Goal: Information Seeking & Learning: Find specific fact

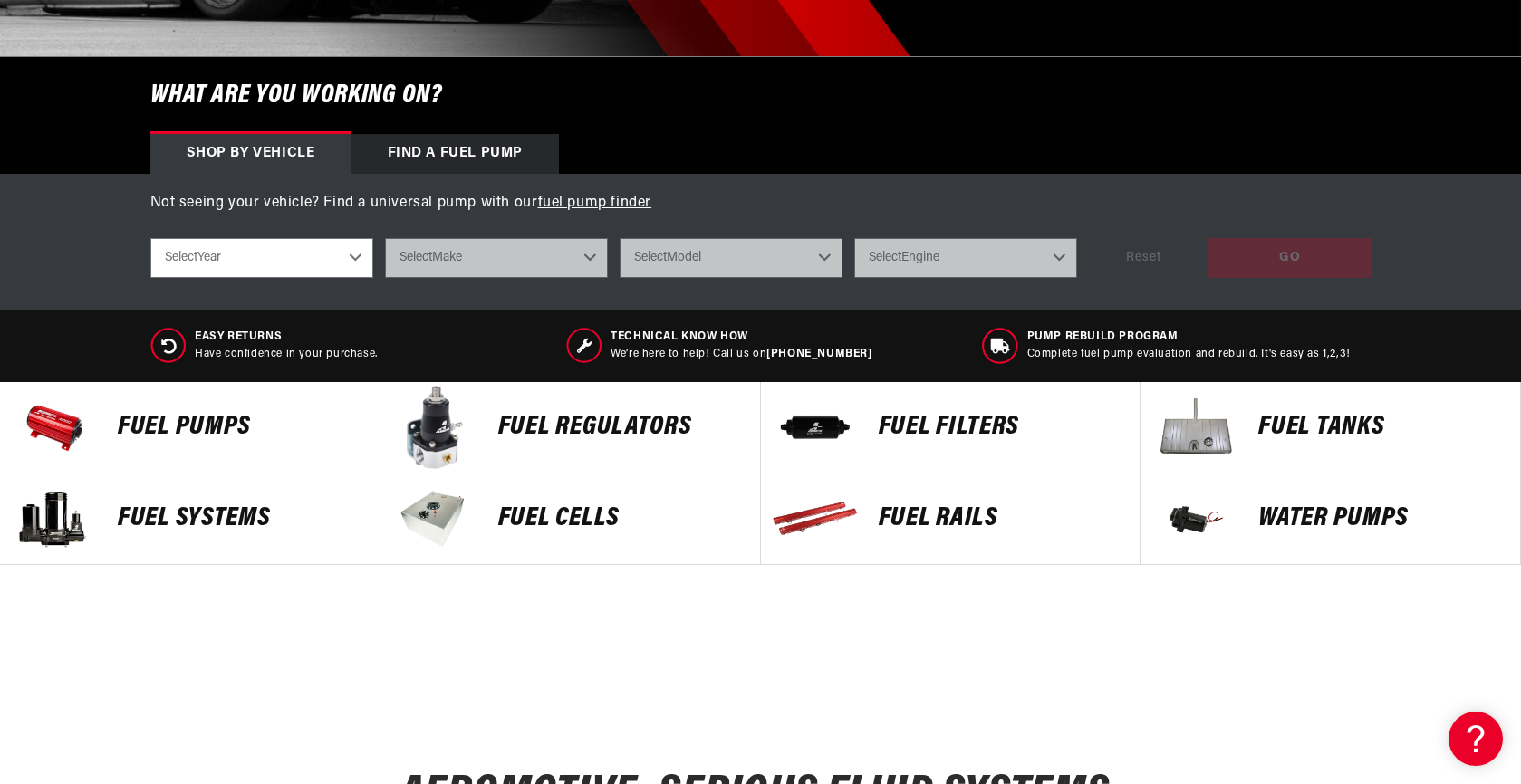
scroll to position [513, 0]
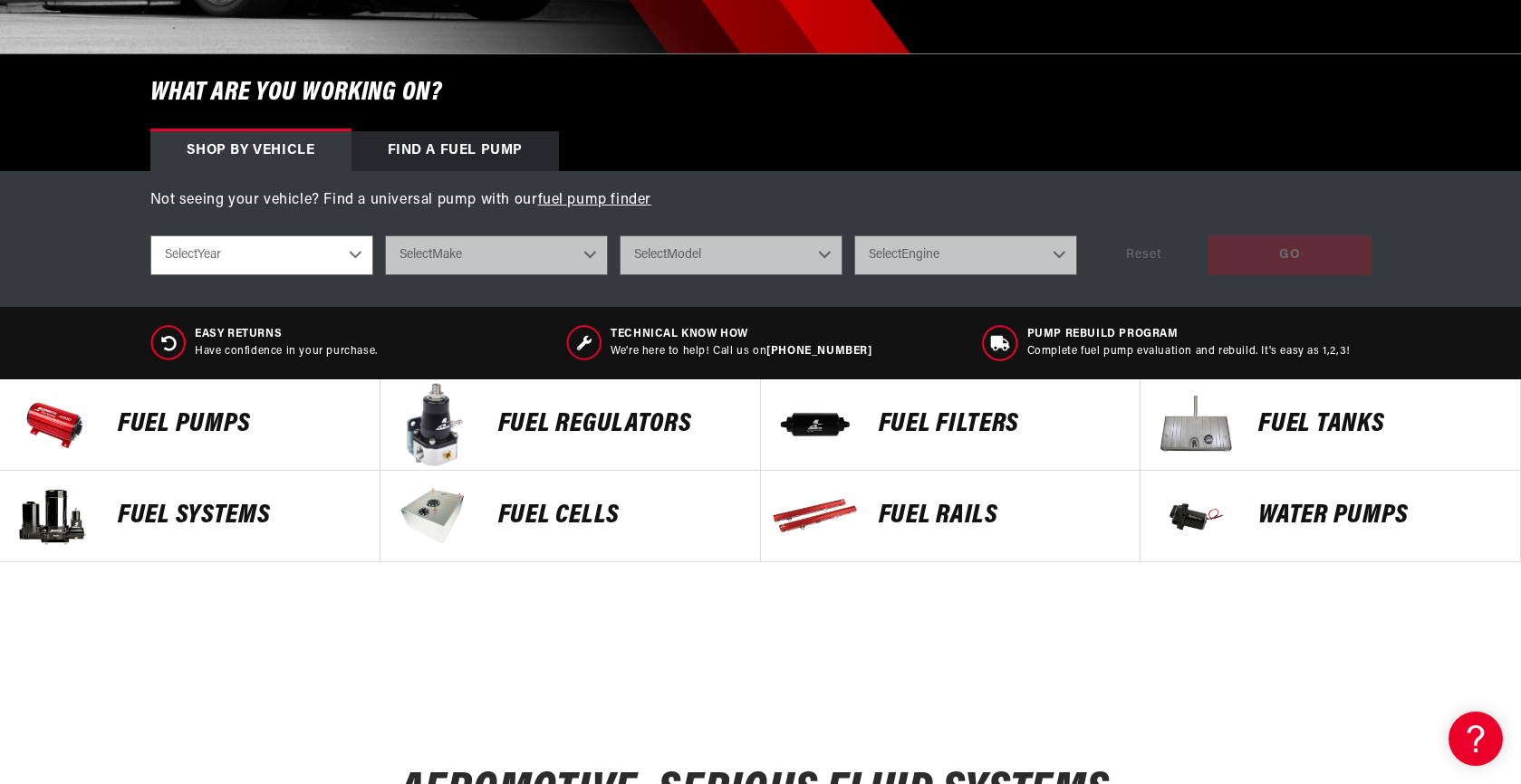
click at [1188, 426] on img at bounding box center [1195, 425] width 91 height 91
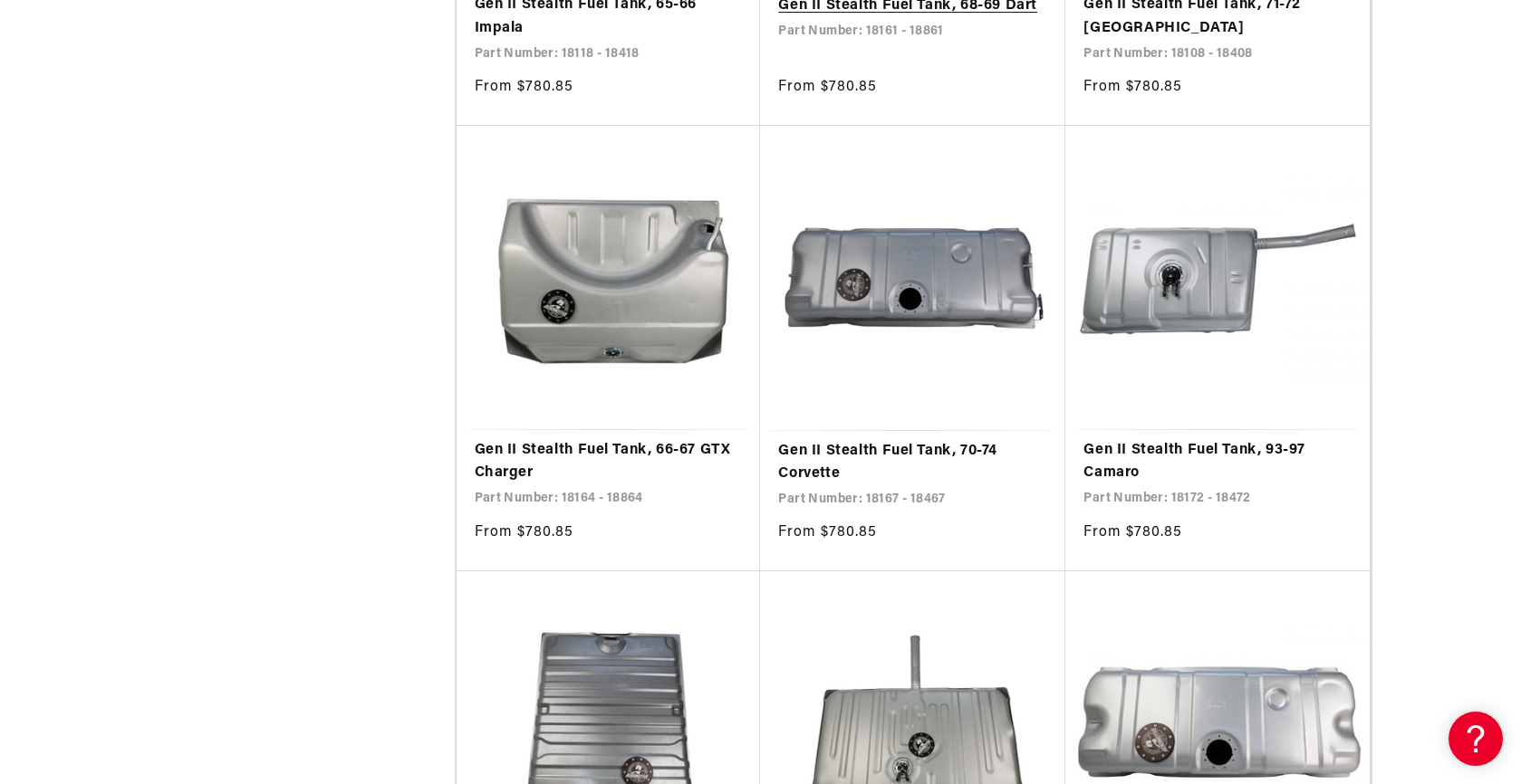
scroll to position [3014, 0]
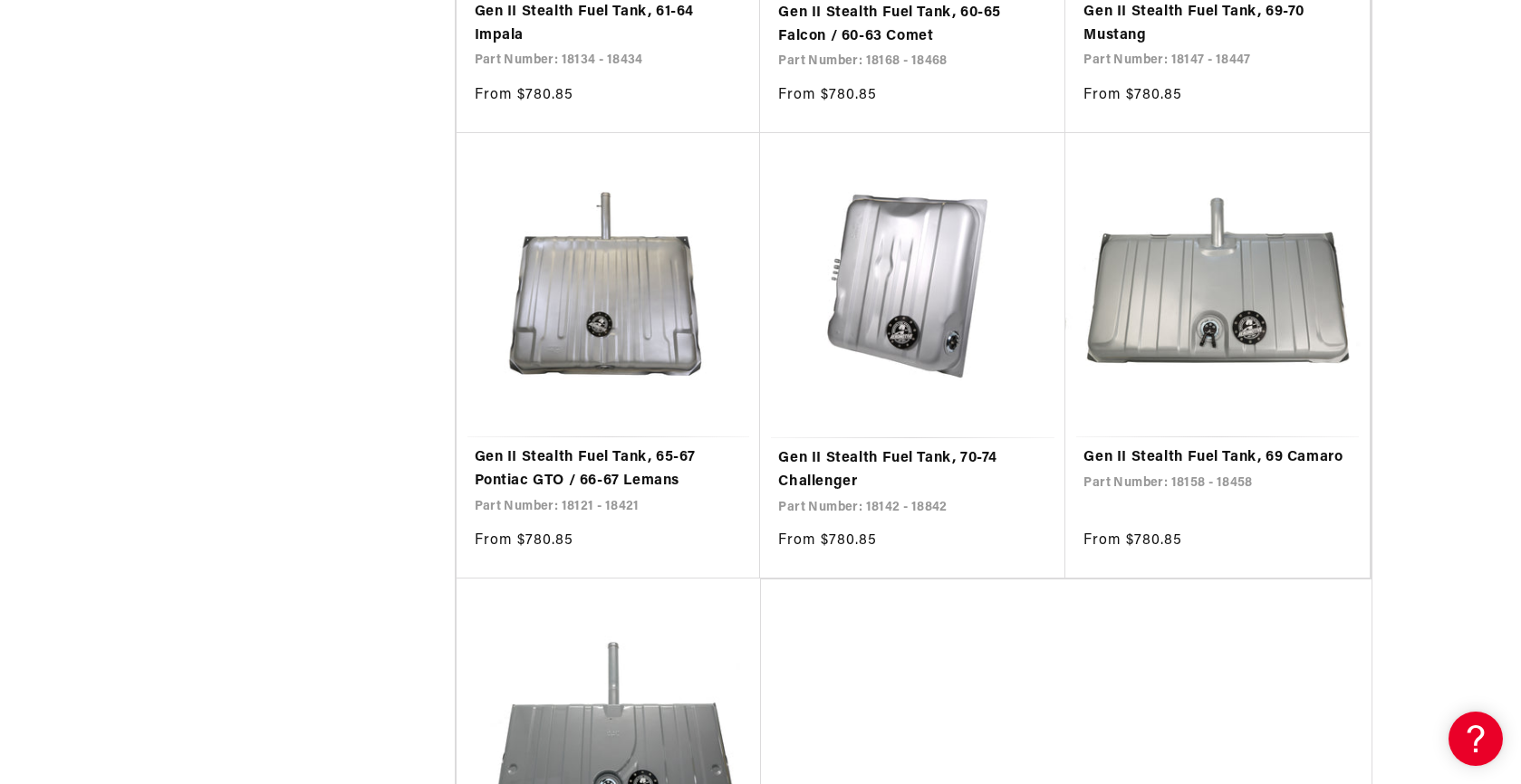
scroll to position [7062, 0]
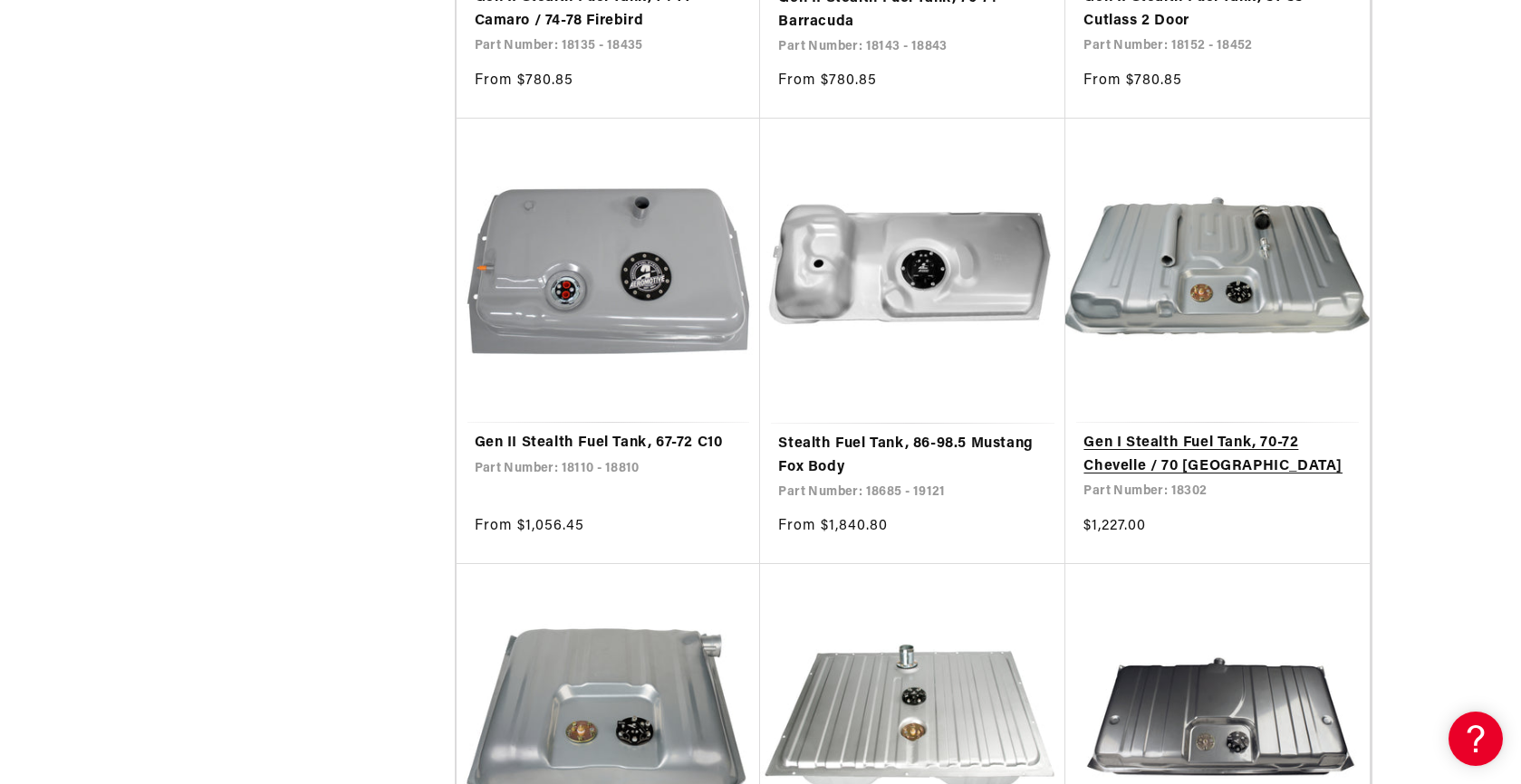
scroll to position [8419, 0]
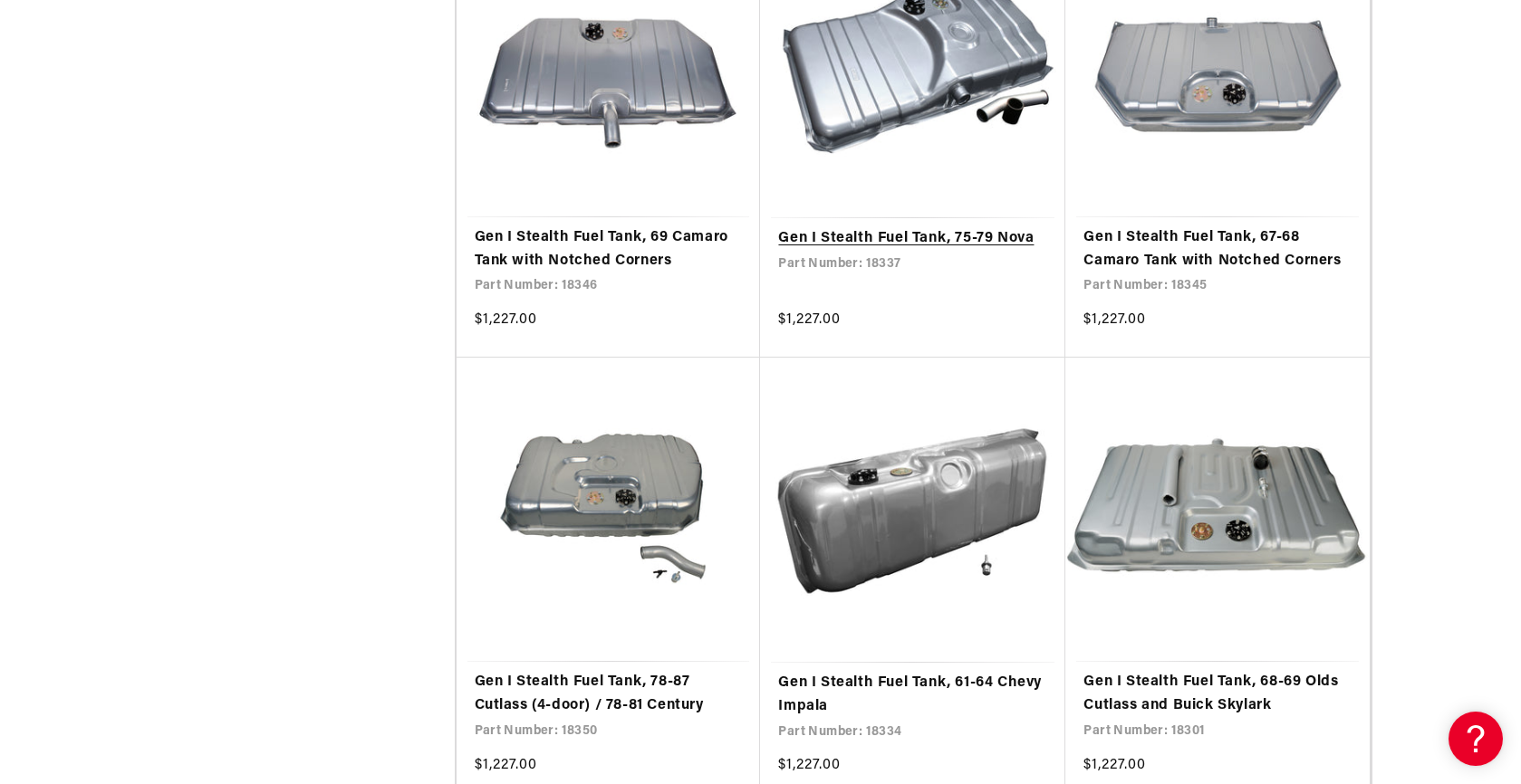
scroll to position [13560, 0]
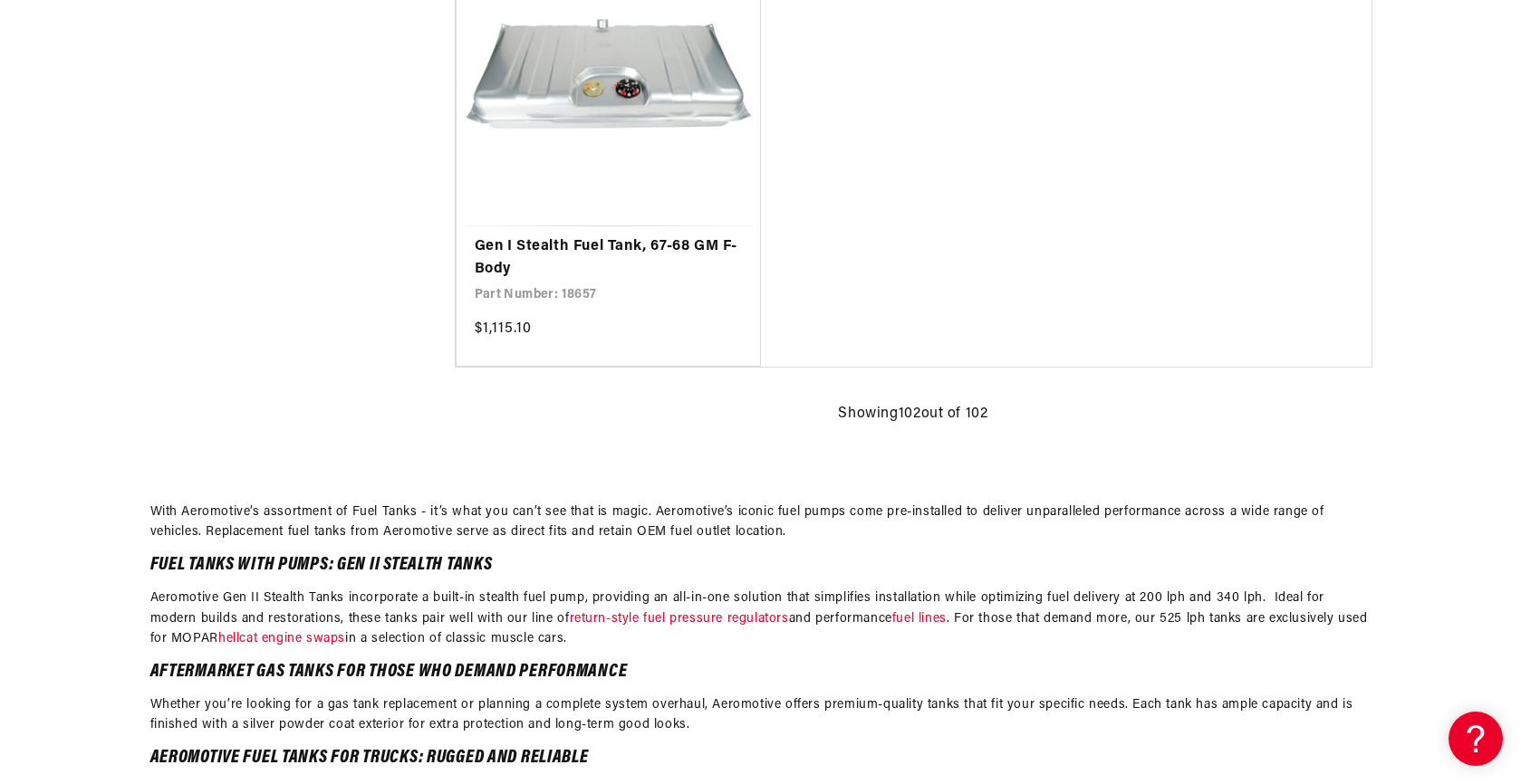
scroll to position [15757, 0]
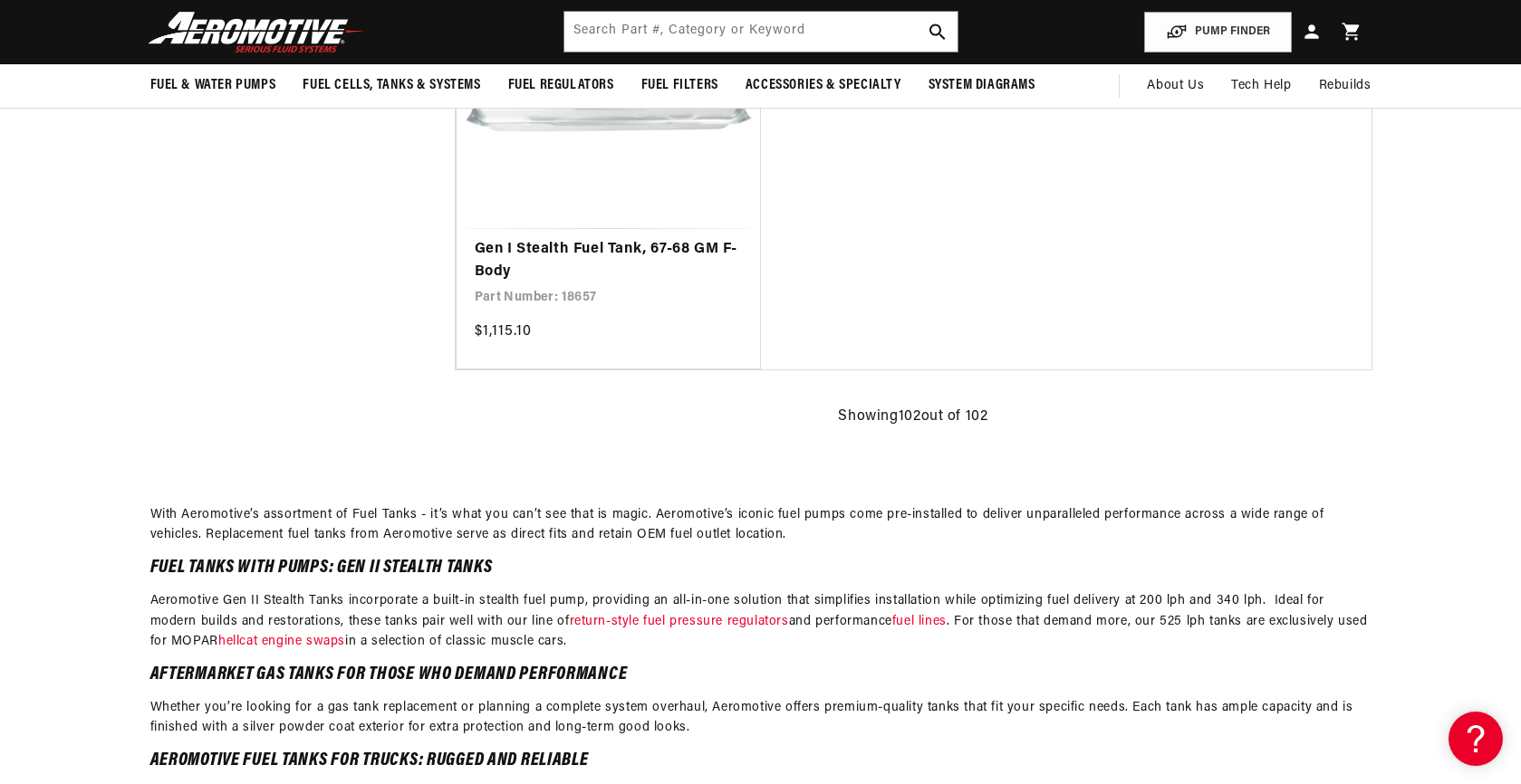
click at [904, 409] on span "102" at bounding box center [909, 416] width 22 height 15
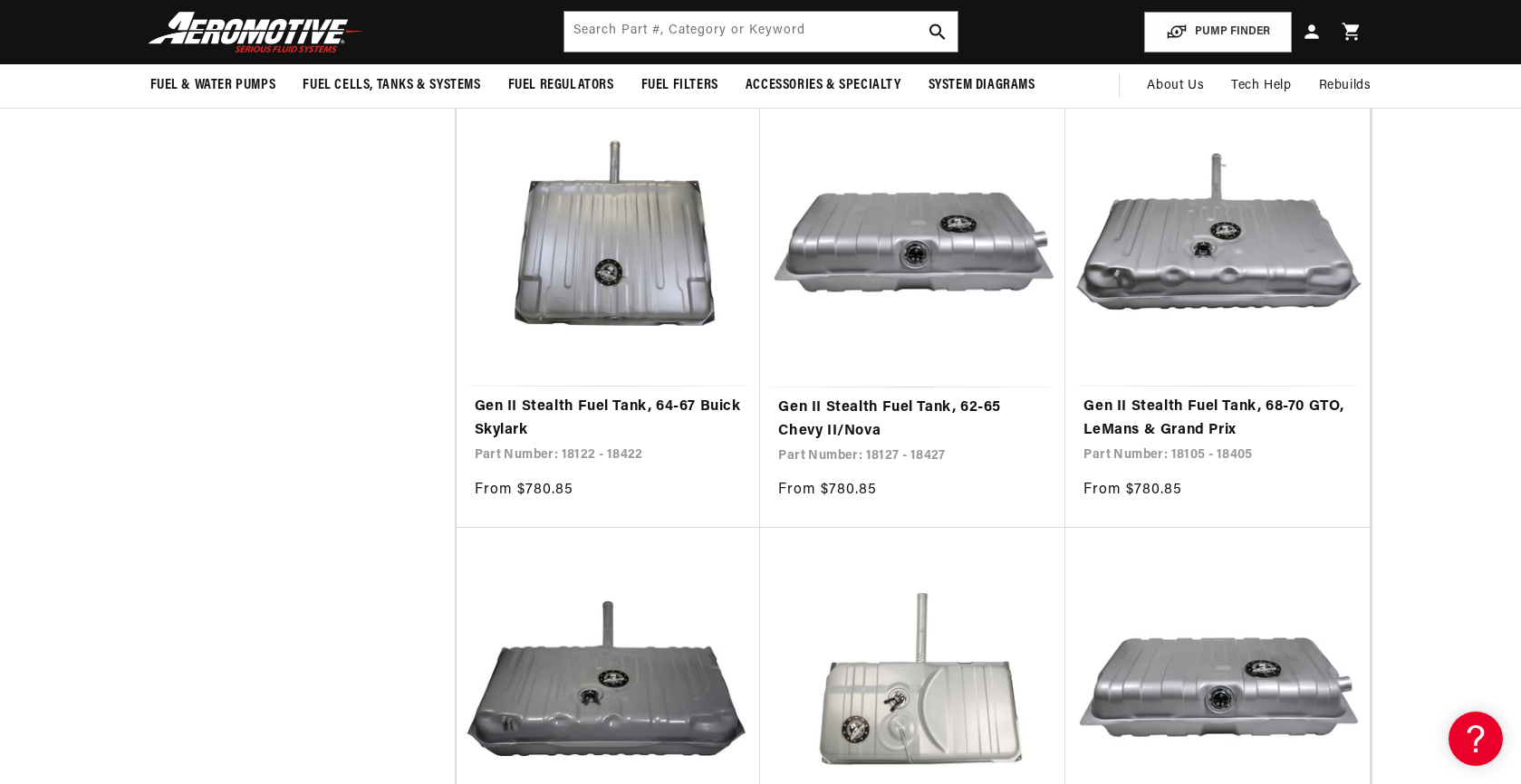
scroll to position [4152, 0]
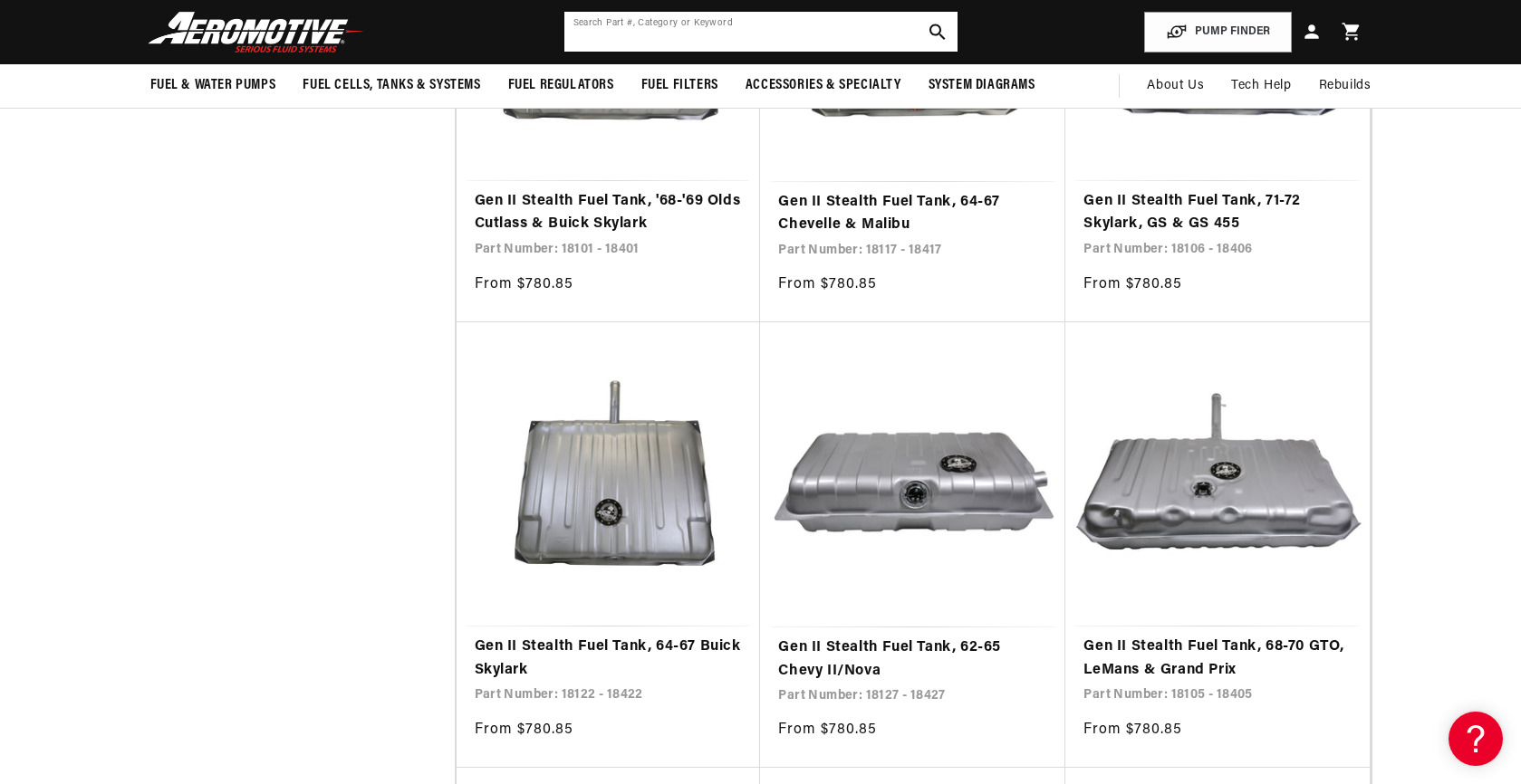
click at [656, 31] on input "text" at bounding box center [761, 31] width 394 height 40
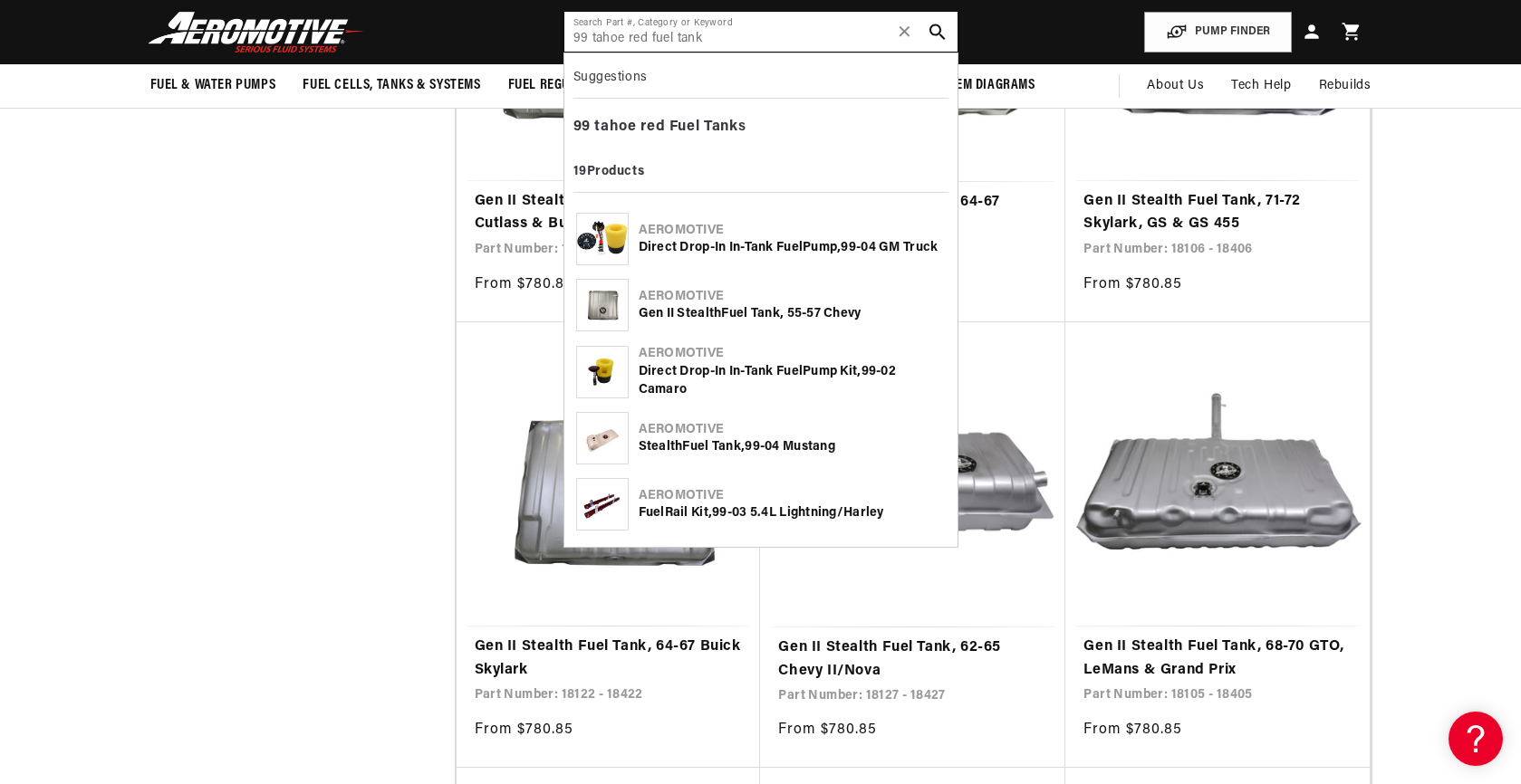
type input "99 tahoe red fuel tank"
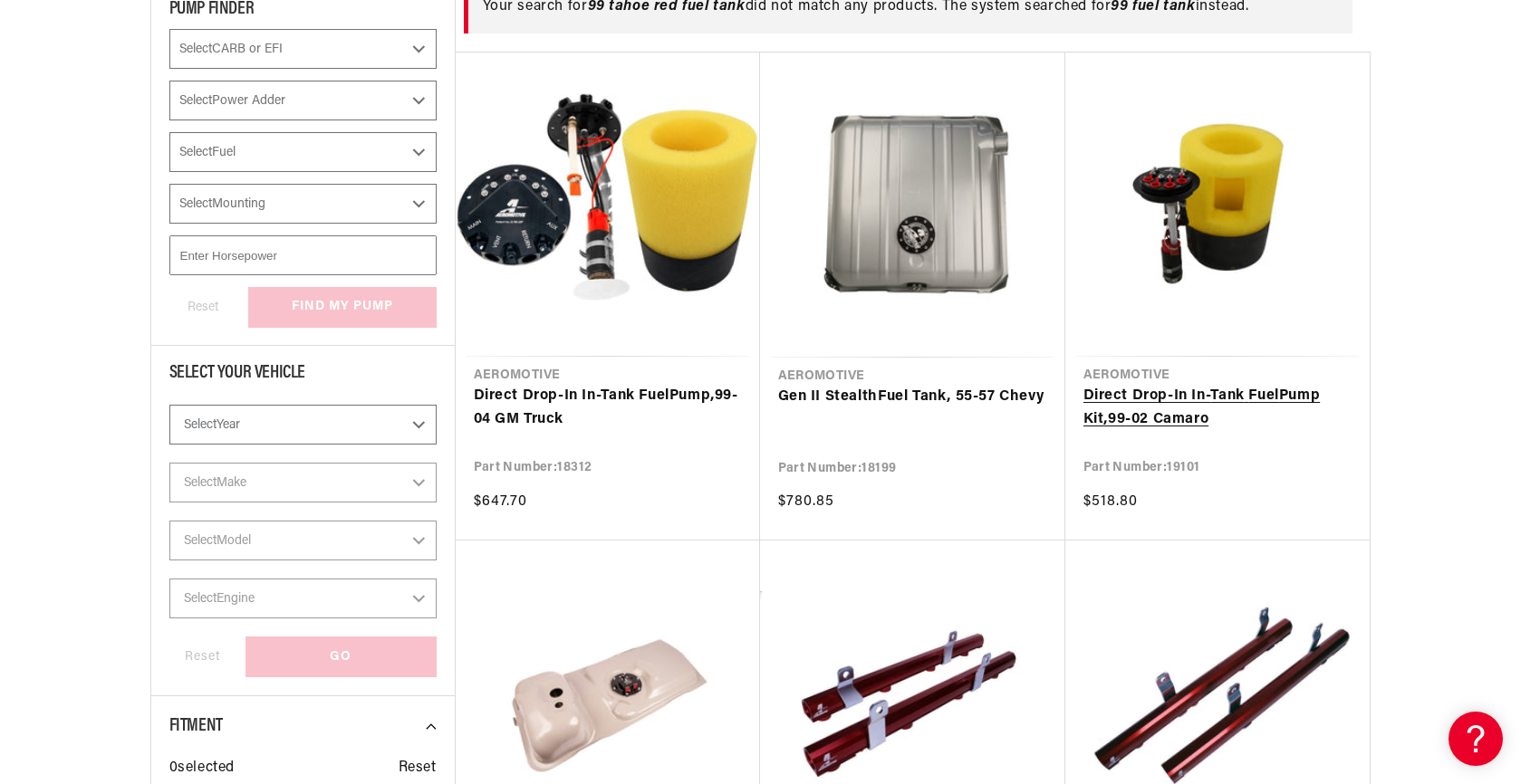
scroll to position [353, 0]
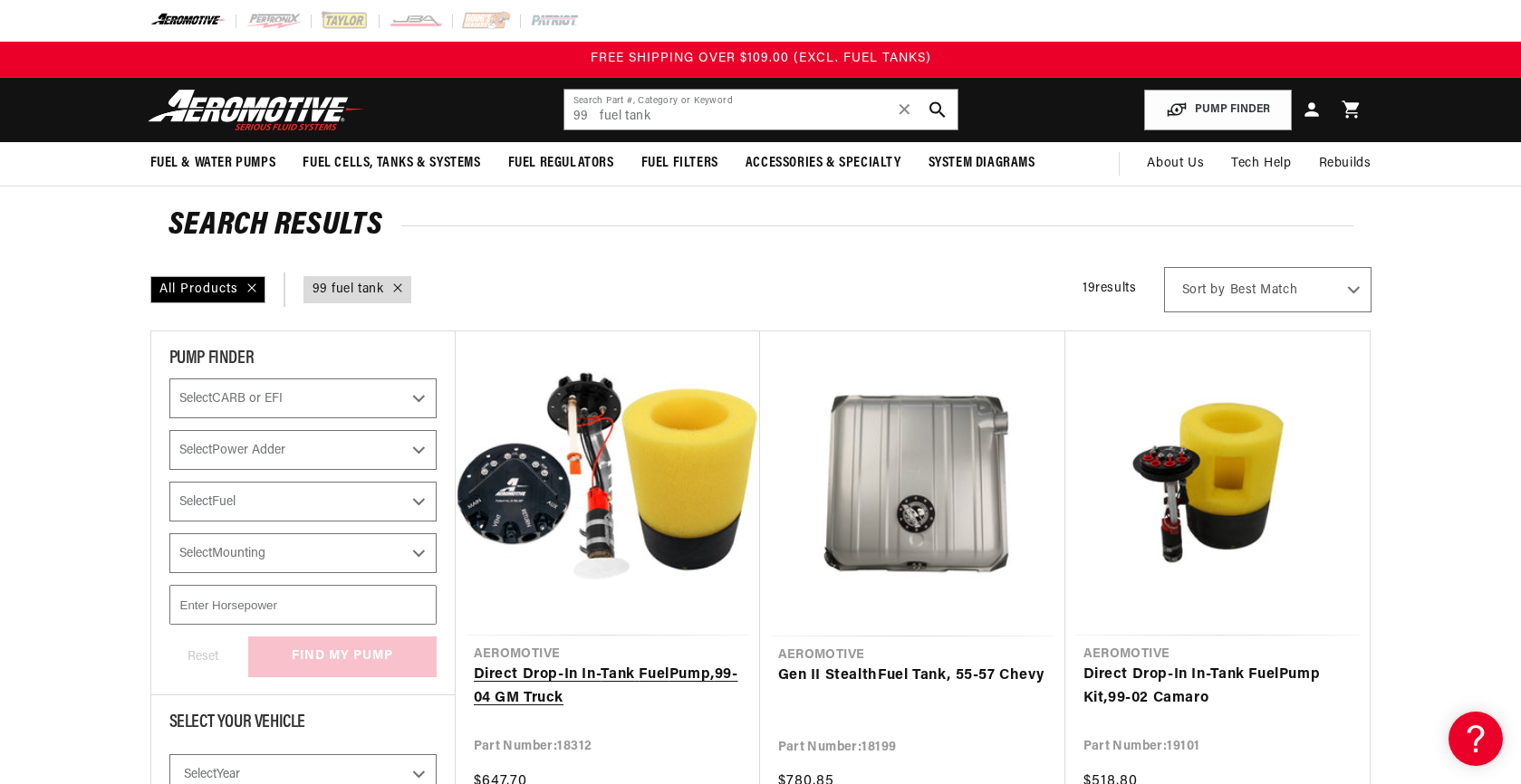
click at [643, 664] on link "Direct Drop-In In- Tank Fuel Pump, 99 -04 GM Truck" at bounding box center [607, 687] width 268 height 46
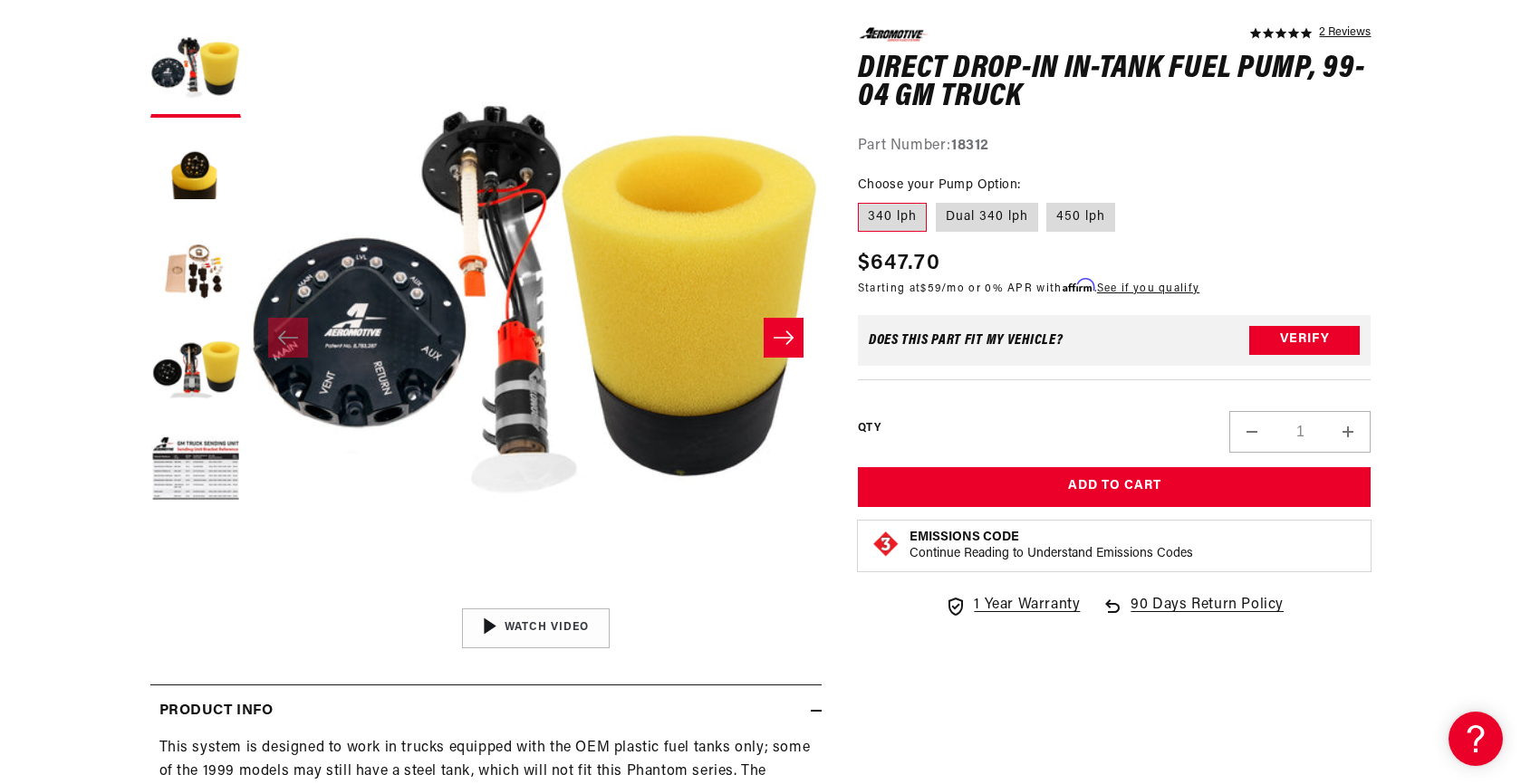
click at [1314, 331] on button "Verify" at bounding box center [1304, 341] width 110 height 29
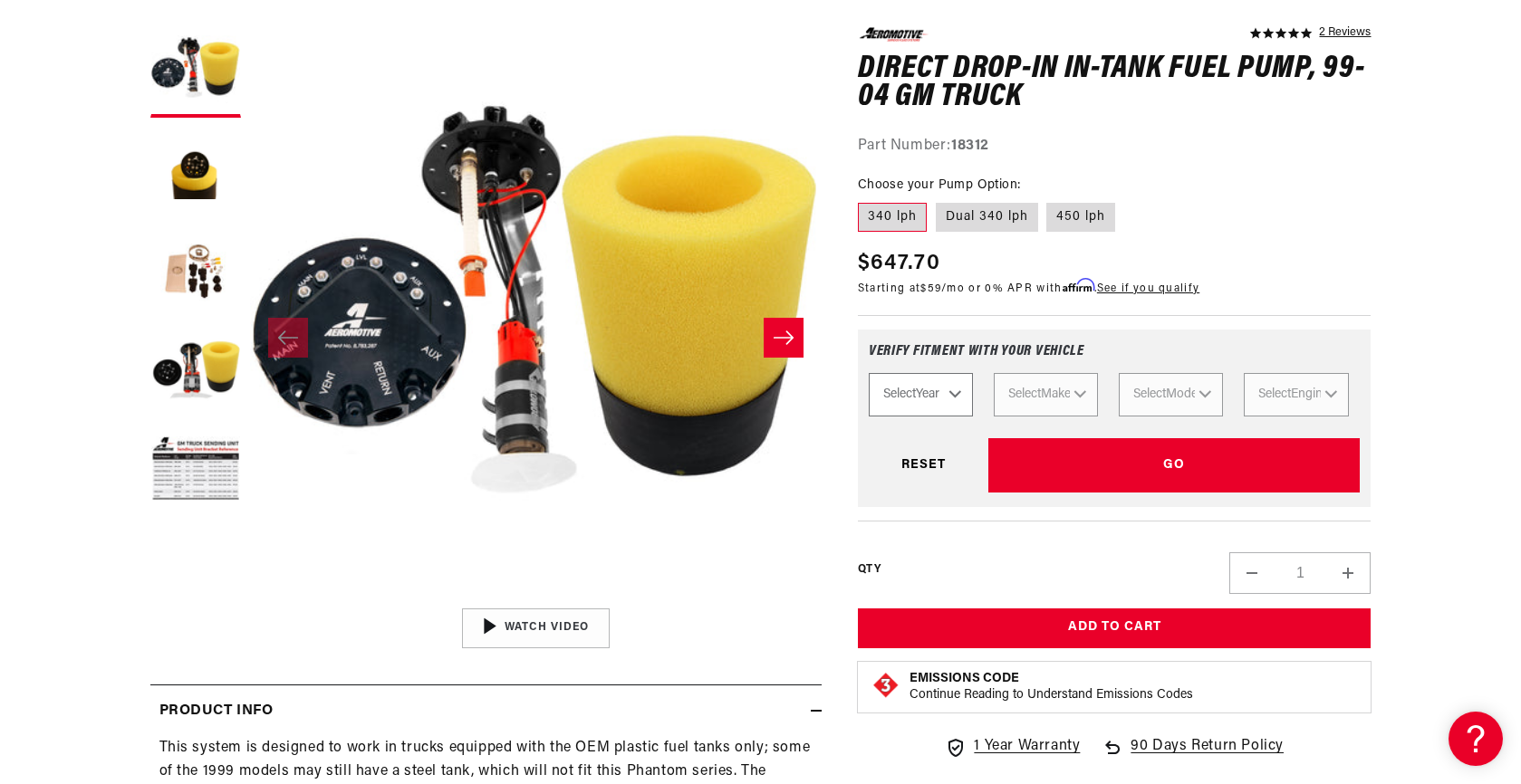
select select "1999"
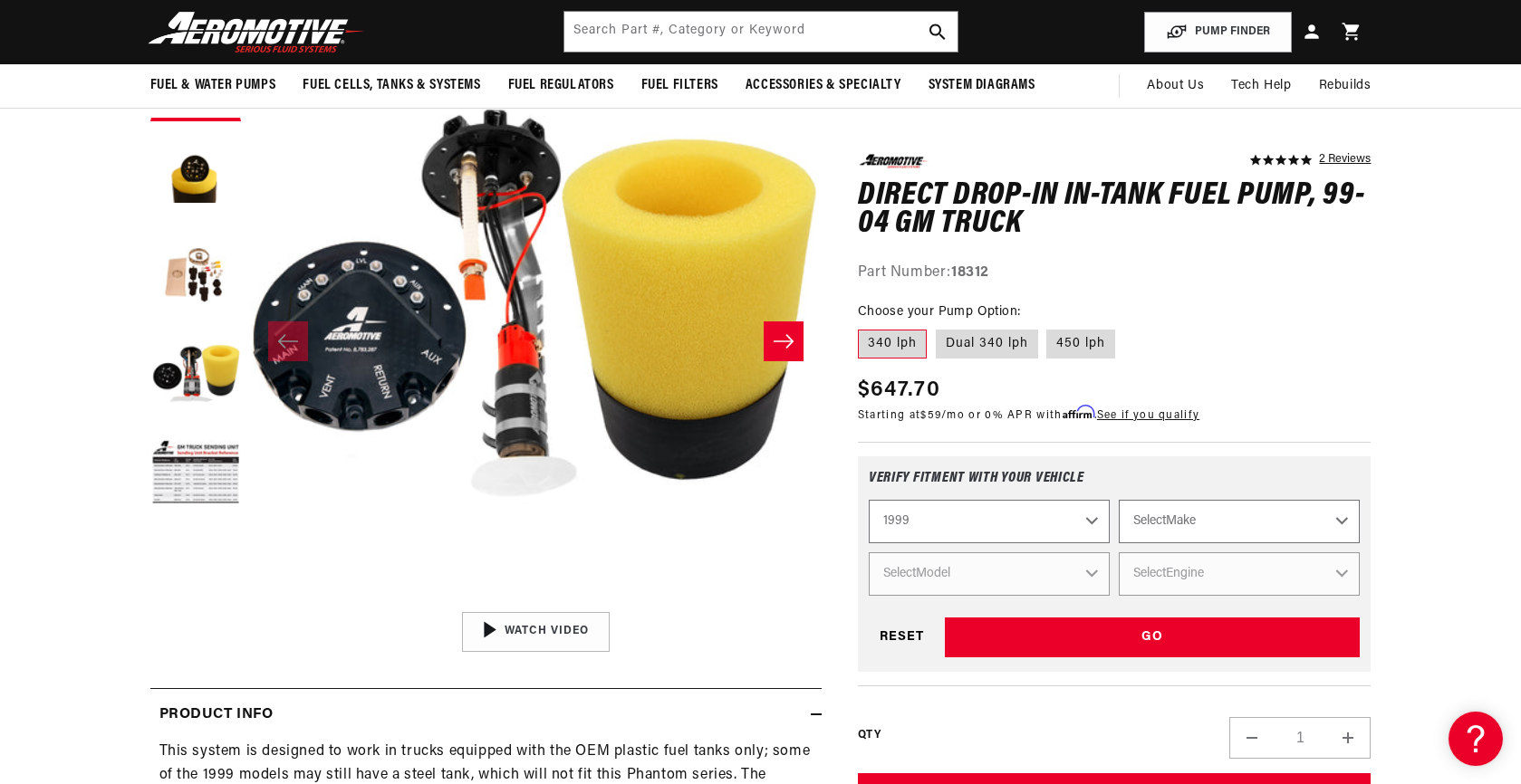
scroll to position [221, 0]
select select "Chevrolet"
select select "K1500"
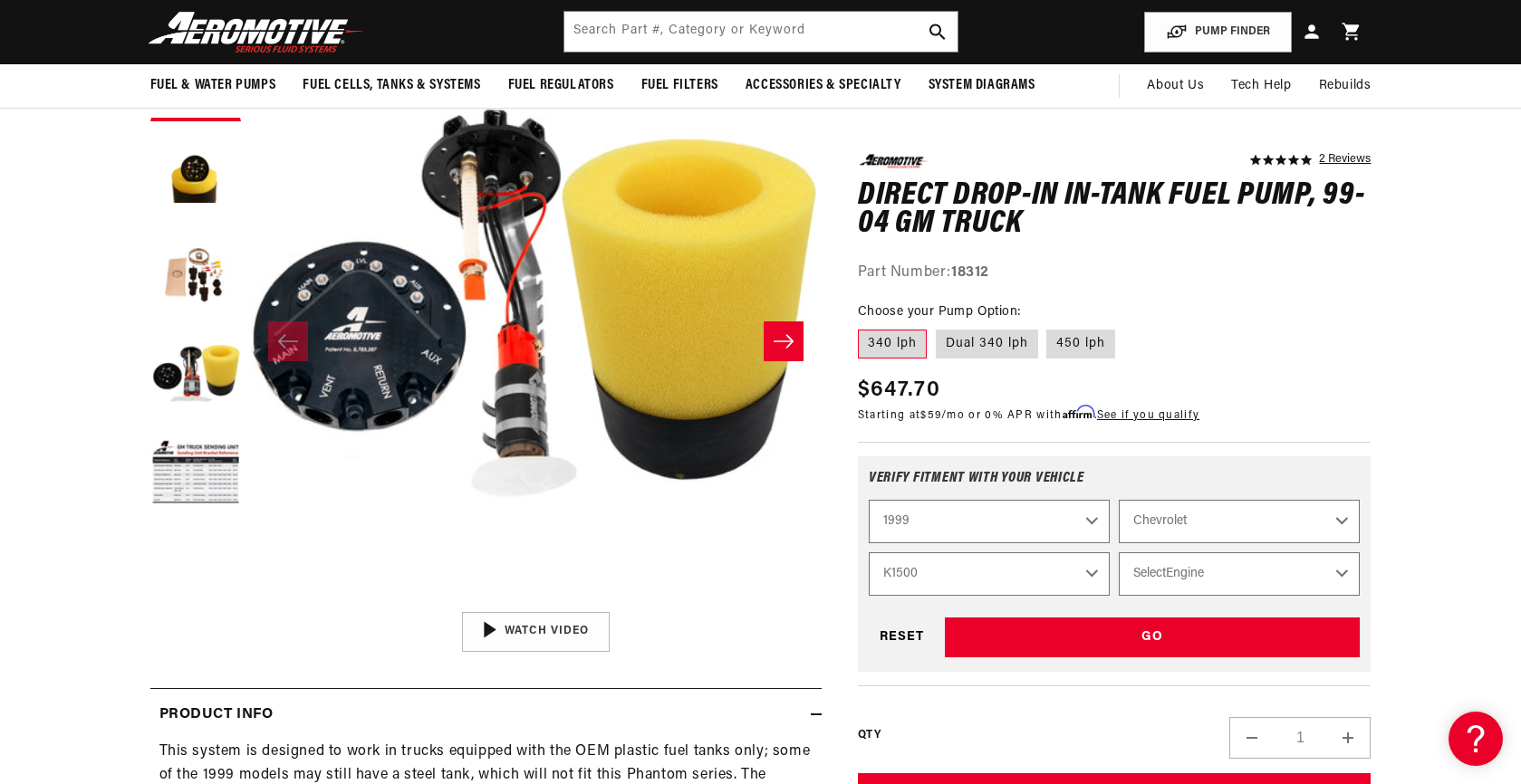
select select "5.7L"
select select "Engine"
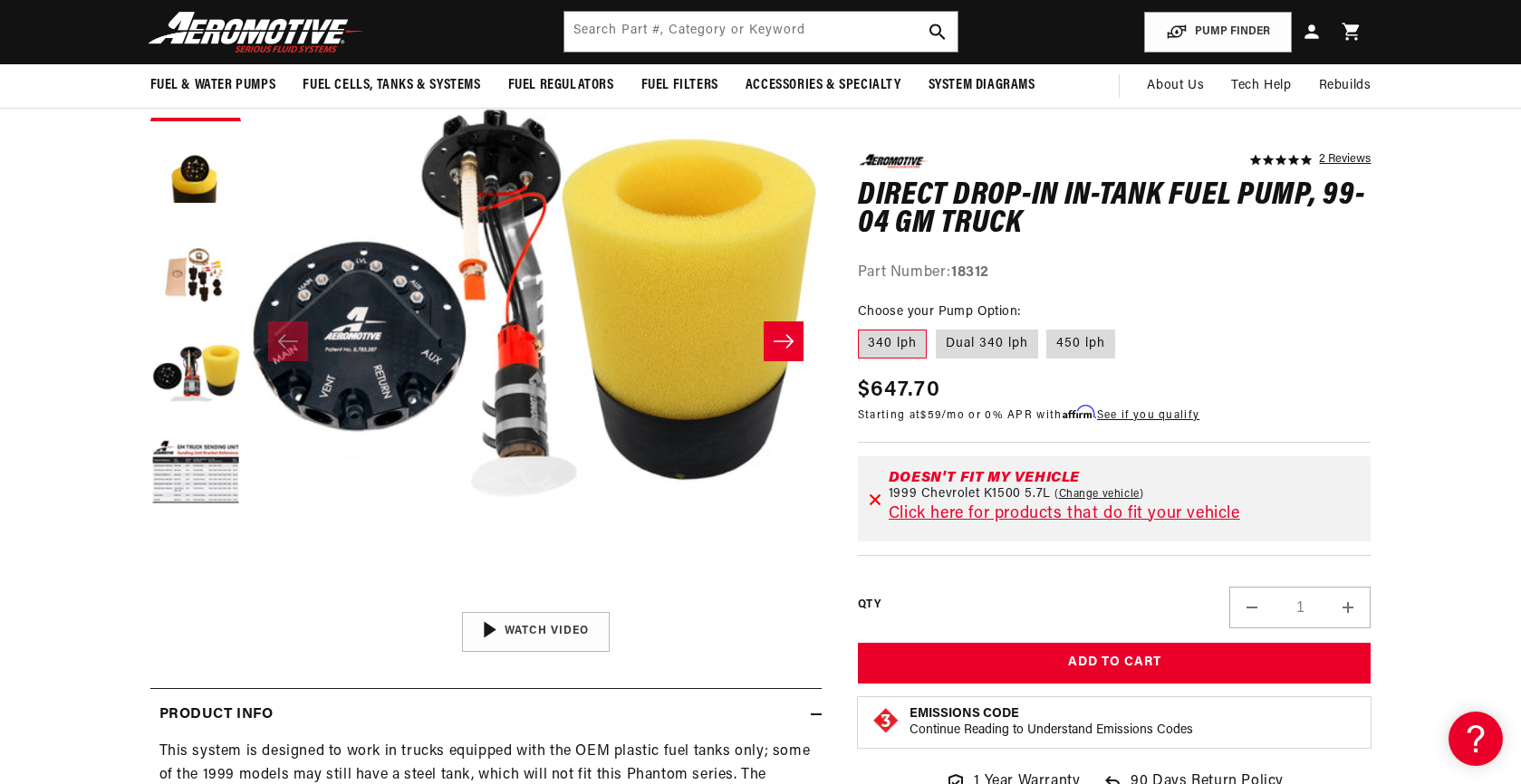
click at [1002, 510] on link "Click here for products that do fit your vehicle" at bounding box center [1064, 513] width 352 height 17
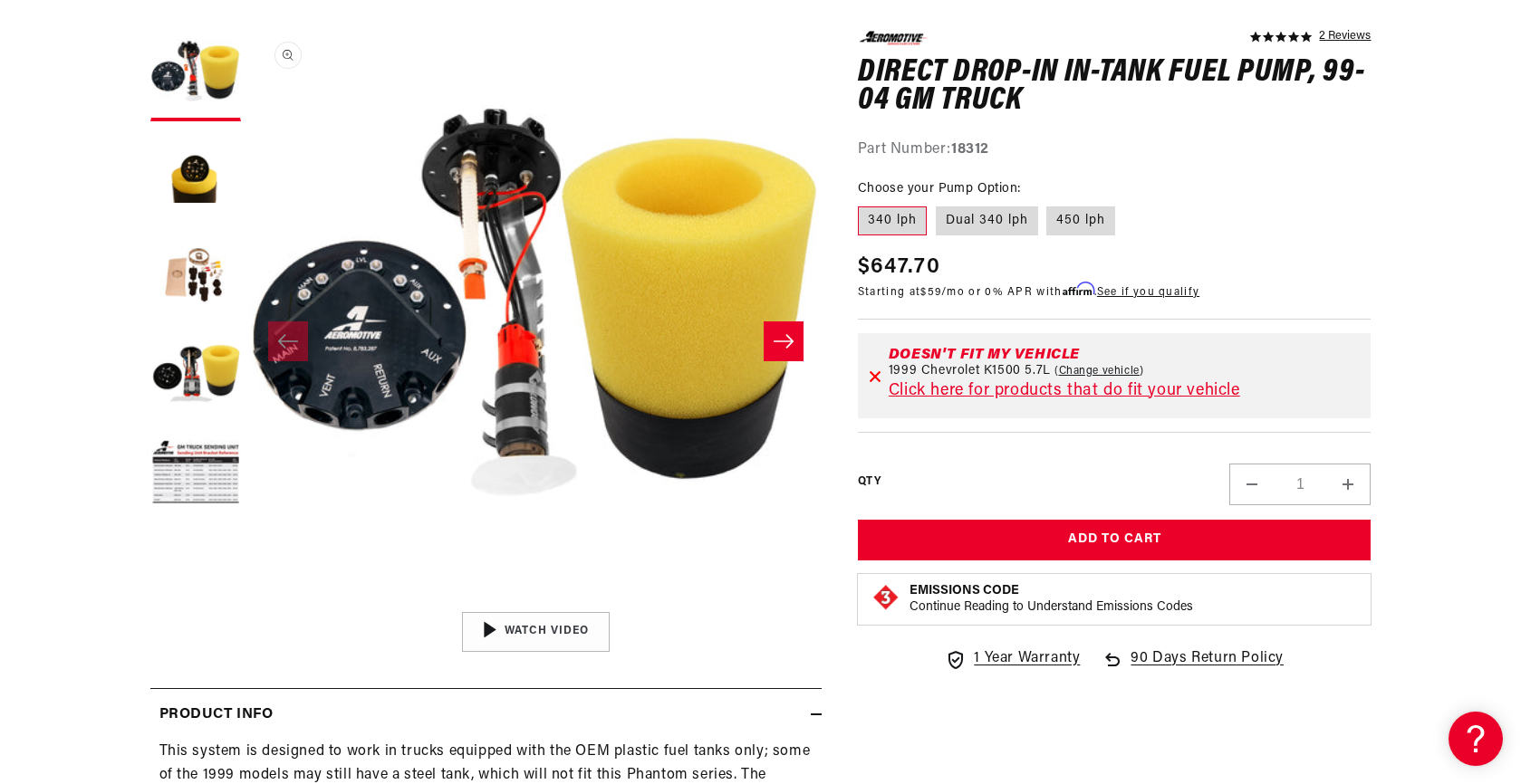
scroll to position [1, 0]
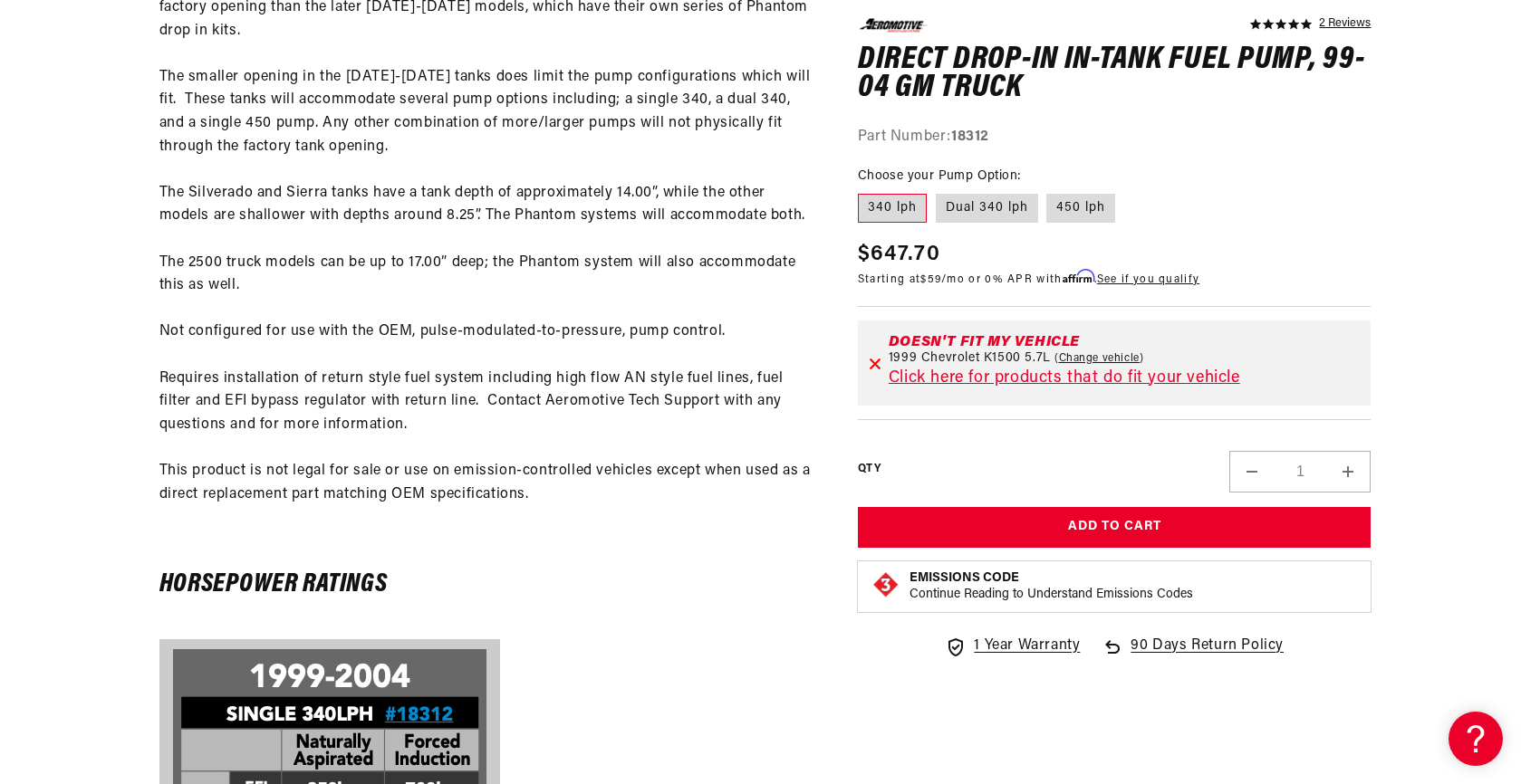
click at [794, 370] on p "This system is designed to work in trucks equipped with the OEM plastic fuel ta…" at bounding box center [486, 228] width 653 height 602
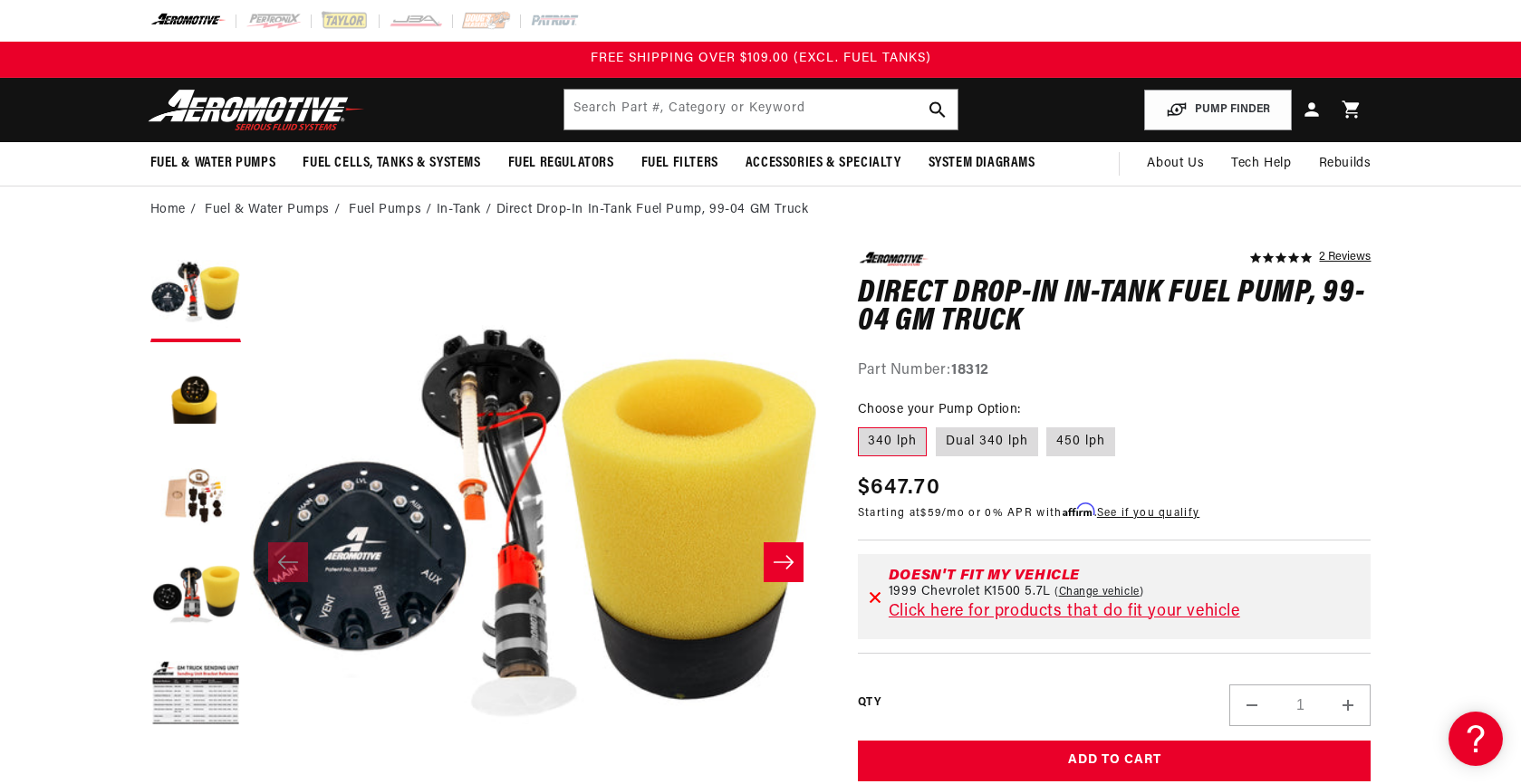
scroll to position [0, 0]
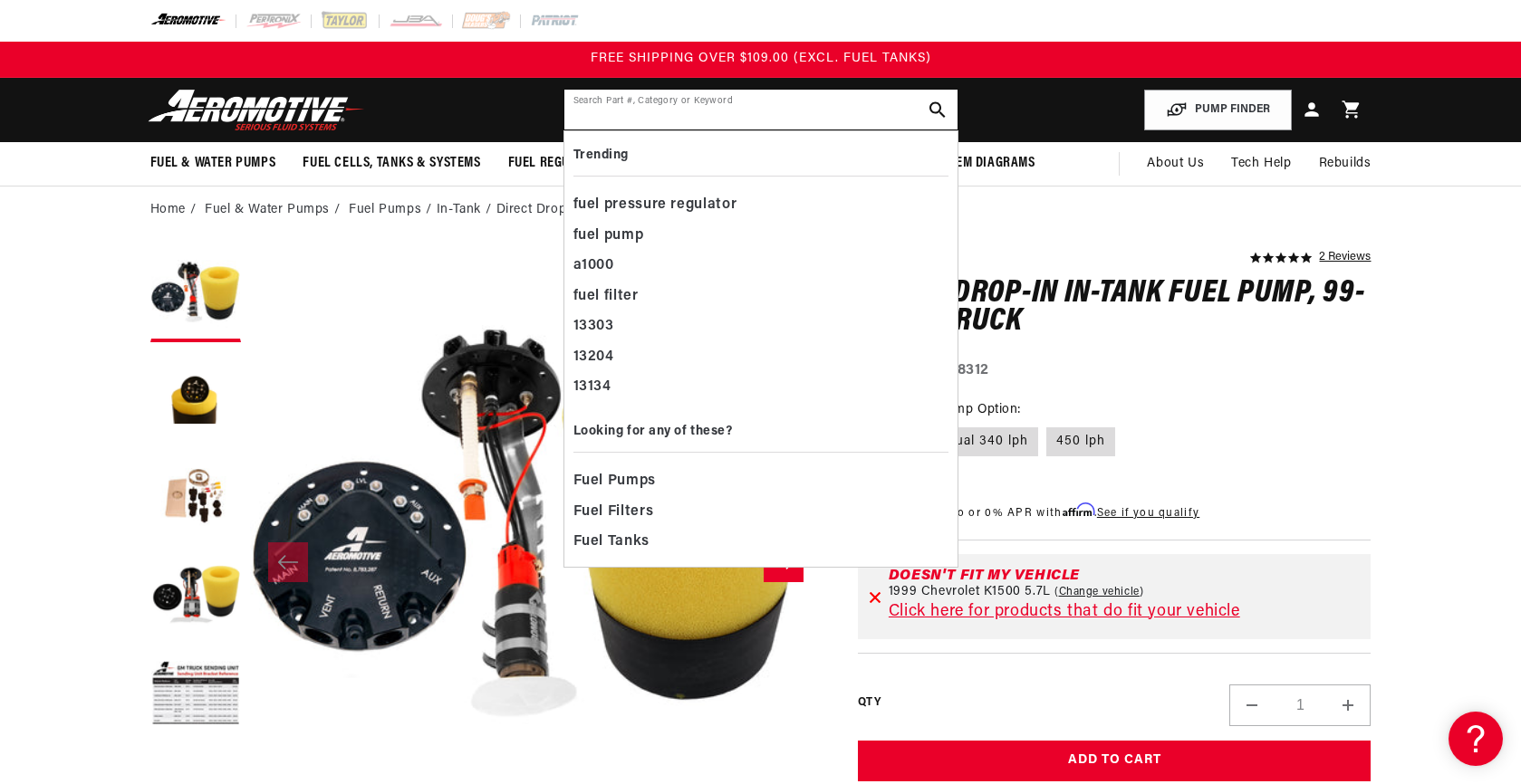
click at [665, 110] on input "text" at bounding box center [761, 109] width 394 height 40
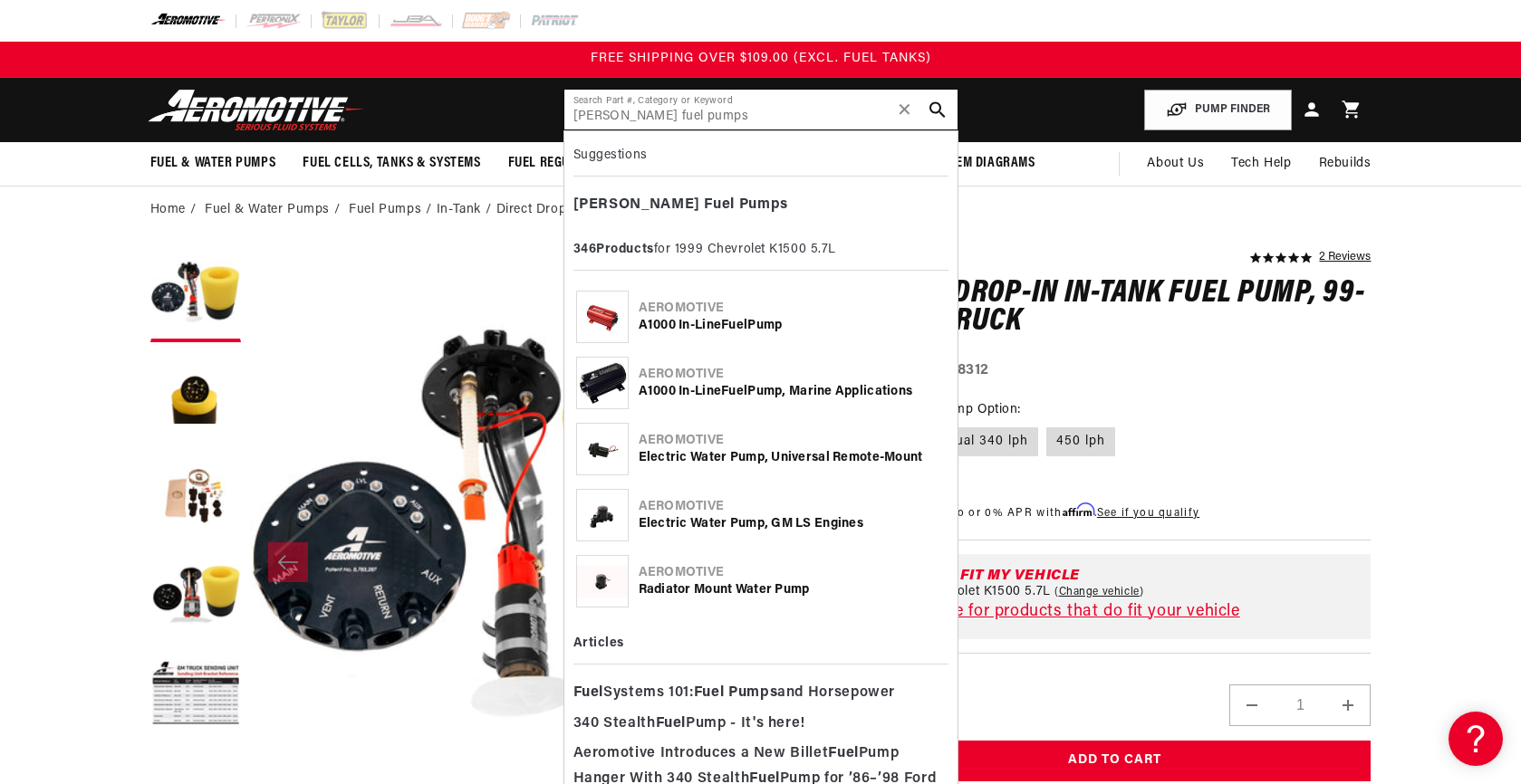
type input "[PERSON_NAME] fuel pumps"
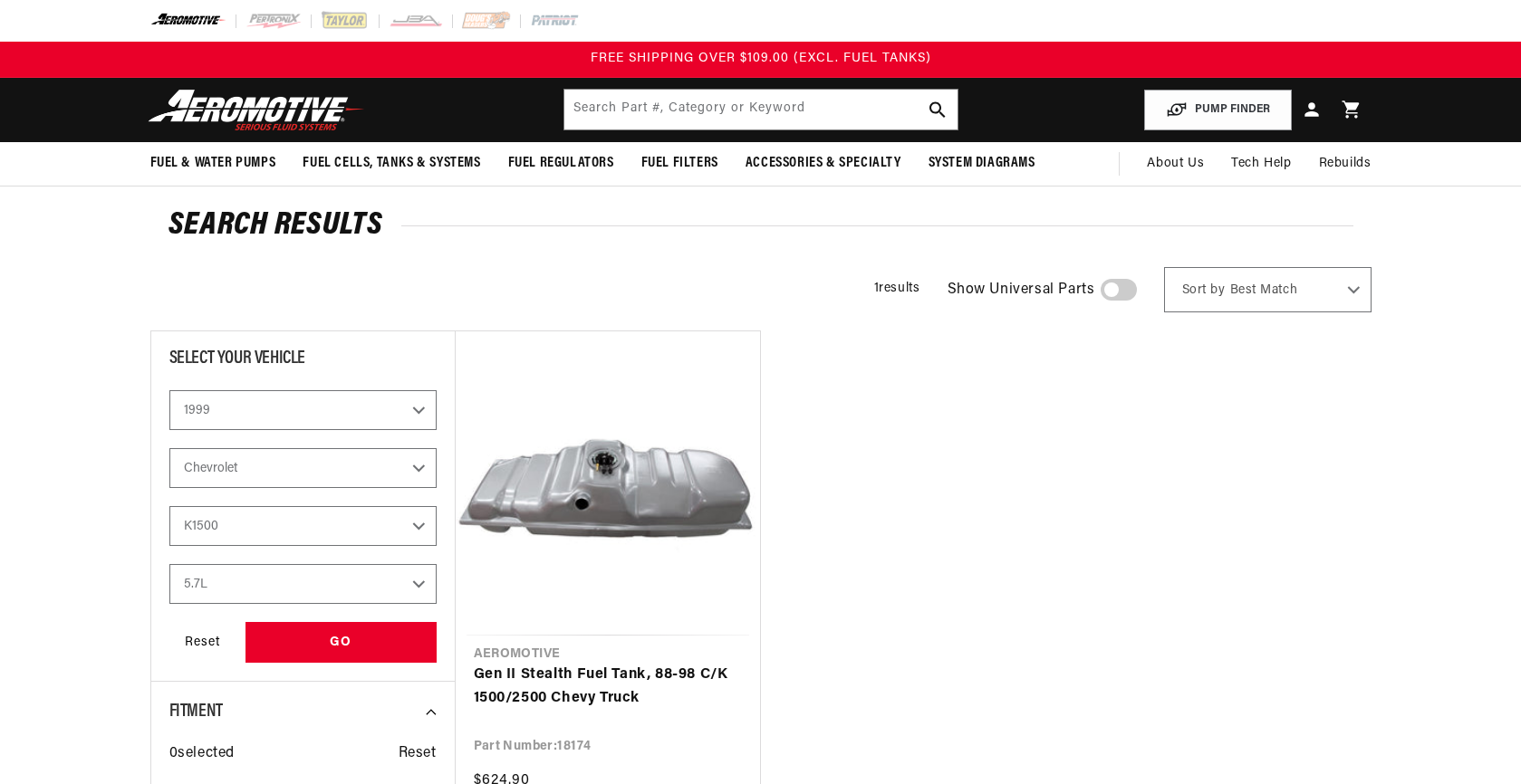
select select "1999"
select select "Chevrolet"
select select "K1500"
select select "5.7L"
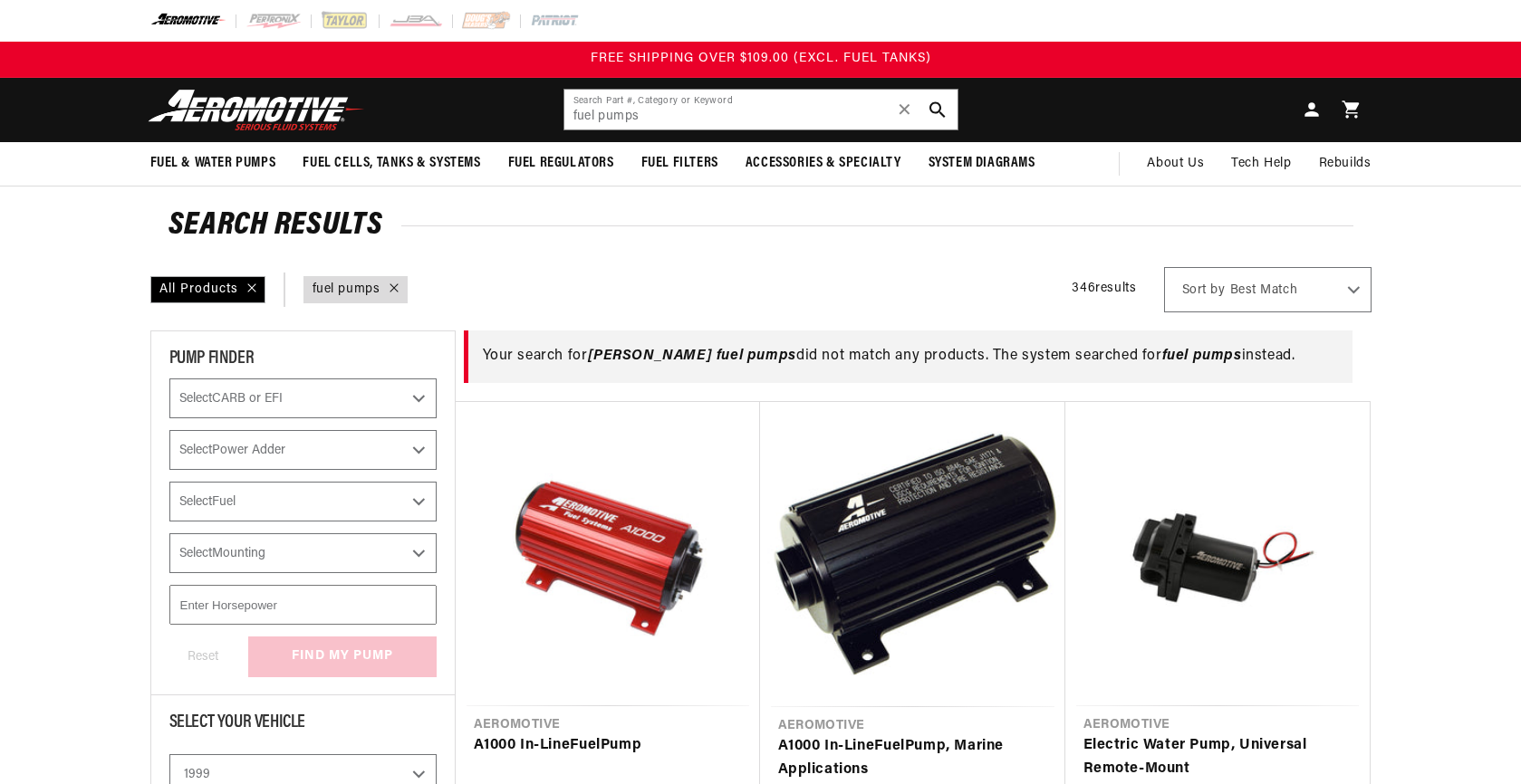
select select "1999"
select select "Chevrolet"
select select "K1500"
select select "5.7L"
click at [660, 116] on input "fuel pumps" at bounding box center [761, 109] width 394 height 40
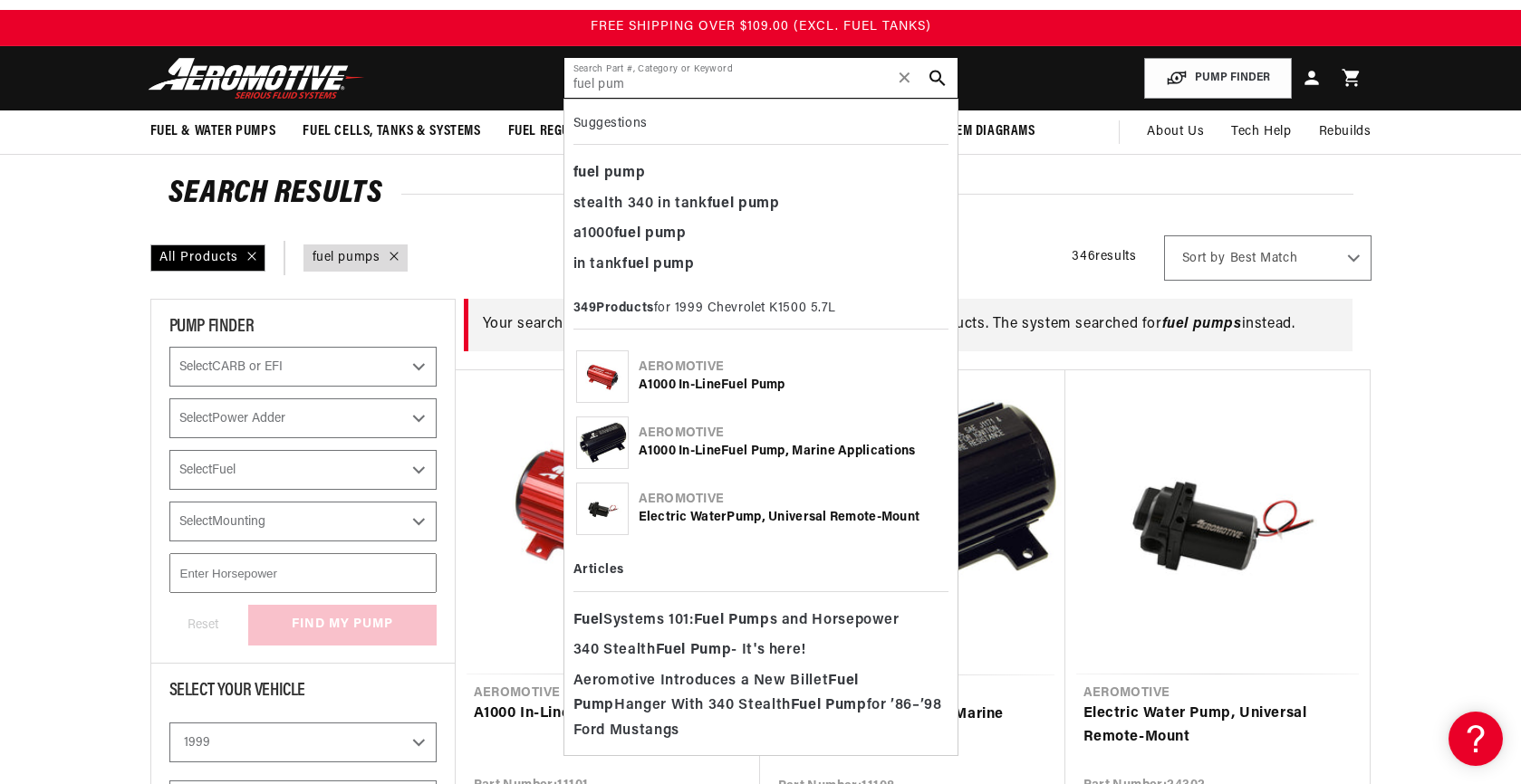
scroll to position [38, 0]
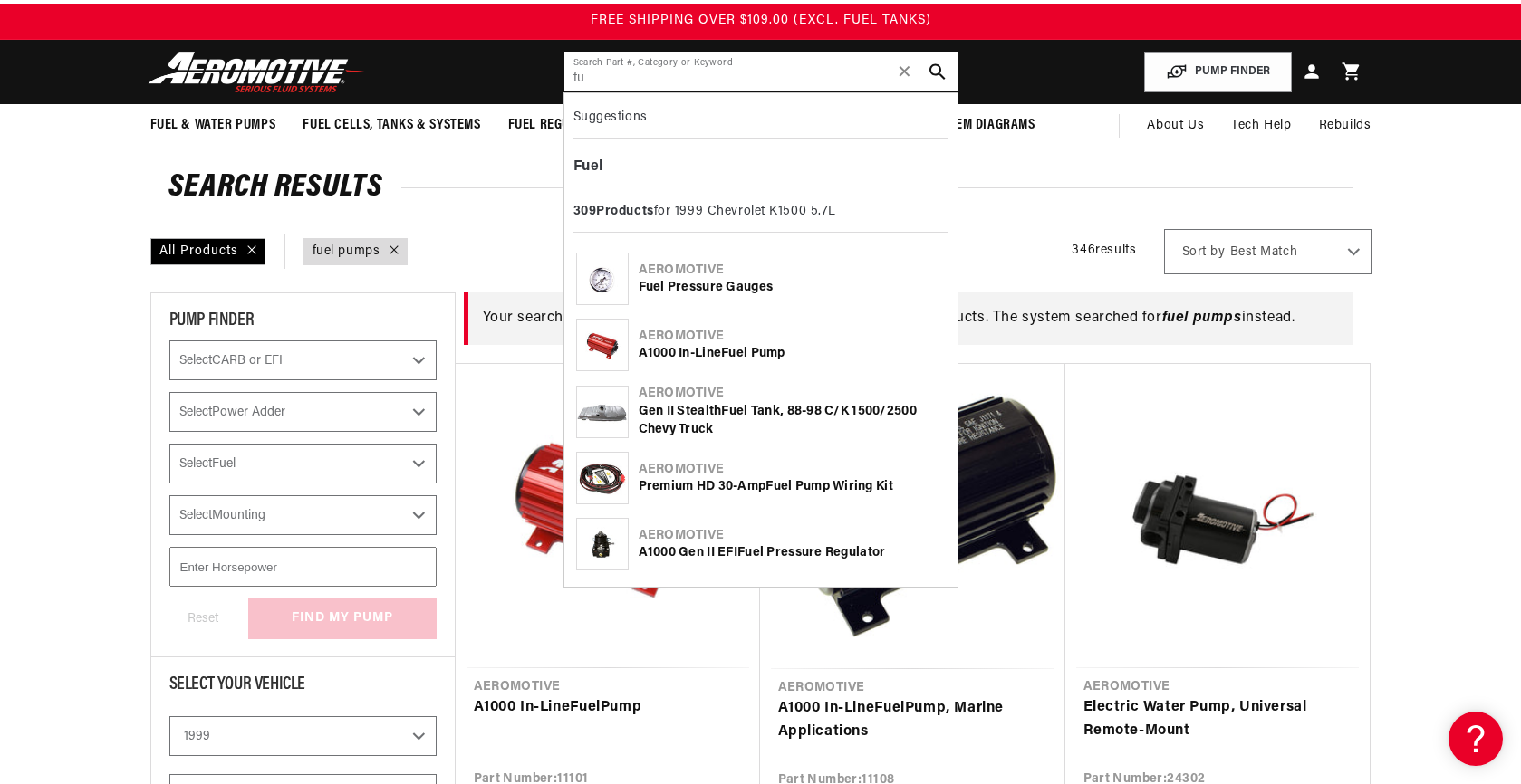
type input "f"
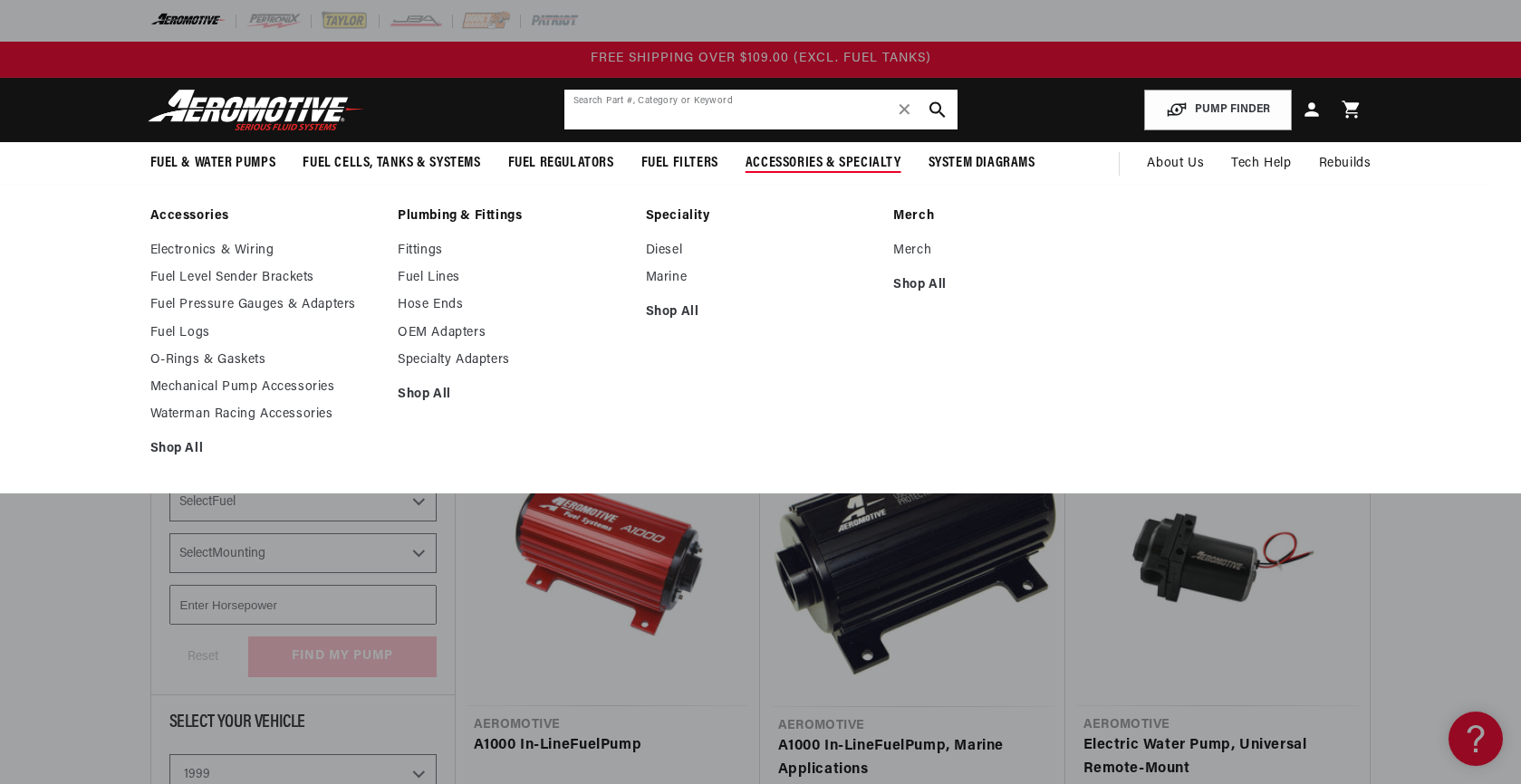
scroll to position [27, 0]
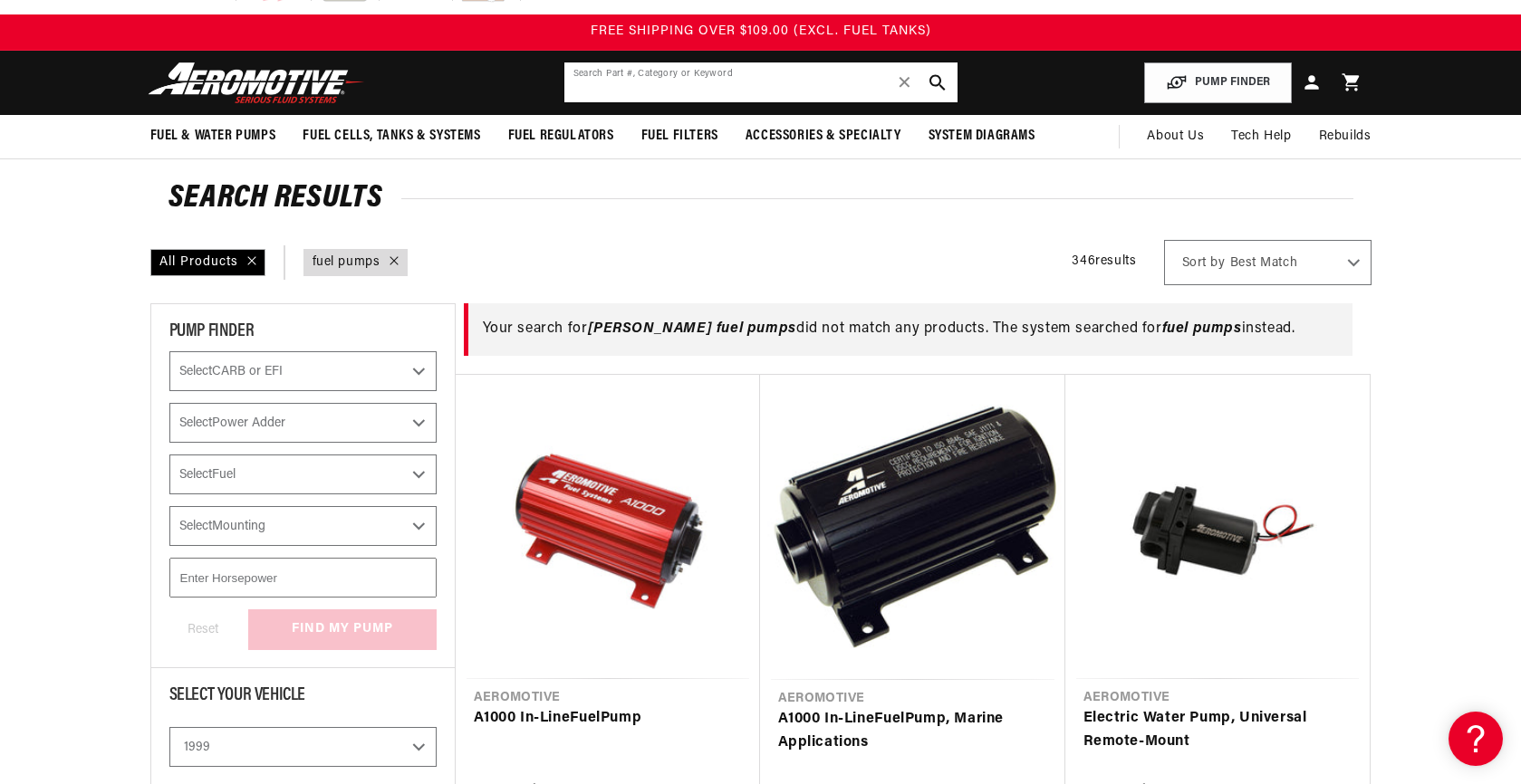
click at [594, 95] on input "text" at bounding box center [761, 82] width 394 height 40
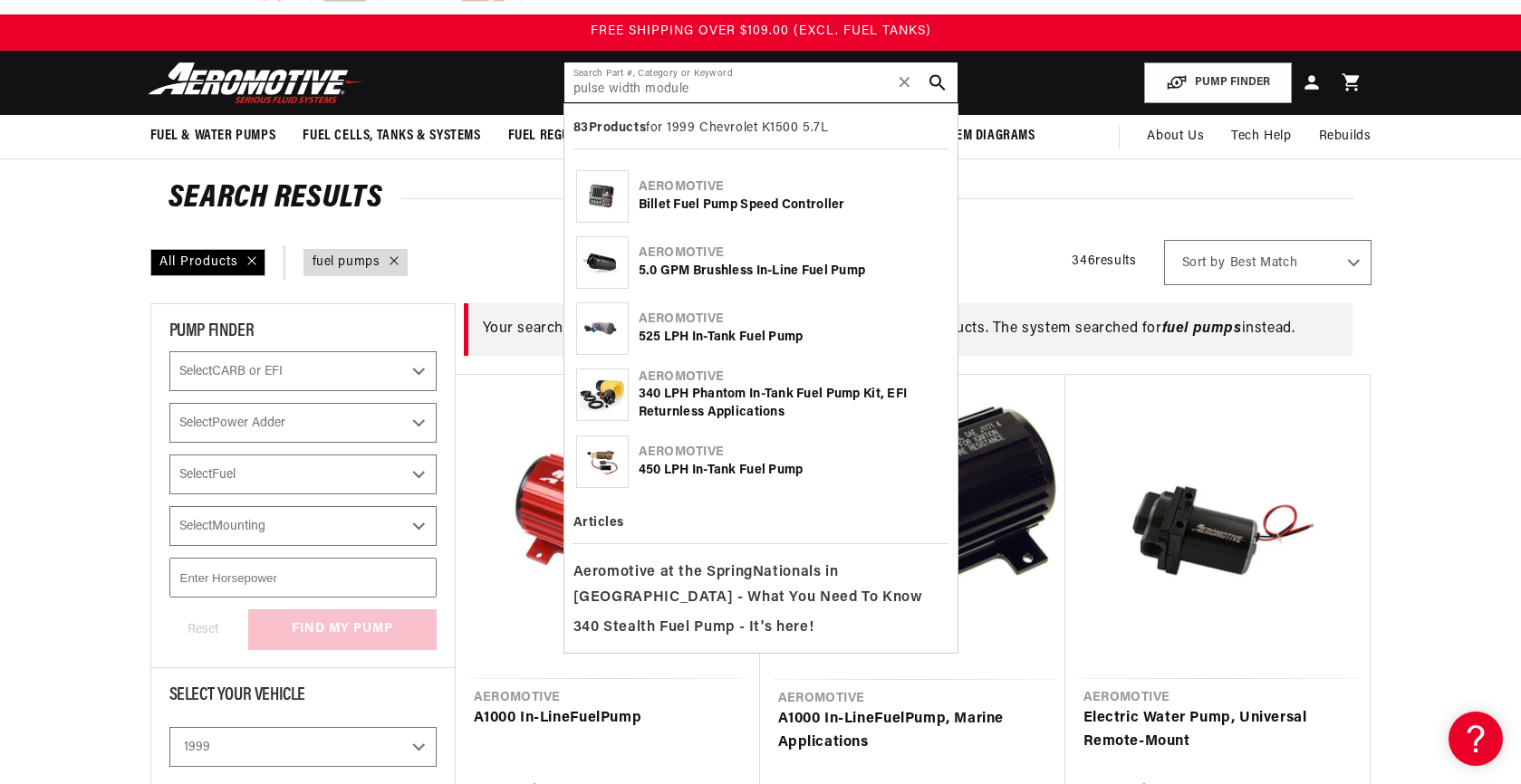
scroll to position [14, 0]
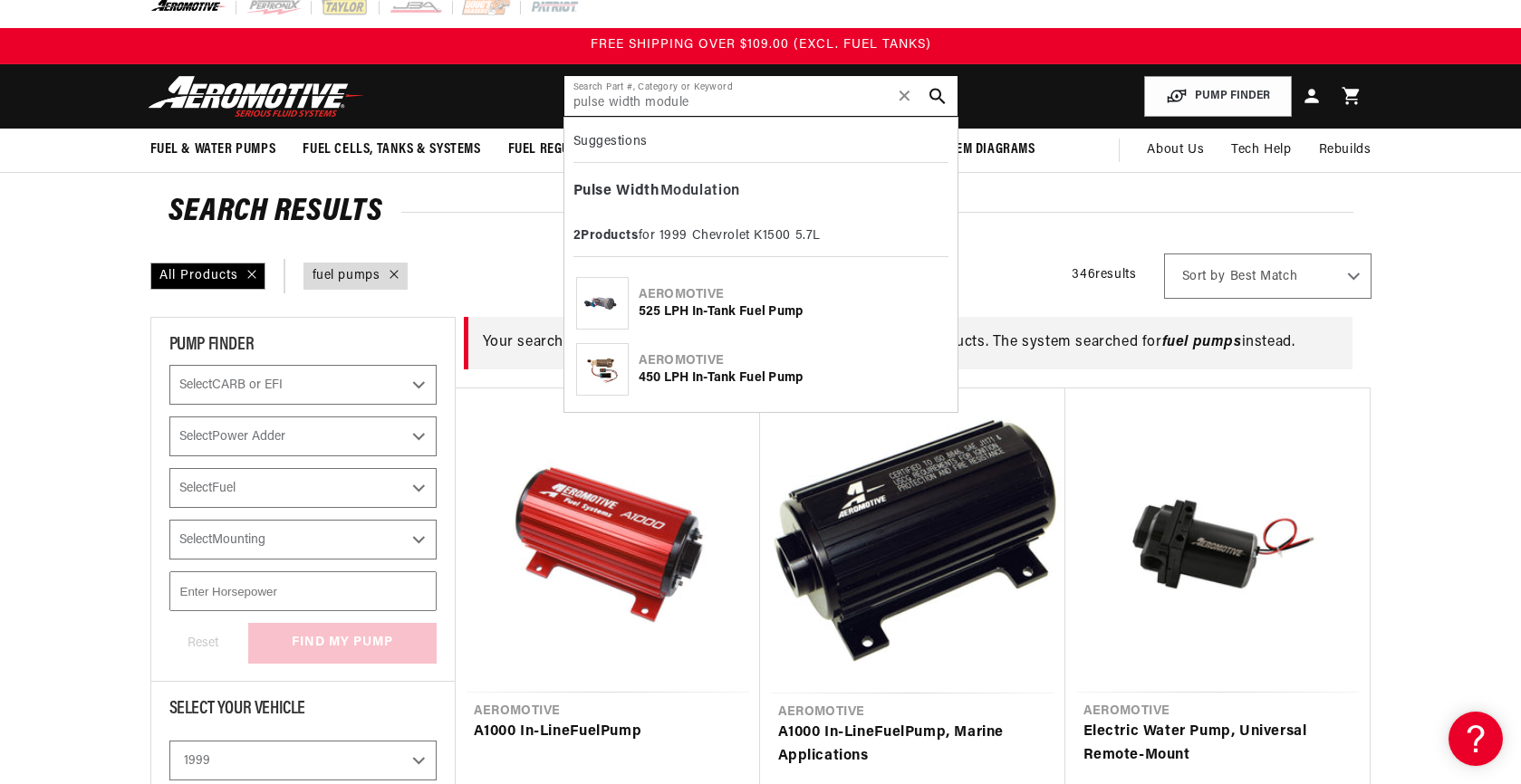
click at [714, 102] on input "pulse width module" at bounding box center [761, 95] width 394 height 40
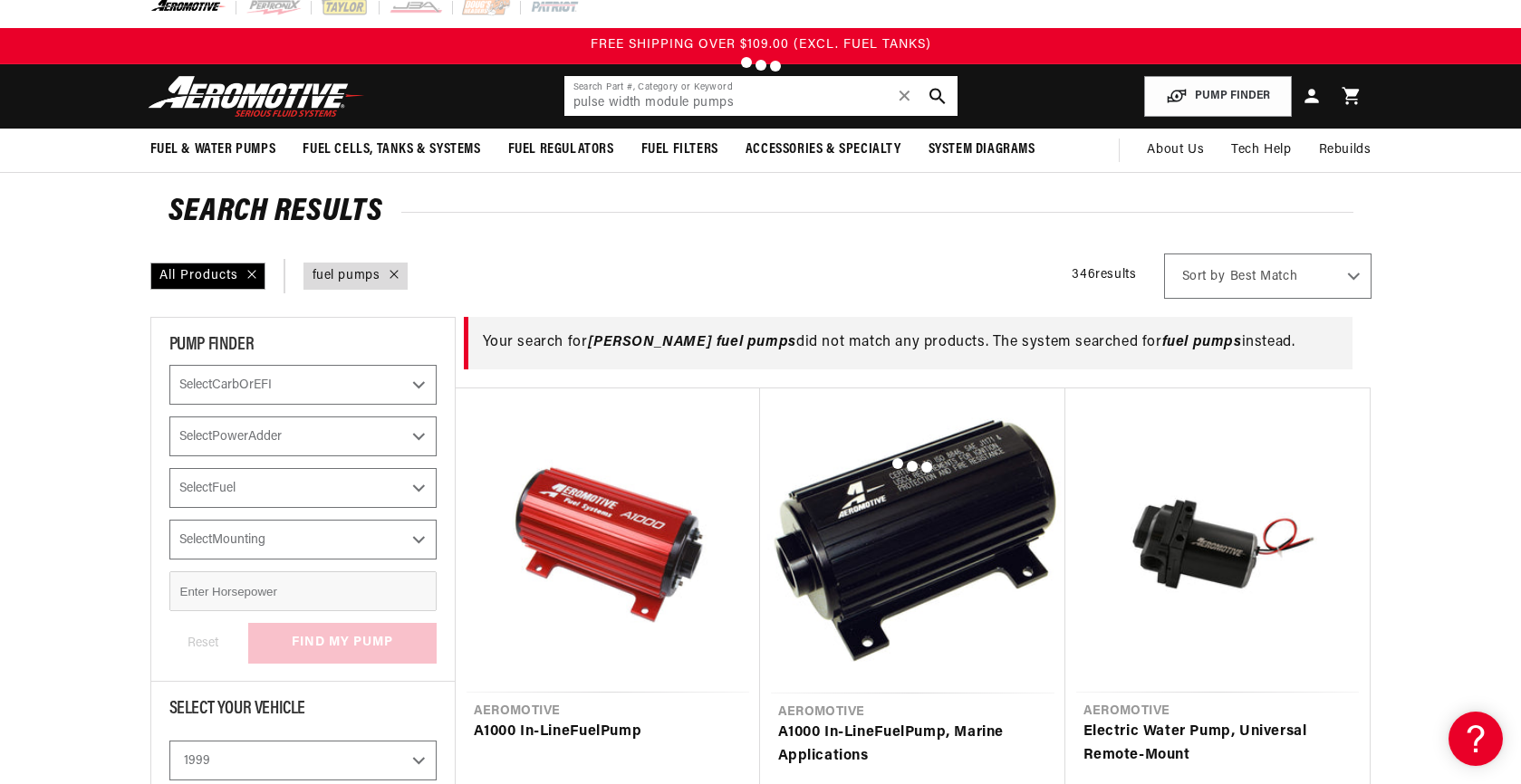
type input "pulse width module pumps"
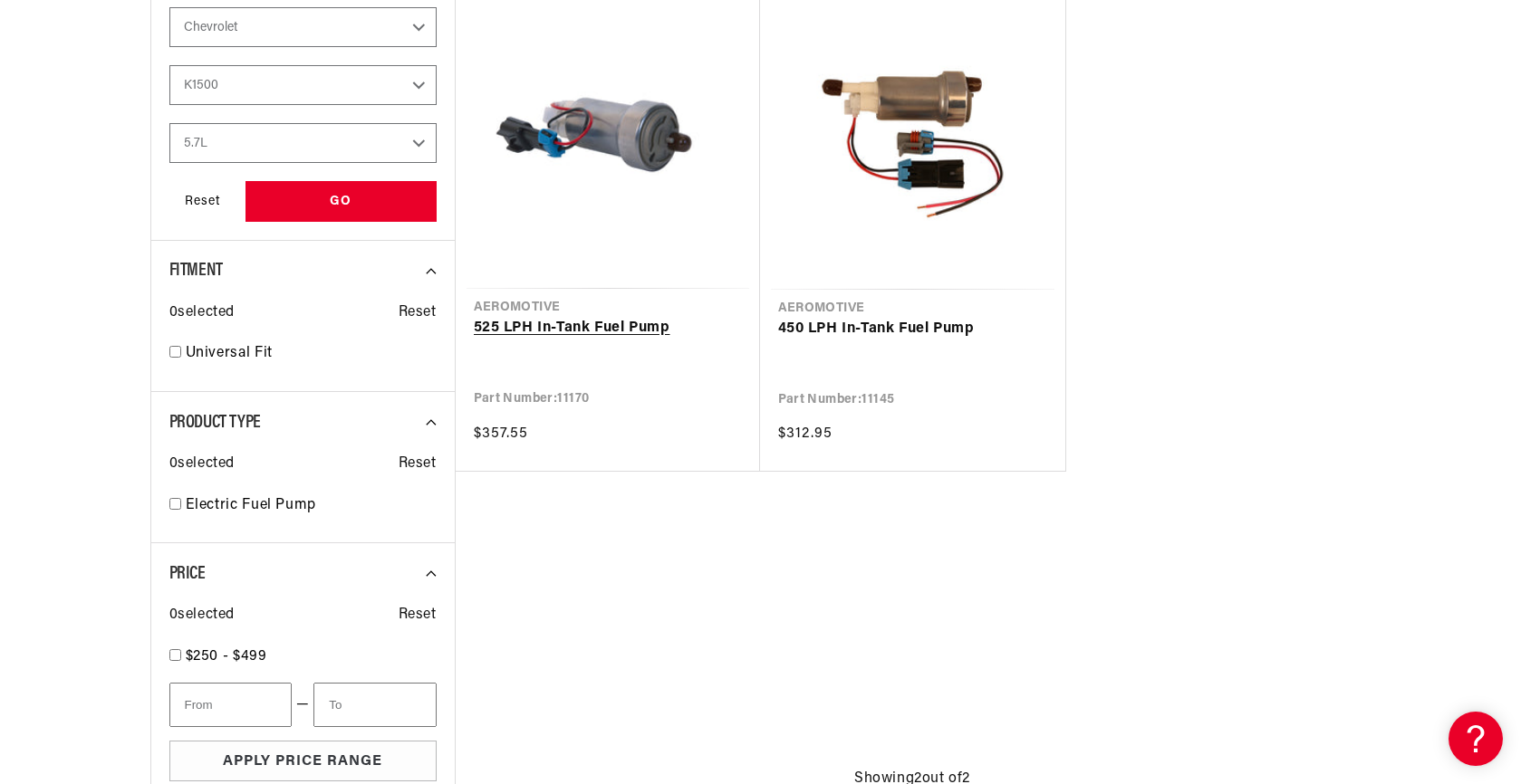
scroll to position [443, 0]
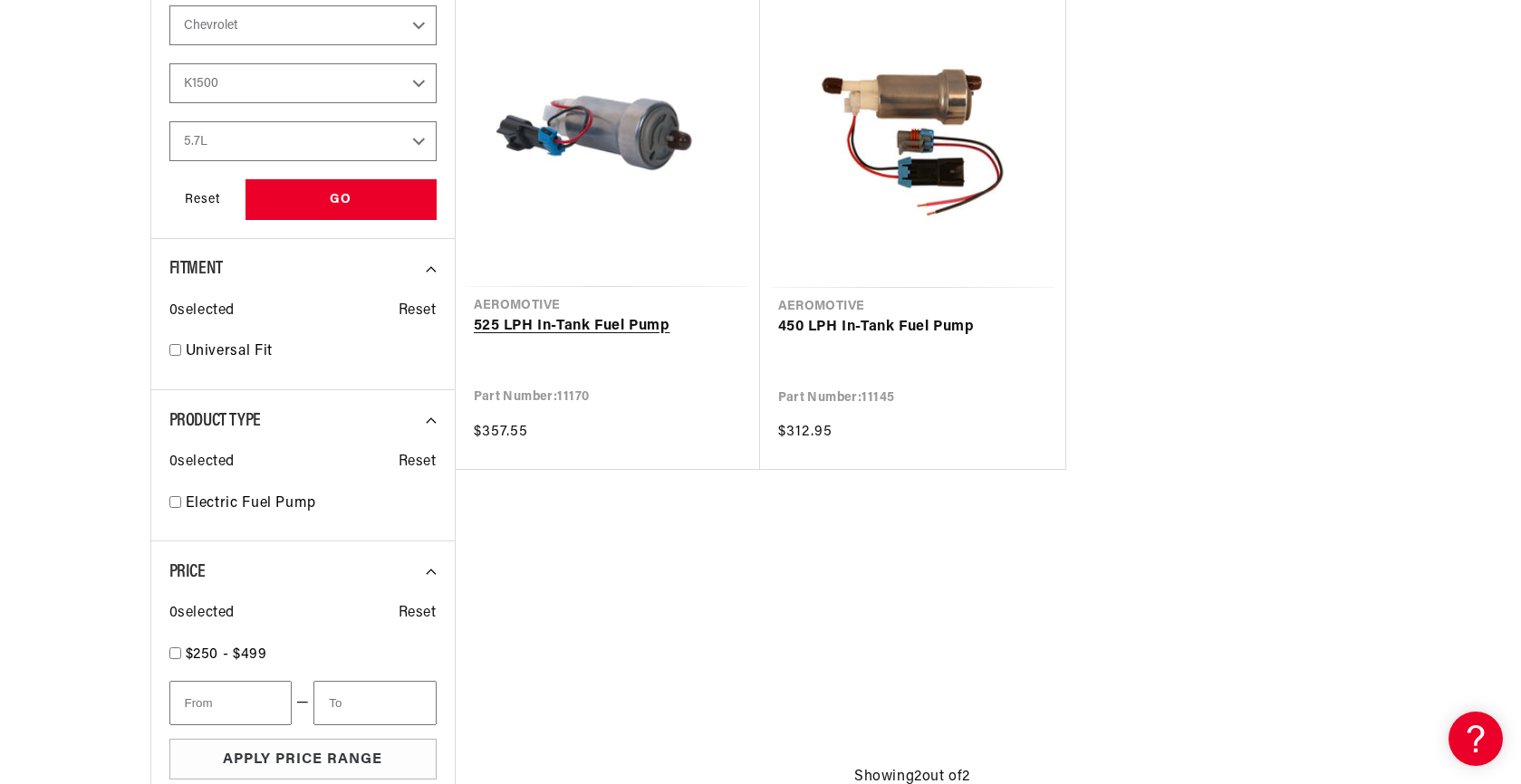
click at [635, 316] on link "525 LPH In-Tank Fuel Pump" at bounding box center [607, 327] width 268 height 23
click at [842, 317] on link "450 LPH In-Tank Fuel Pump" at bounding box center [913, 328] width 269 height 23
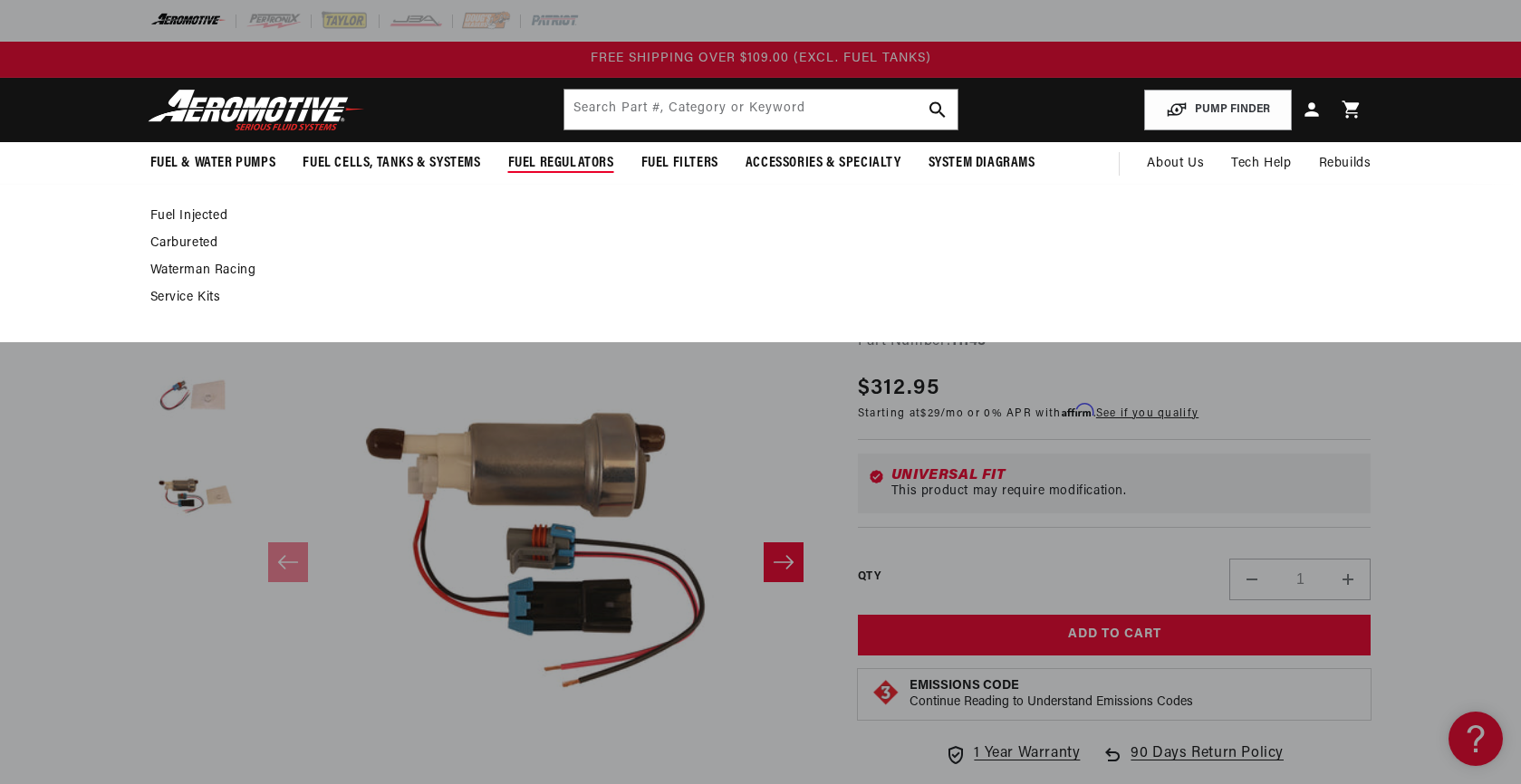
scroll to position [4, 0]
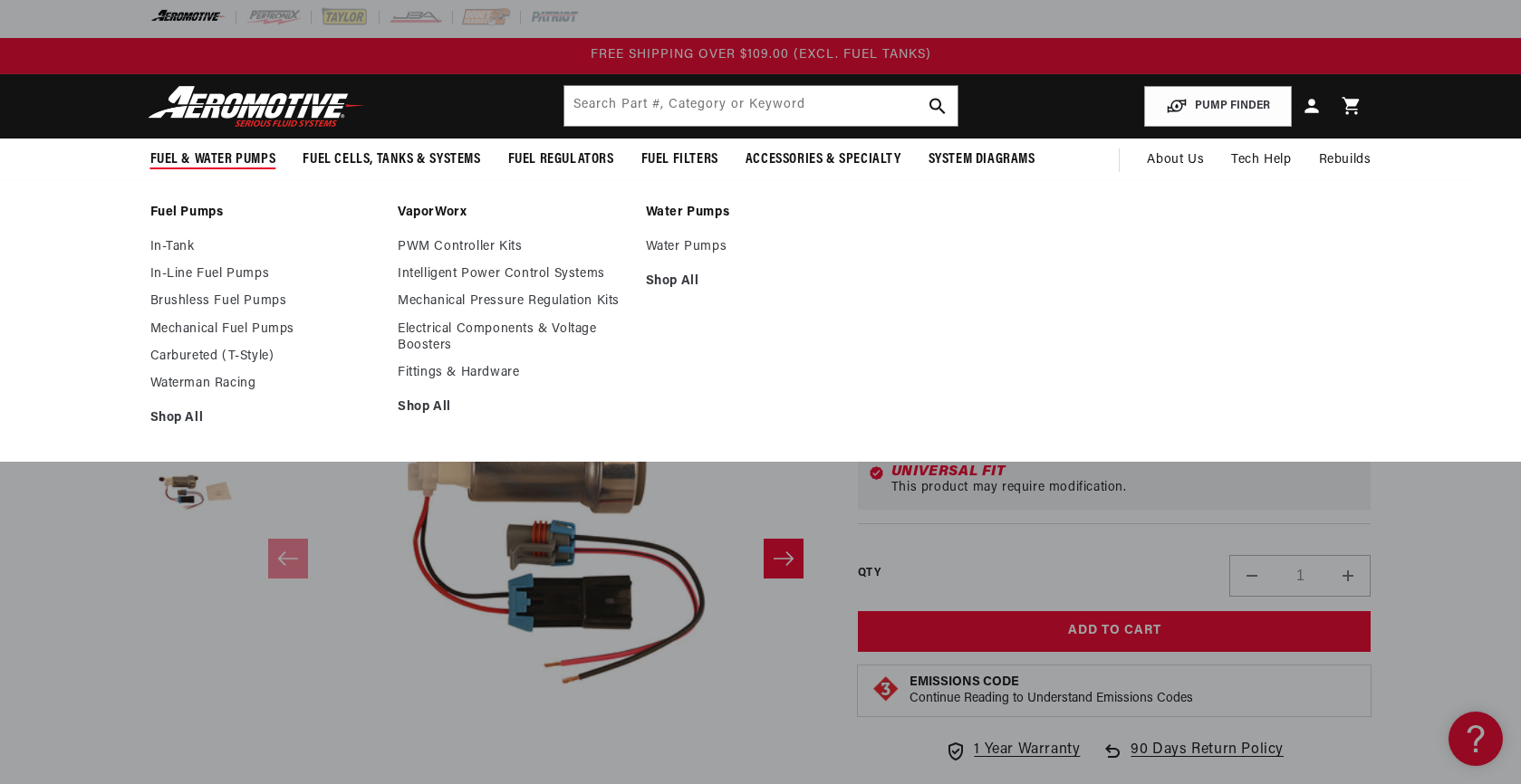
click at [245, 161] on span "Fuel & Water Pumps" at bounding box center [212, 160] width 126 height 19
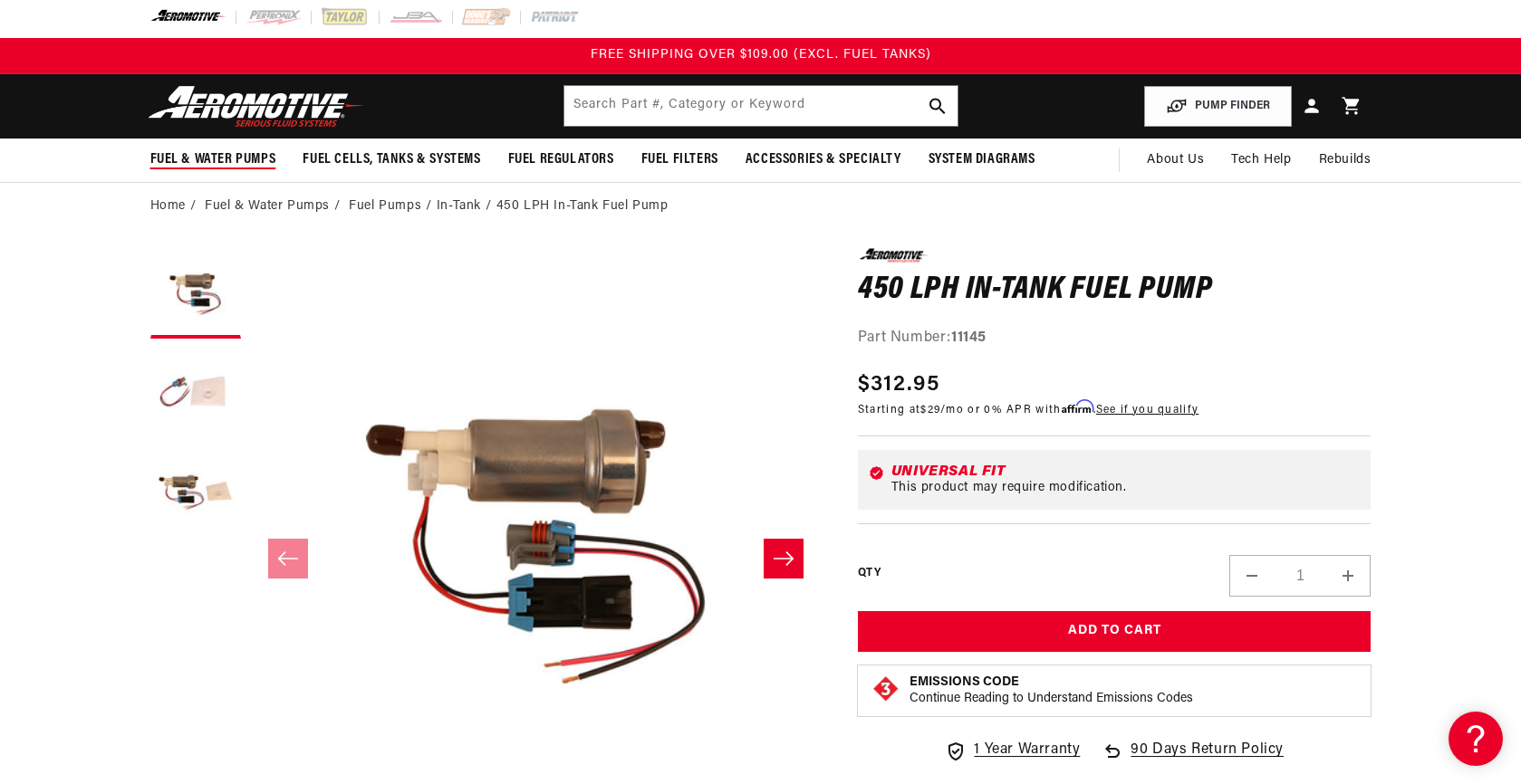
click at [245, 161] on span "Fuel & Water Pumps" at bounding box center [212, 160] width 126 height 19
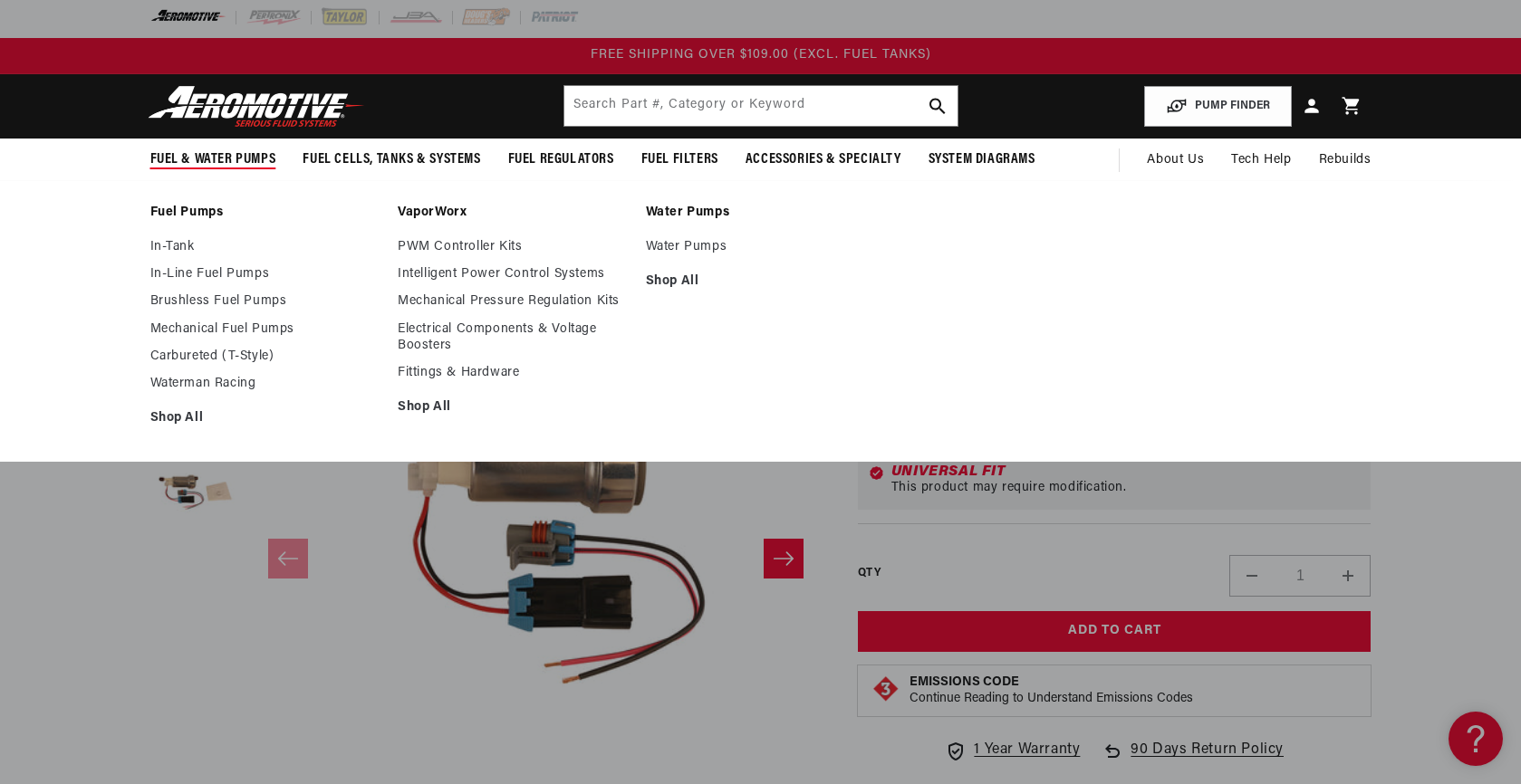
scroll to position [0, 0]
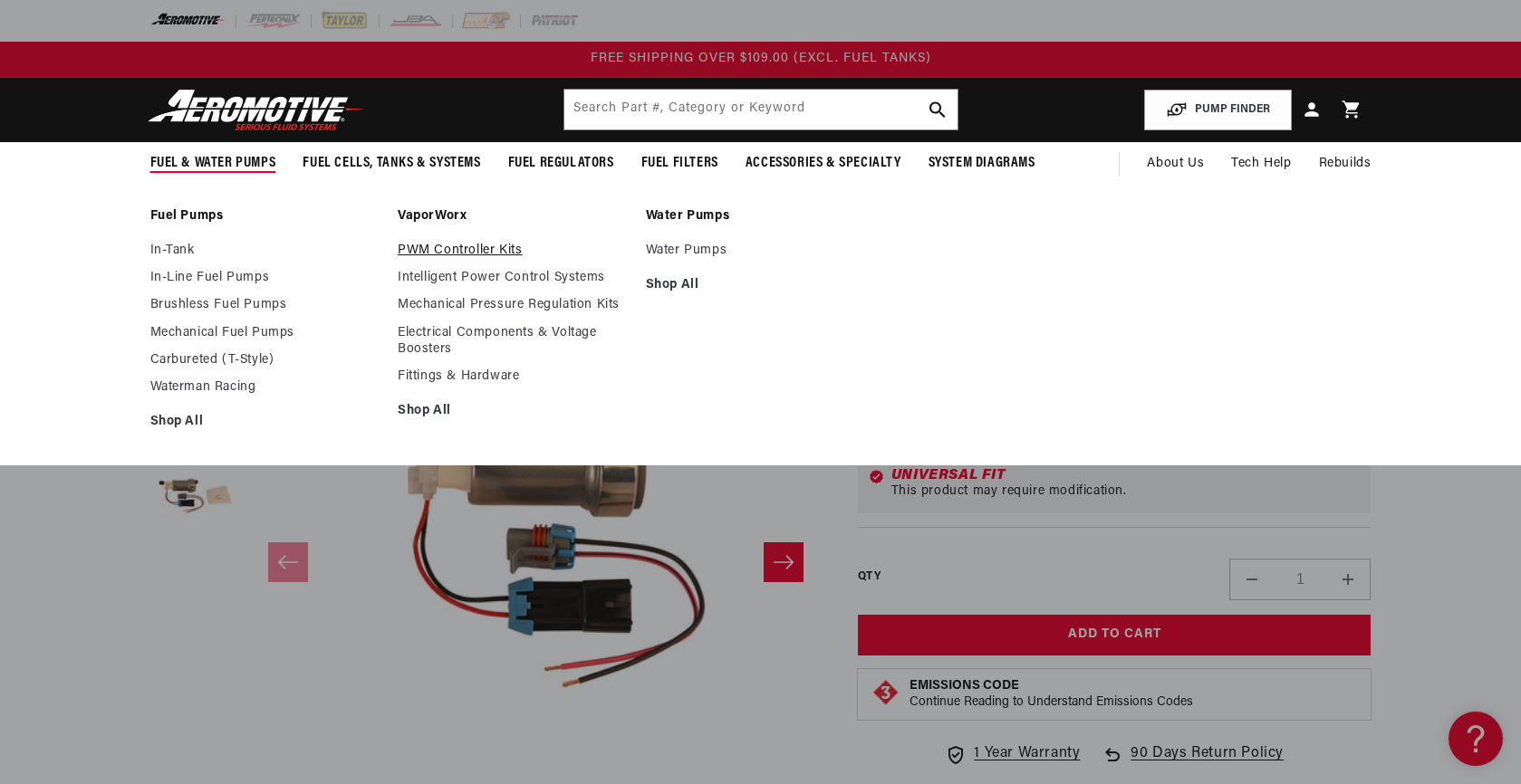
click at [460, 250] on link "PWM Controller Kits" at bounding box center [513, 250] width 230 height 17
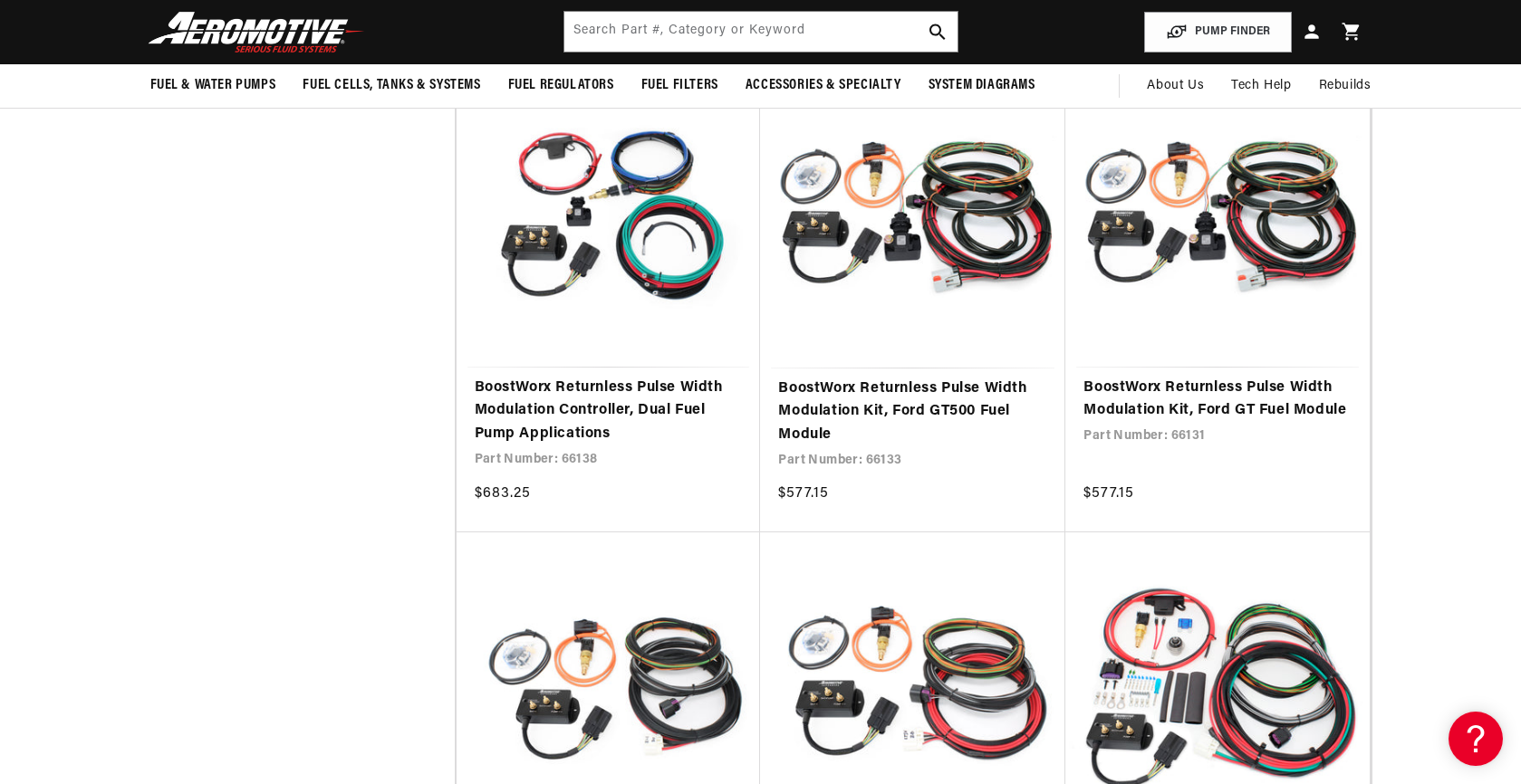
scroll to position [1358, 0]
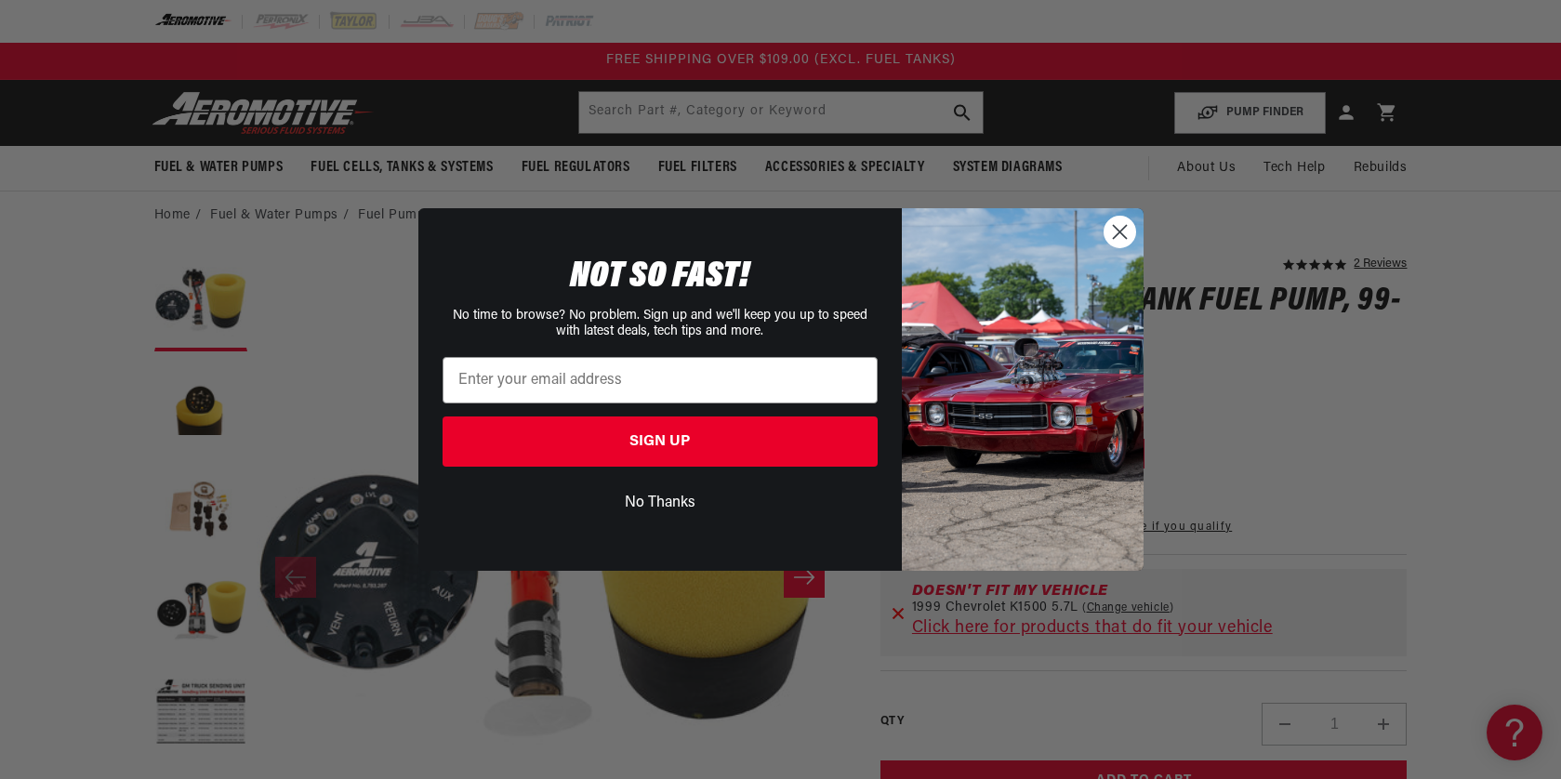
click at [1123, 235] on icon "Close dialog" at bounding box center [1119, 231] width 13 height 13
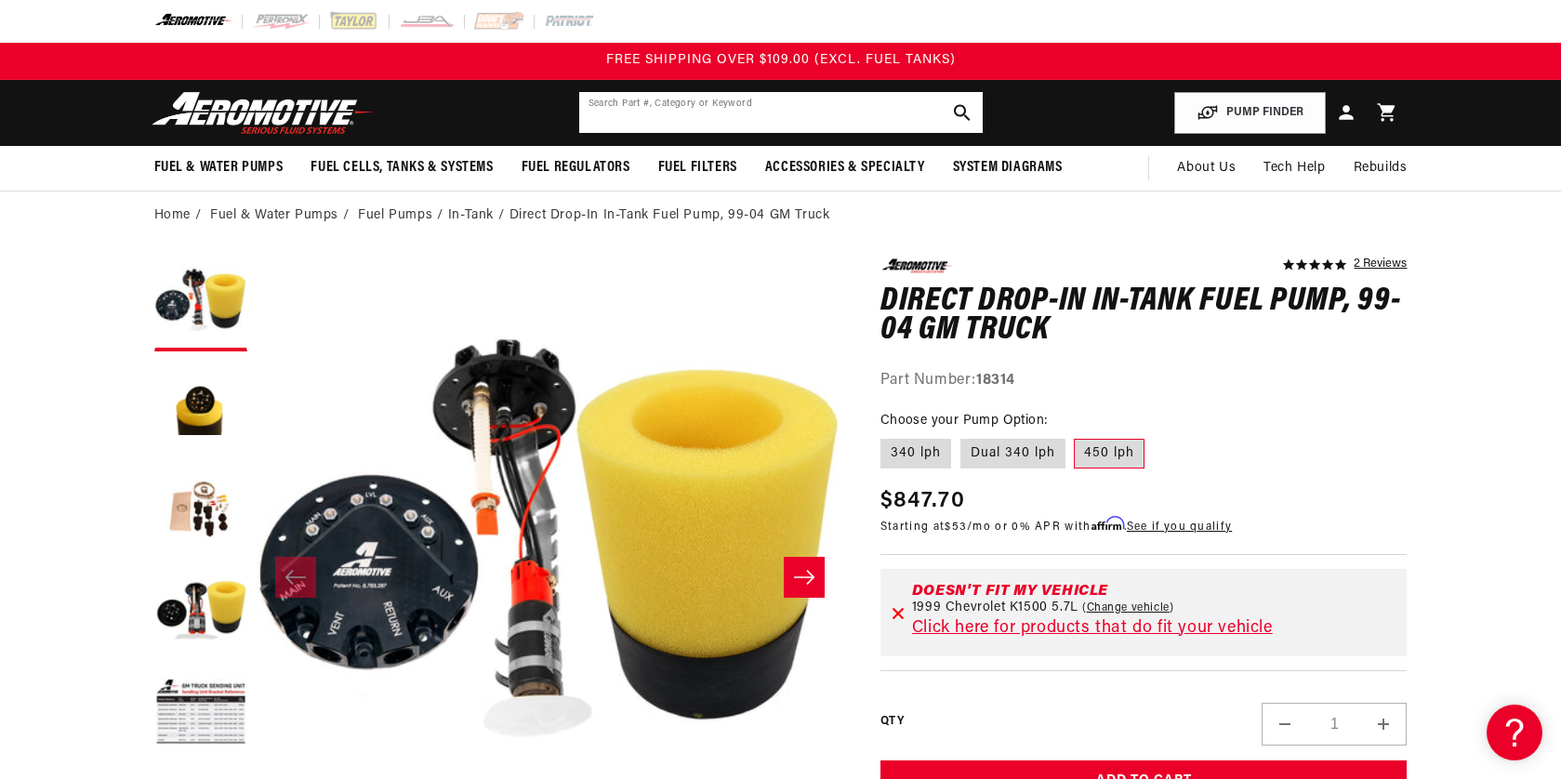
click at [661, 122] on input "text" at bounding box center [781, 112] width 404 height 41
type input "F-9-274"
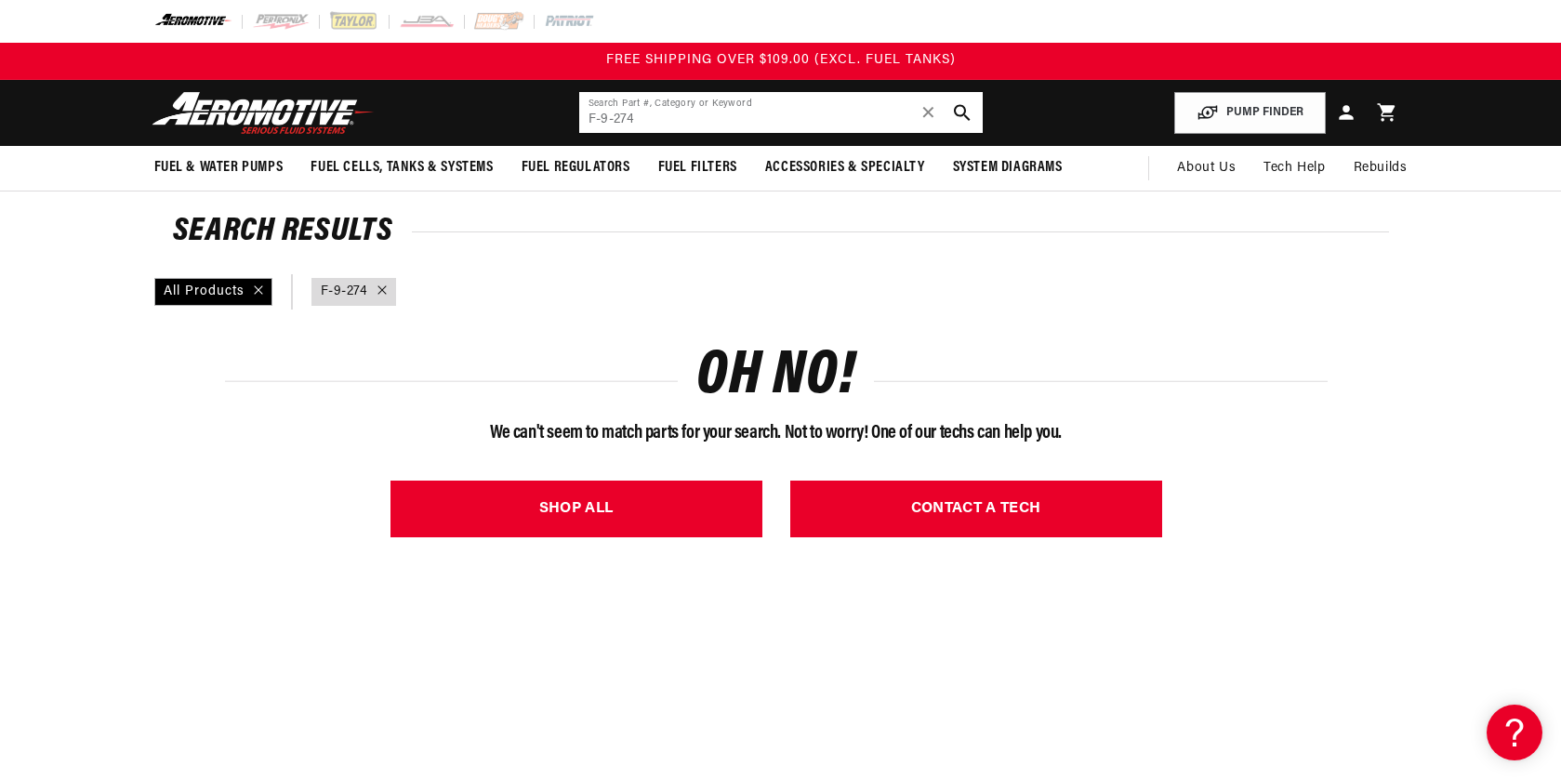
click at [666, 114] on input "F-9-274" at bounding box center [781, 112] width 404 height 41
type input "F"
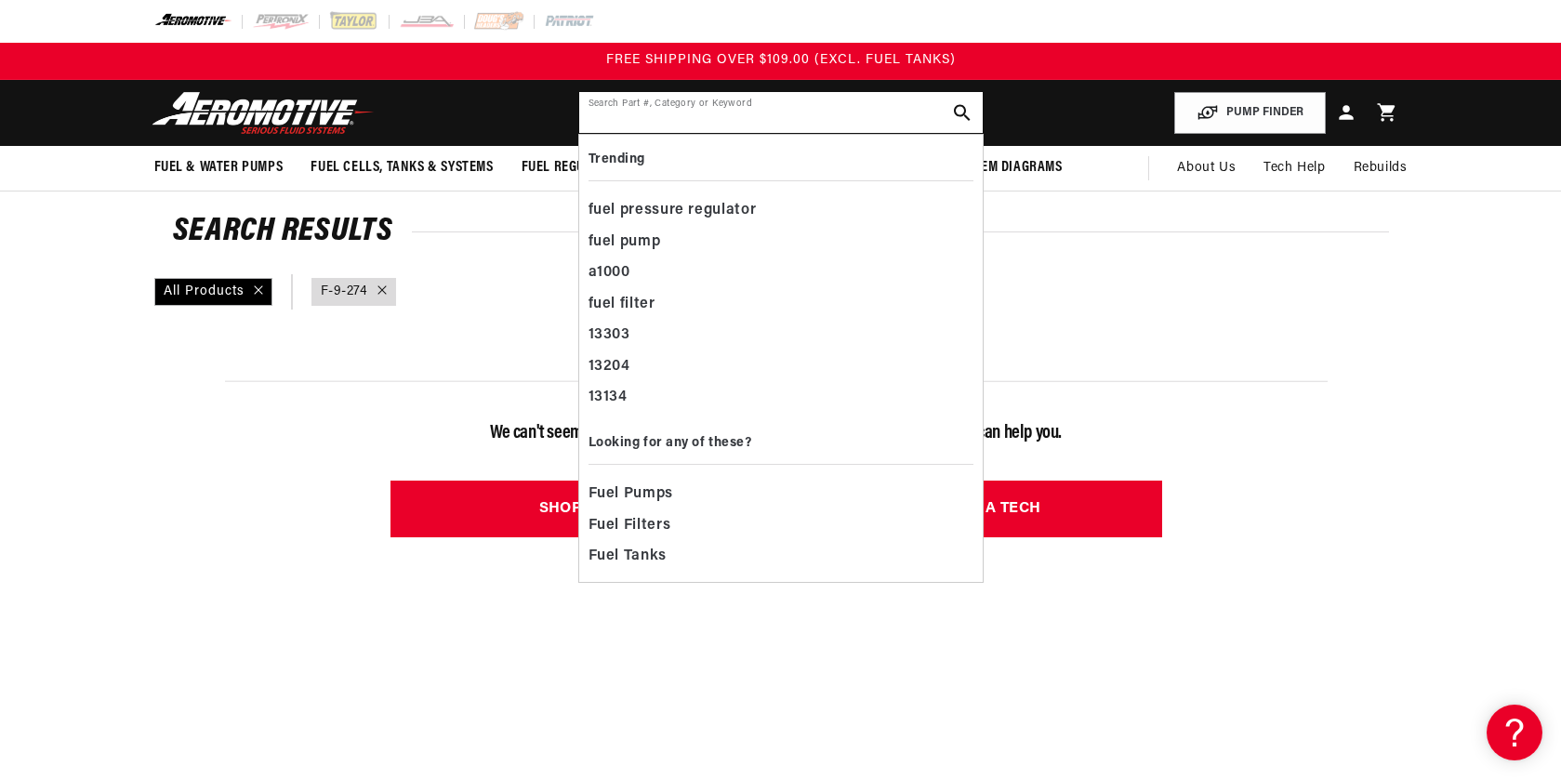
type input "d"
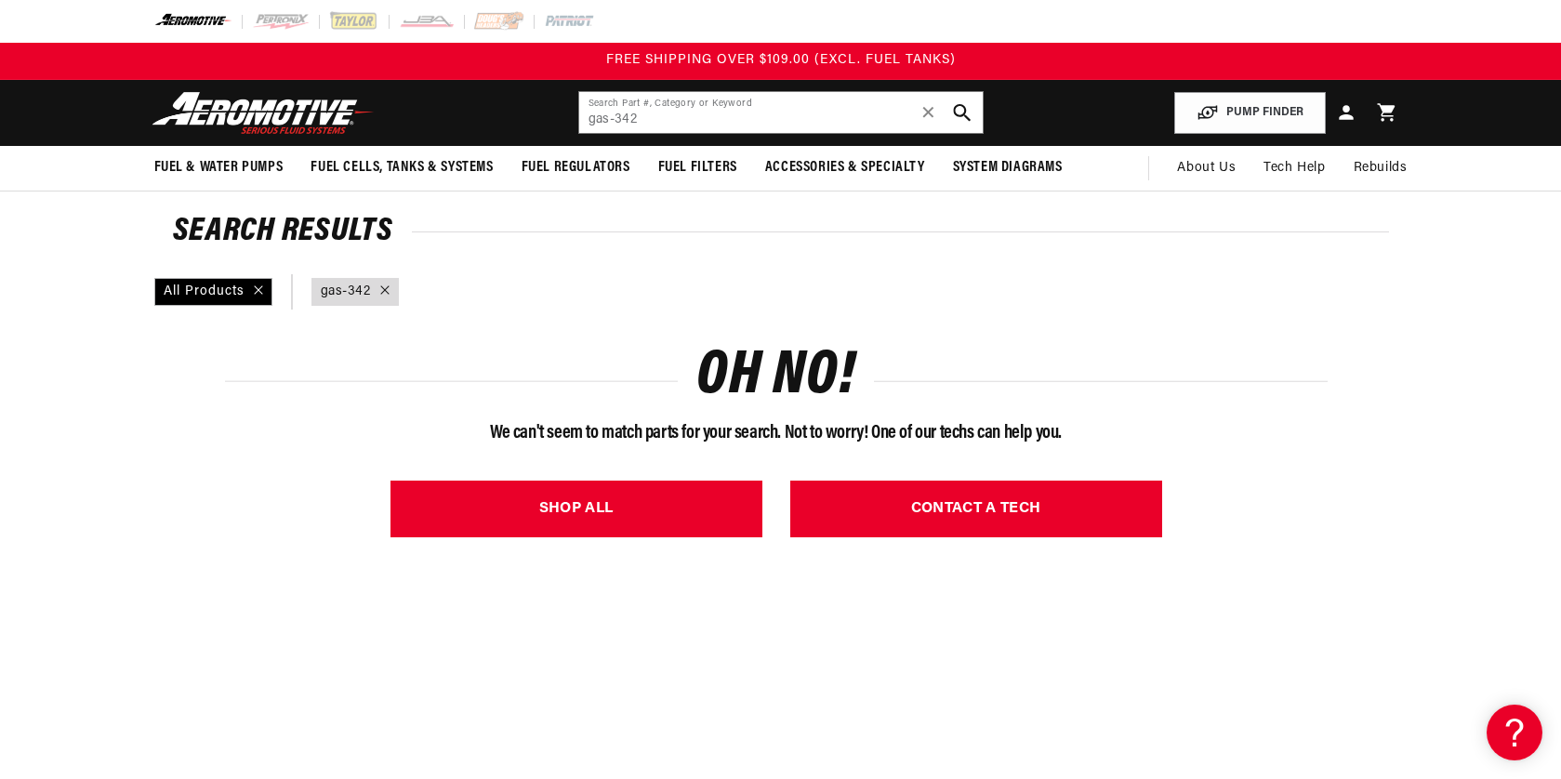
click at [961, 111] on icon "search button" at bounding box center [962, 113] width 18 height 18
click at [644, 115] on input "gas-342" at bounding box center [781, 112] width 404 height 41
type input "g"
click at [964, 113] on icon "search button" at bounding box center [962, 113] width 18 height 18
click at [419, 143] on header "Fuel & Water Pumps Back In-Tank In-Line Fuel Pumps" at bounding box center [781, 113] width 1346 height 66
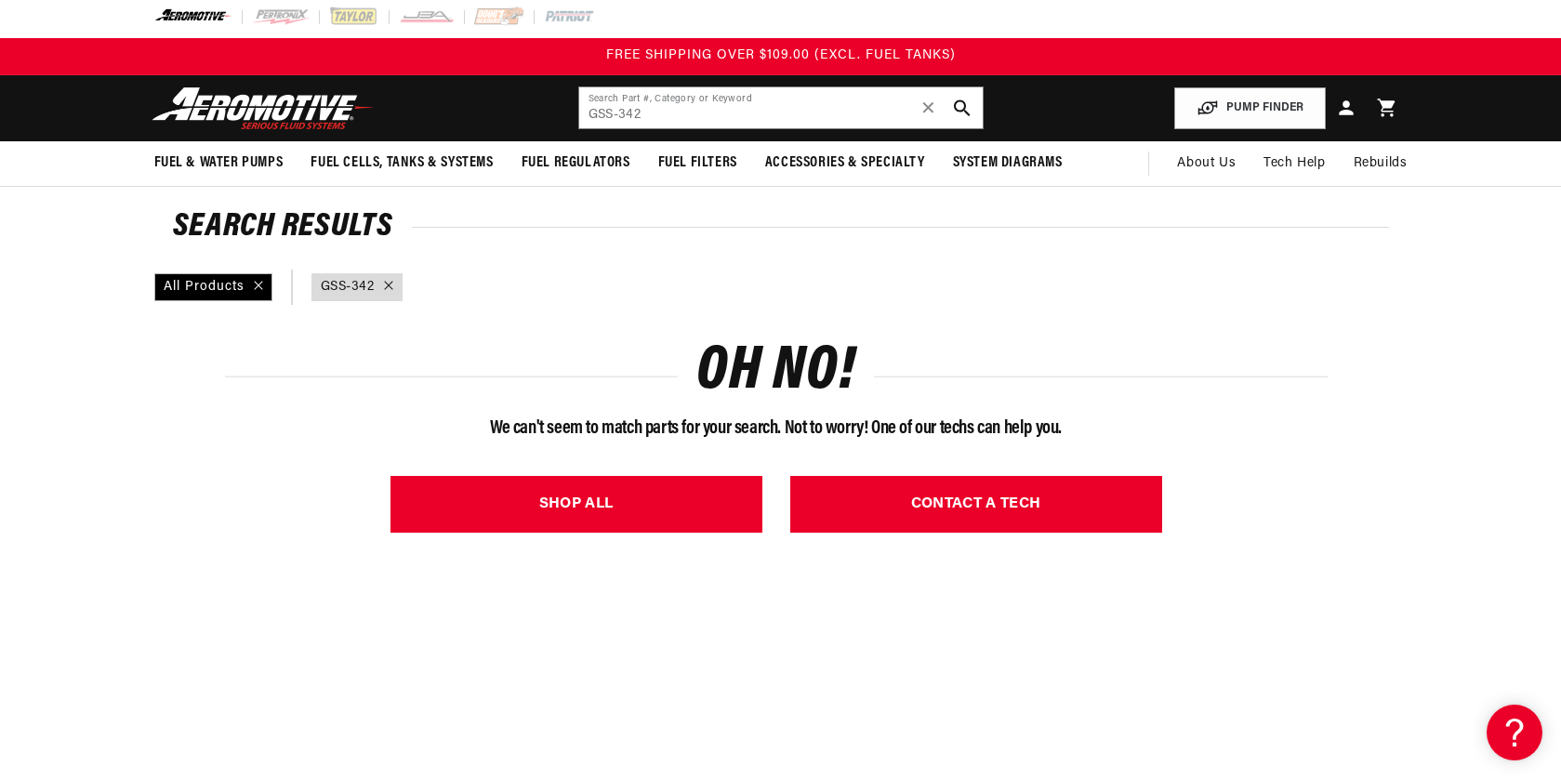
scroll to position [0, 1]
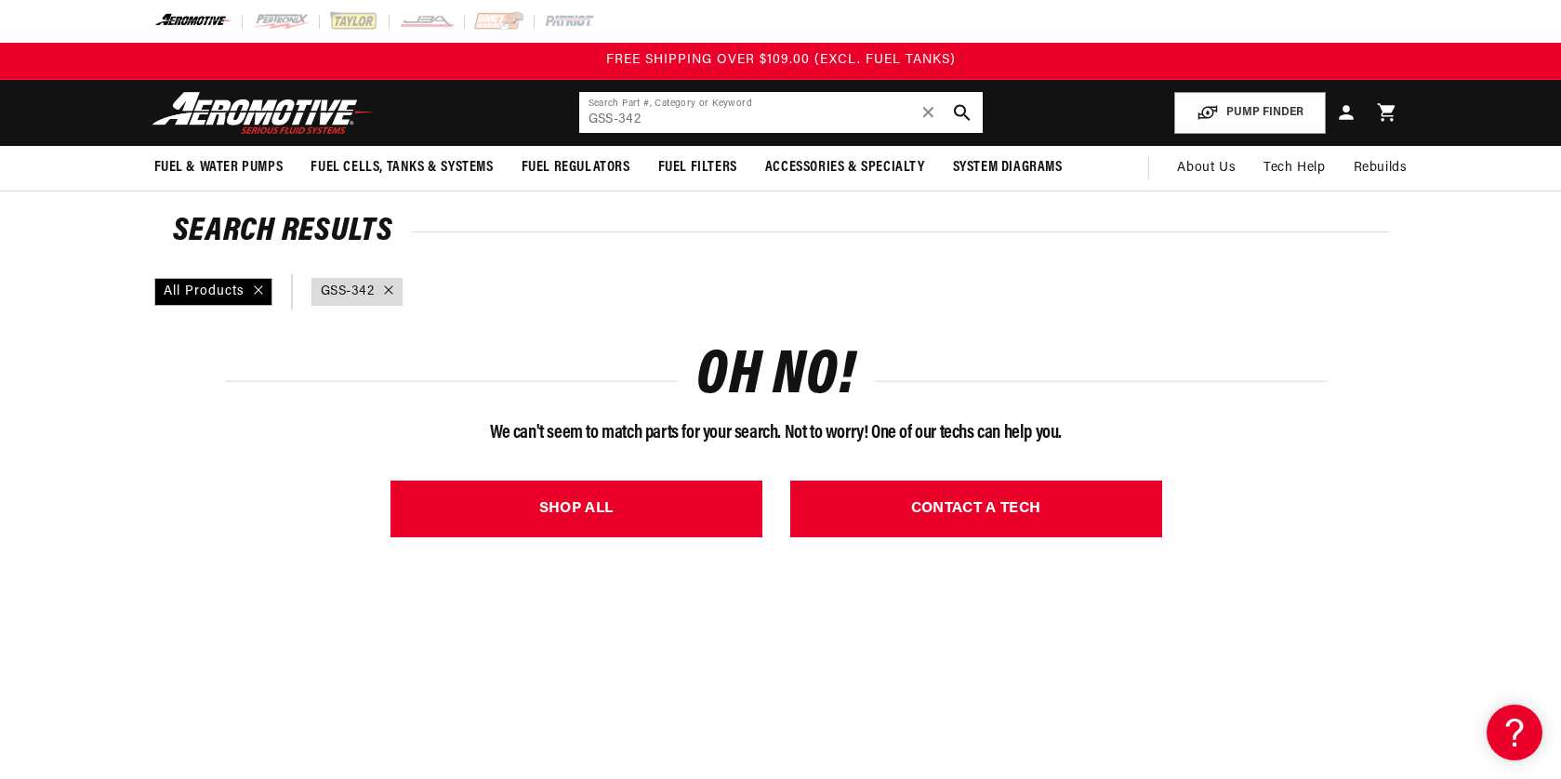
click at [654, 118] on input "GSS-342" at bounding box center [781, 112] width 404 height 41
type input "G"
click at [960, 117] on use "search button" at bounding box center [962, 113] width 18 height 18
click at [647, 121] on input "GSS342" at bounding box center [781, 112] width 404 height 41
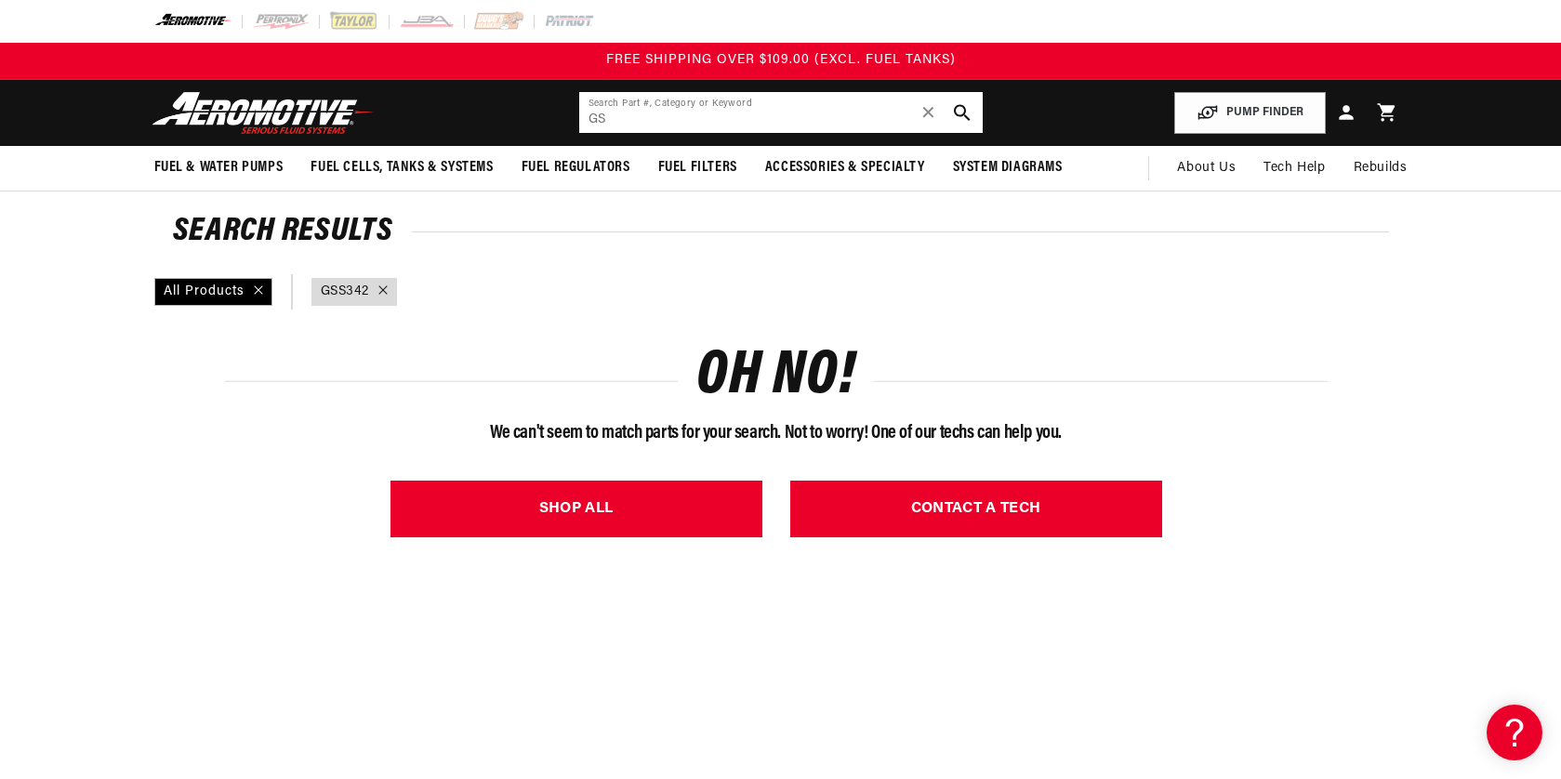
type input "G"
click at [961, 111] on icon "search button" at bounding box center [962, 113] width 18 height 18
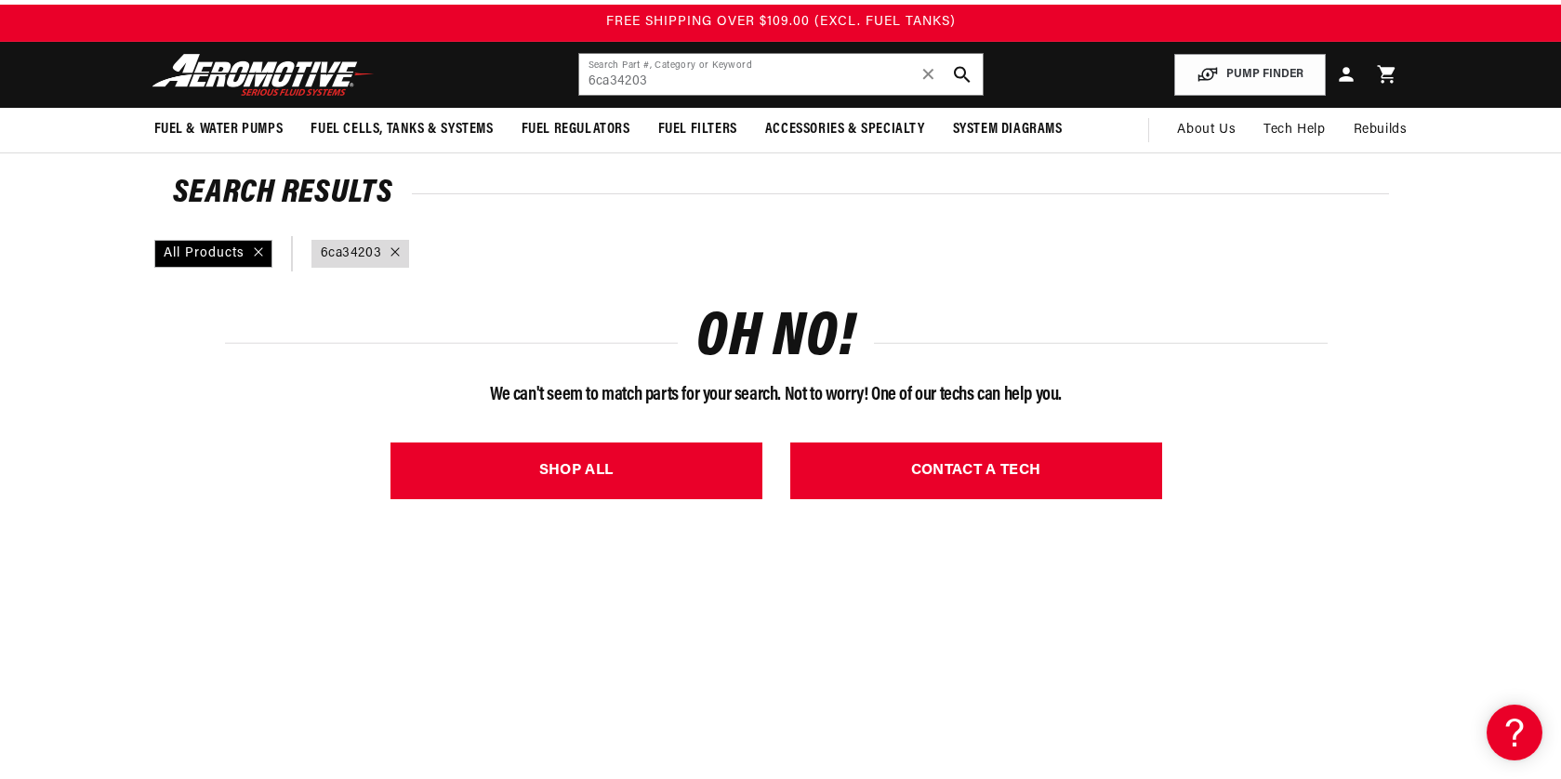
scroll to position [45, 0]
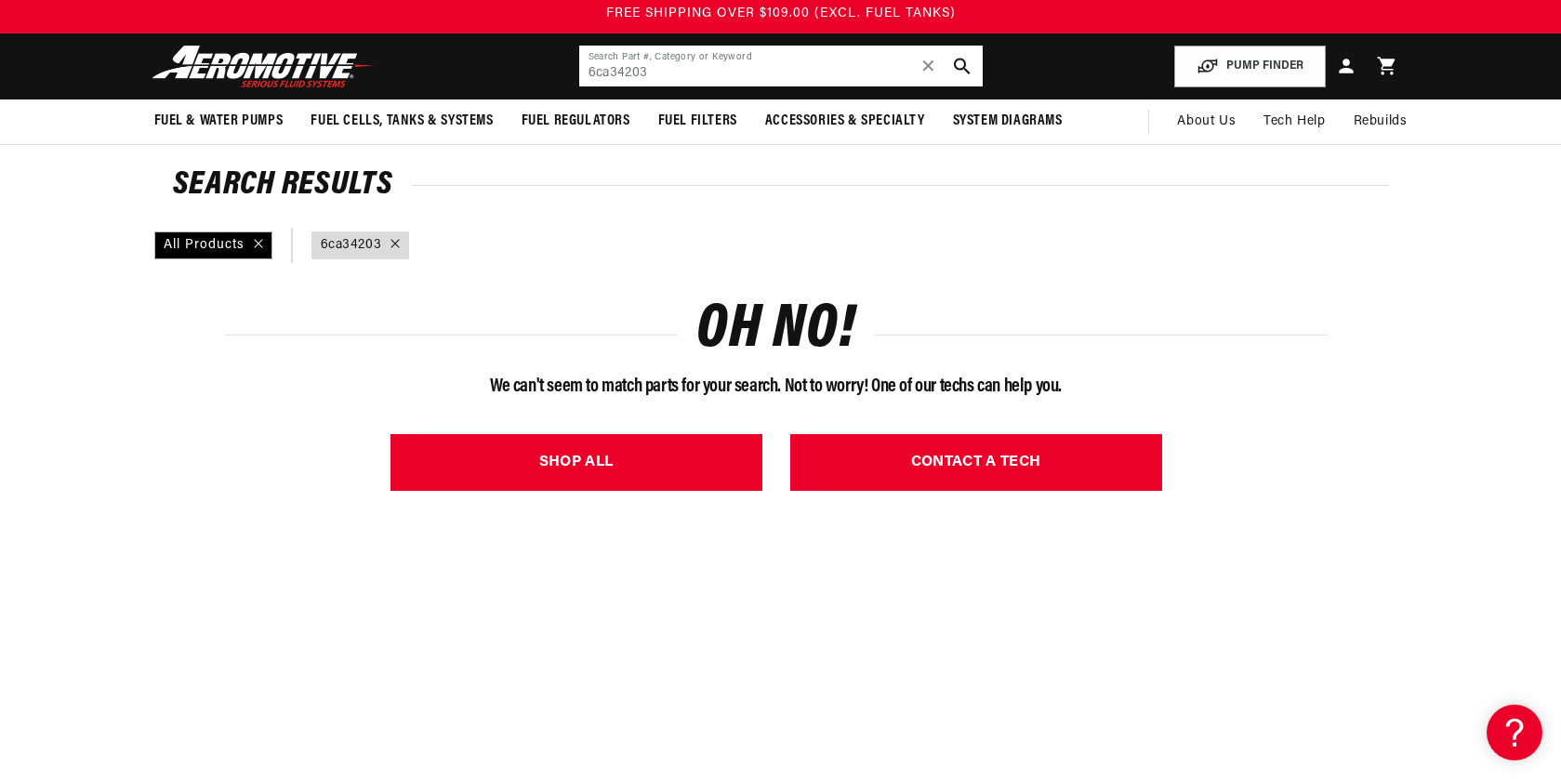
click at [818, 72] on input "6ca34203" at bounding box center [781, 66] width 404 height 41
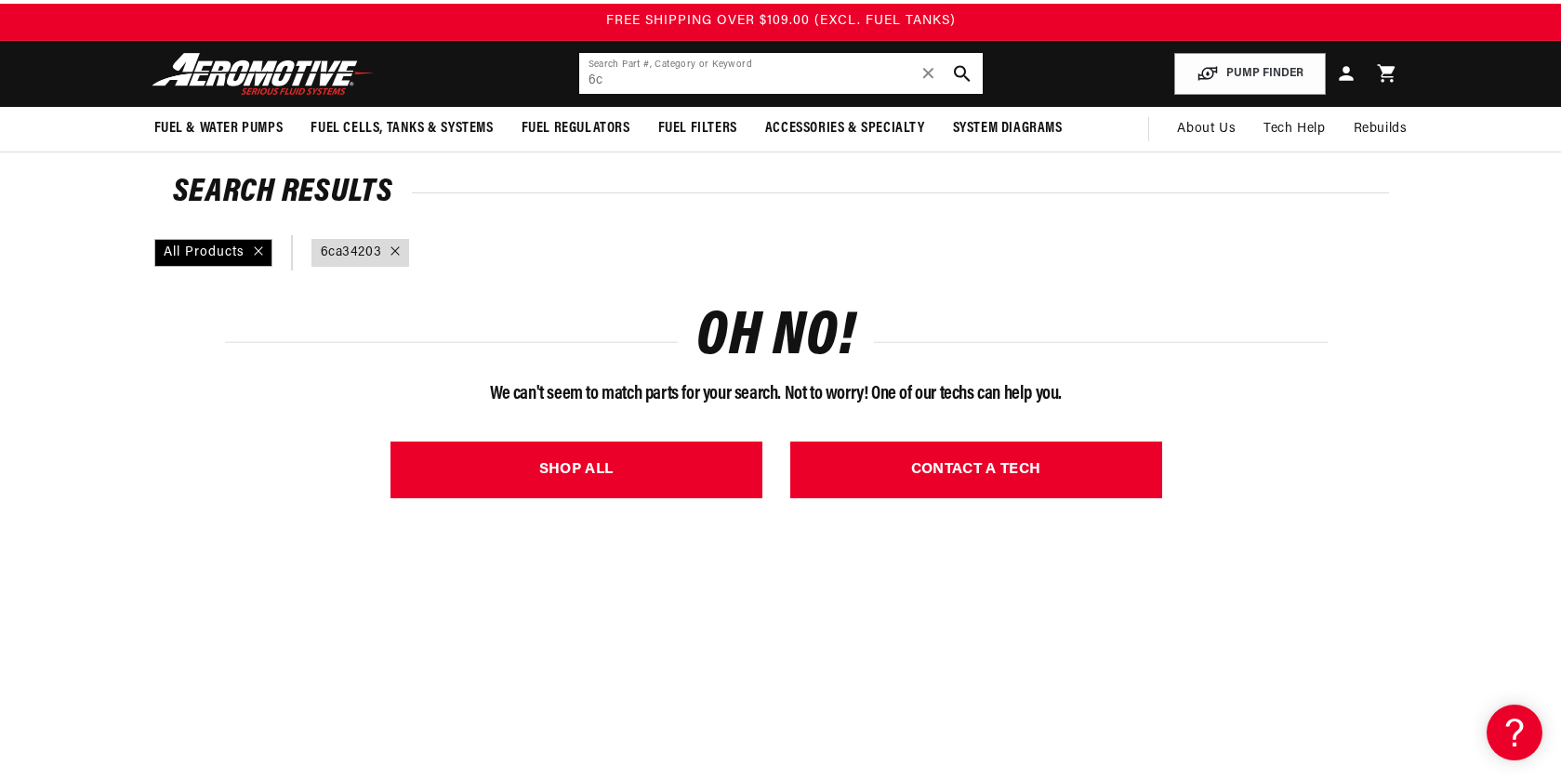
type input "6"
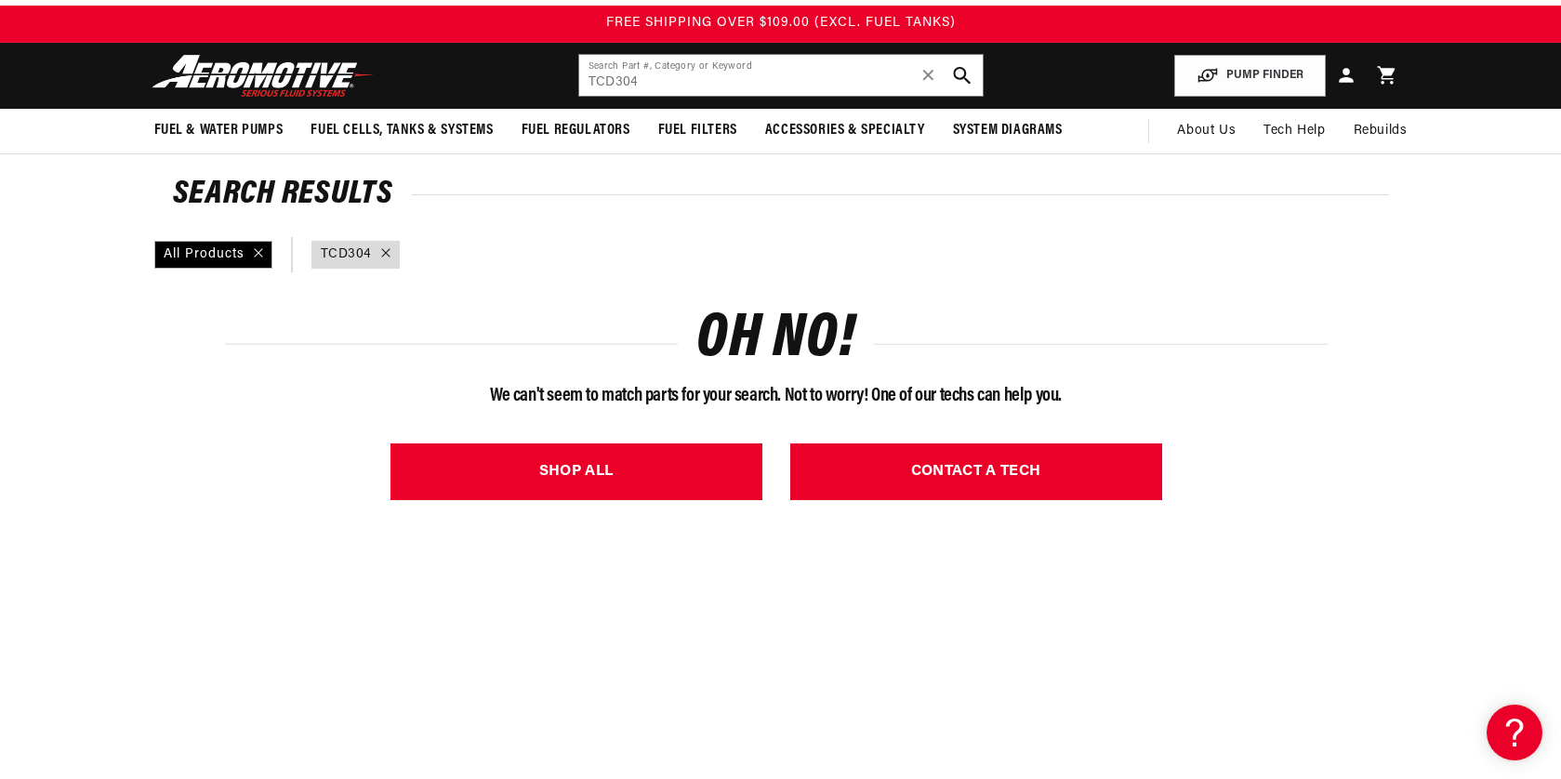
scroll to position [37, 2]
click at [959, 73] on icon "search button" at bounding box center [962, 76] width 18 height 18
click at [658, 86] on input "TCD304" at bounding box center [781, 75] width 404 height 41
type input "T"
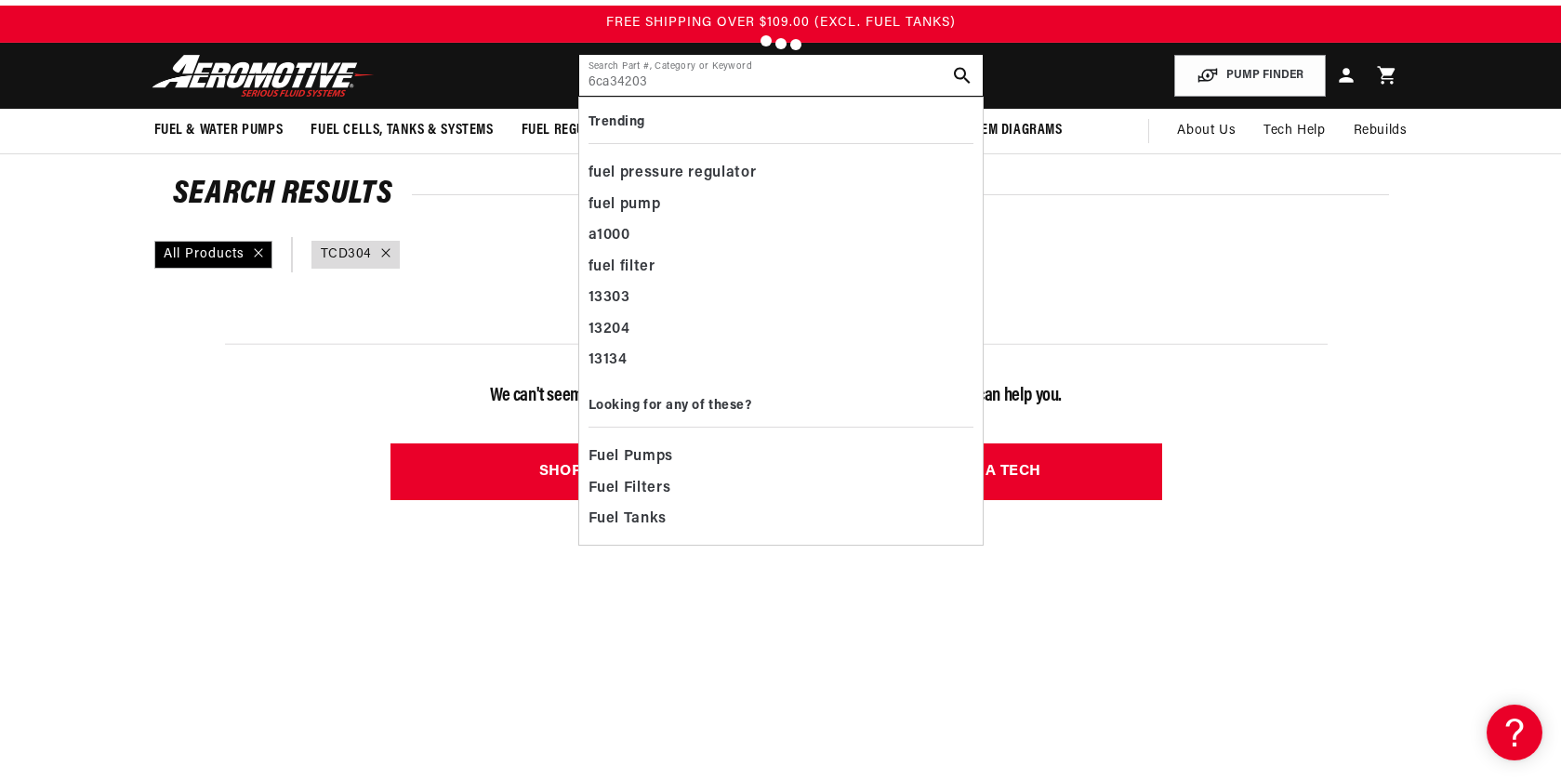
scroll to position [39, 0]
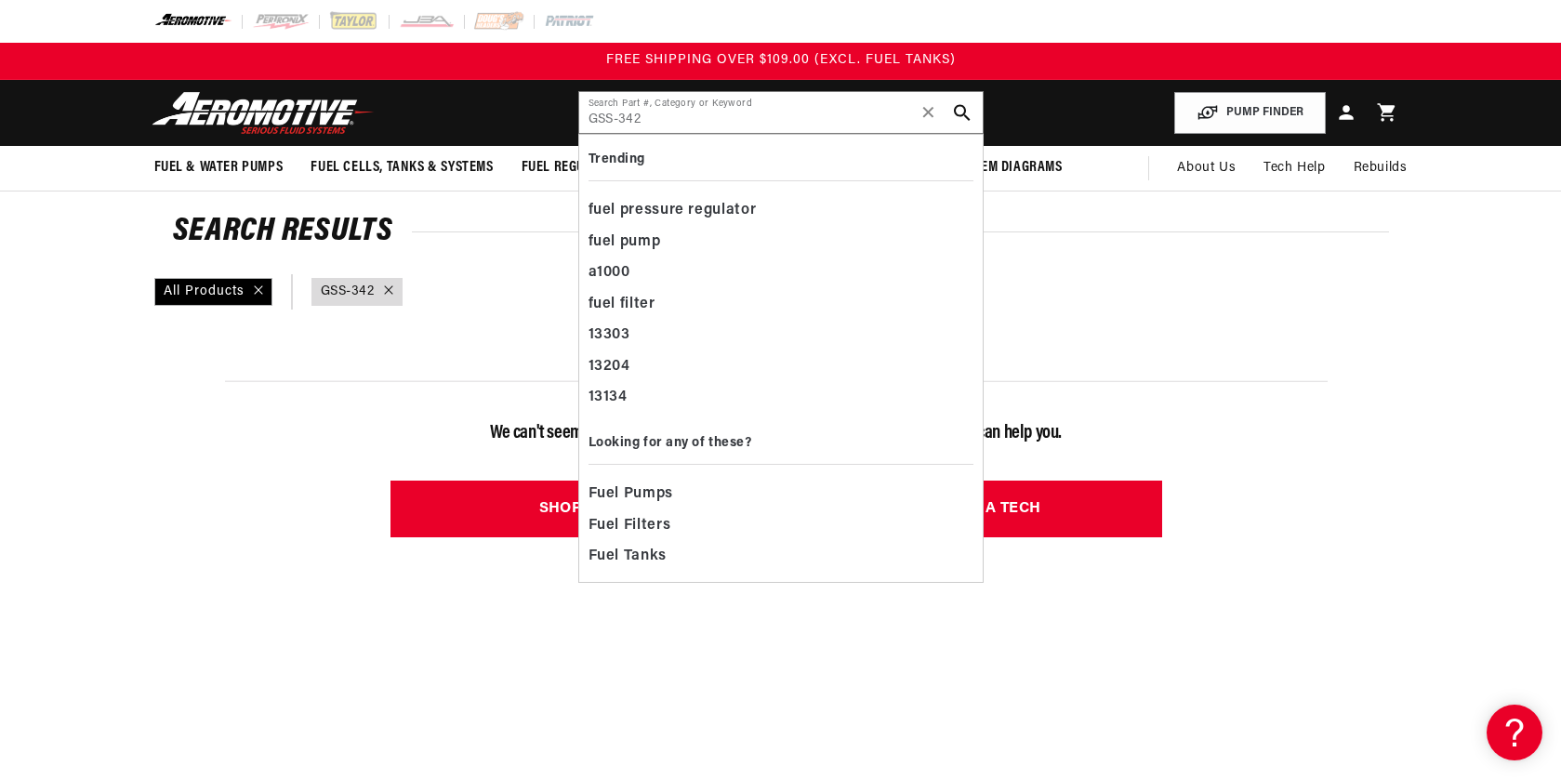
click at [417, 124] on header "Fuel & Water Pumps Back In-Tank In-Line Fuel Pumps" at bounding box center [781, 113] width 1346 height 66
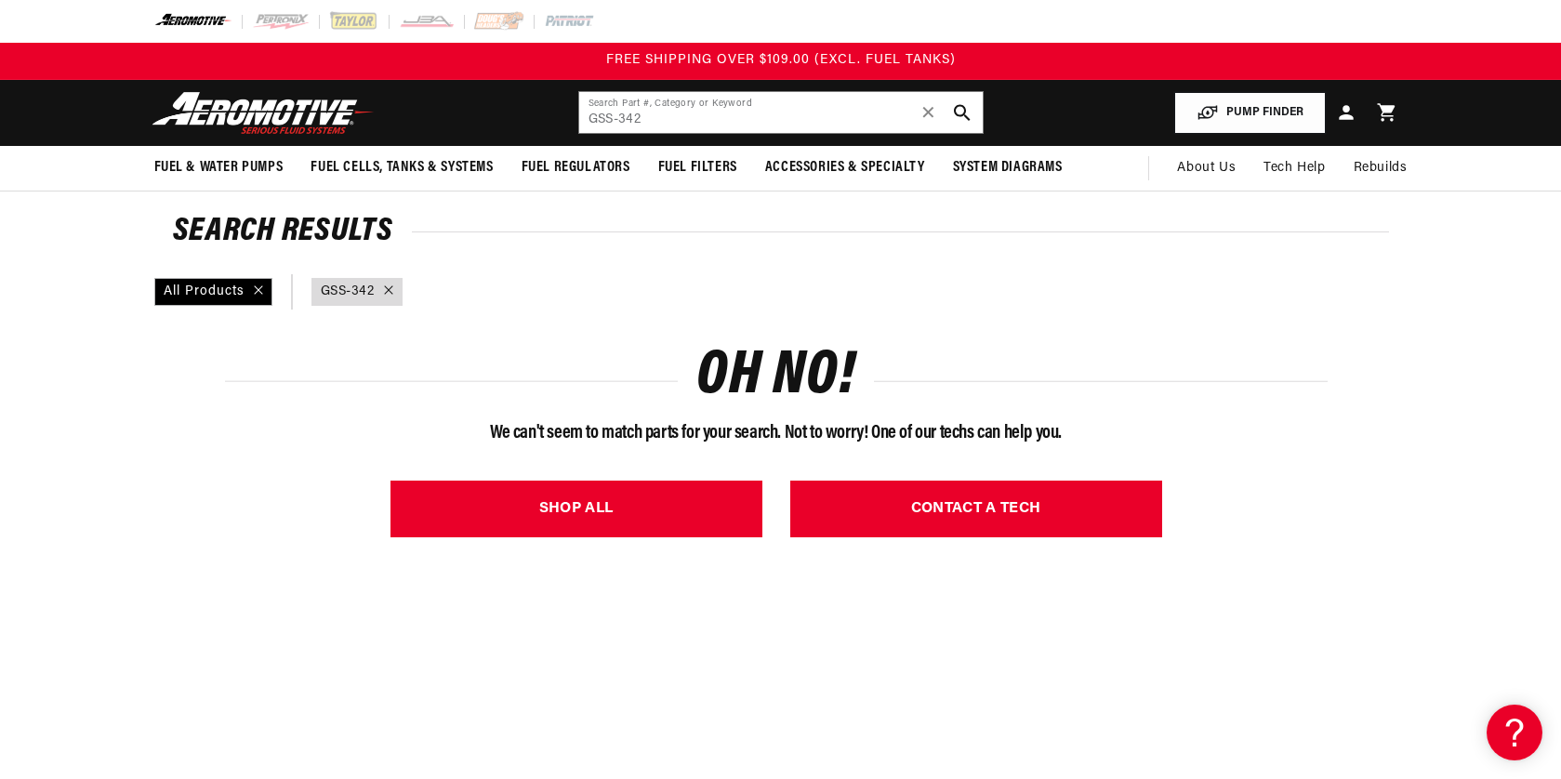
click at [1229, 114] on button "PUMP FINDER" at bounding box center [1250, 113] width 152 height 42
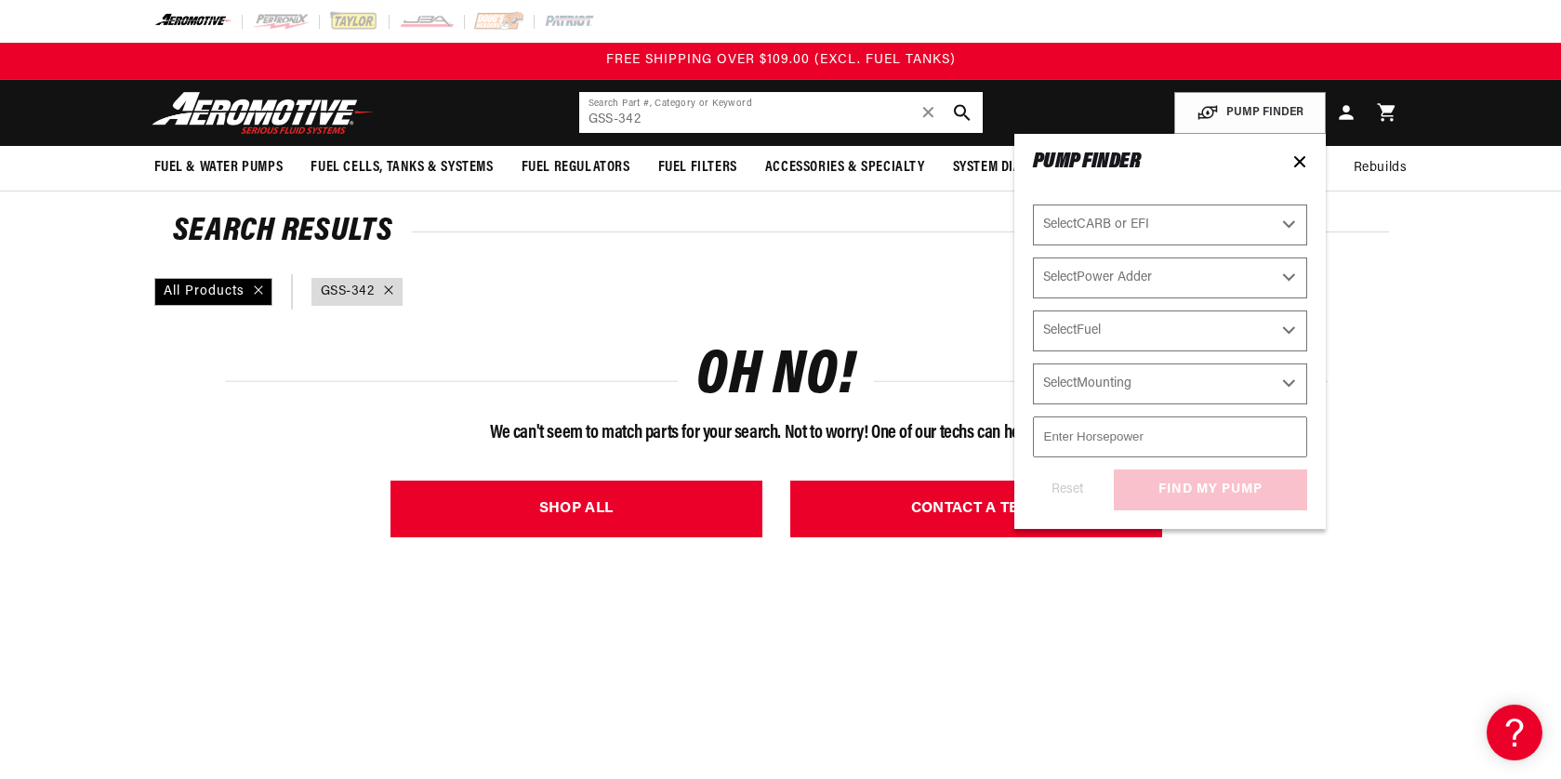
click at [802, 124] on input "GSS-342" at bounding box center [781, 112] width 404 height 41
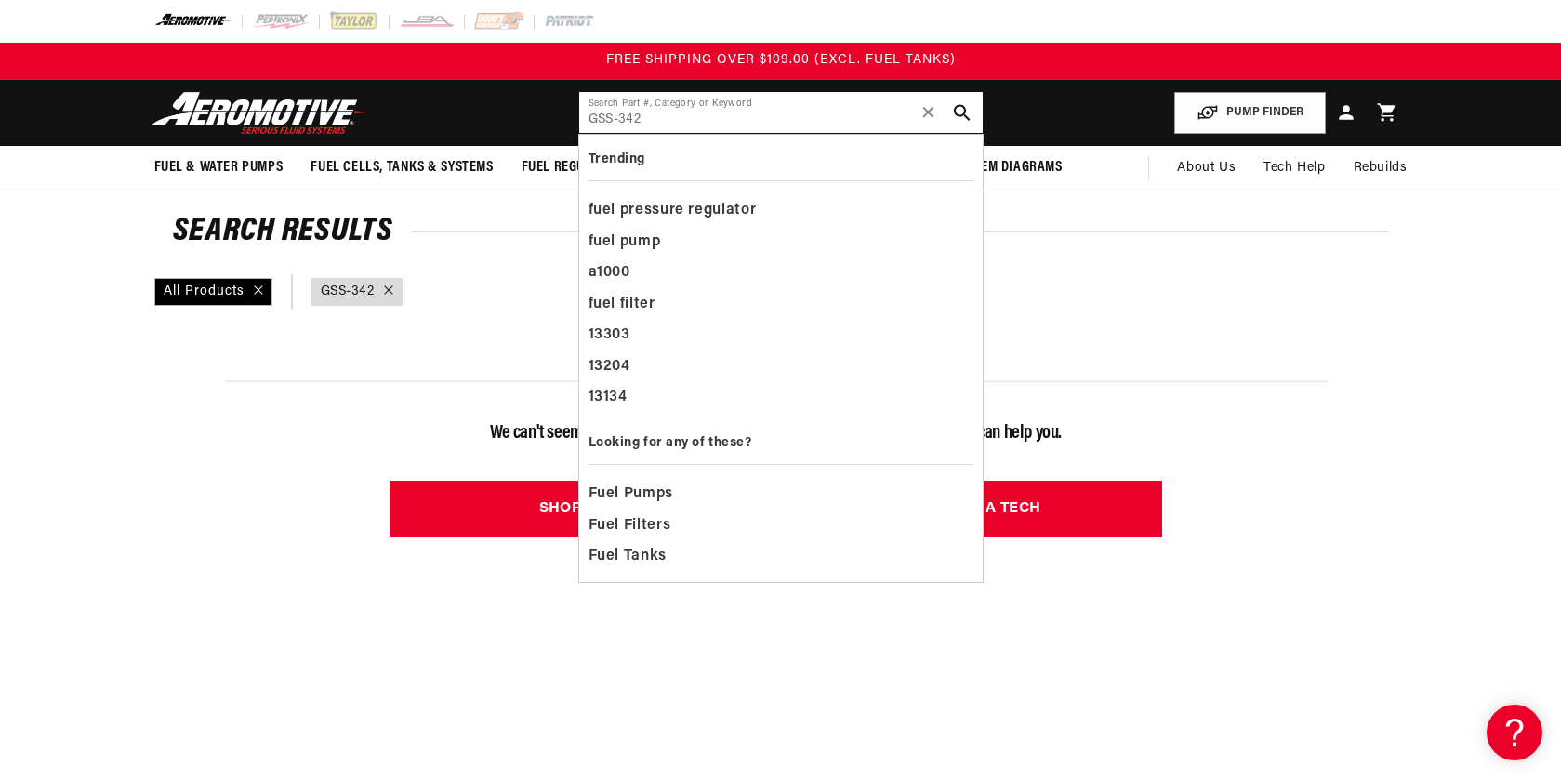
click at [800, 126] on input "GSS-342" at bounding box center [781, 112] width 404 height 41
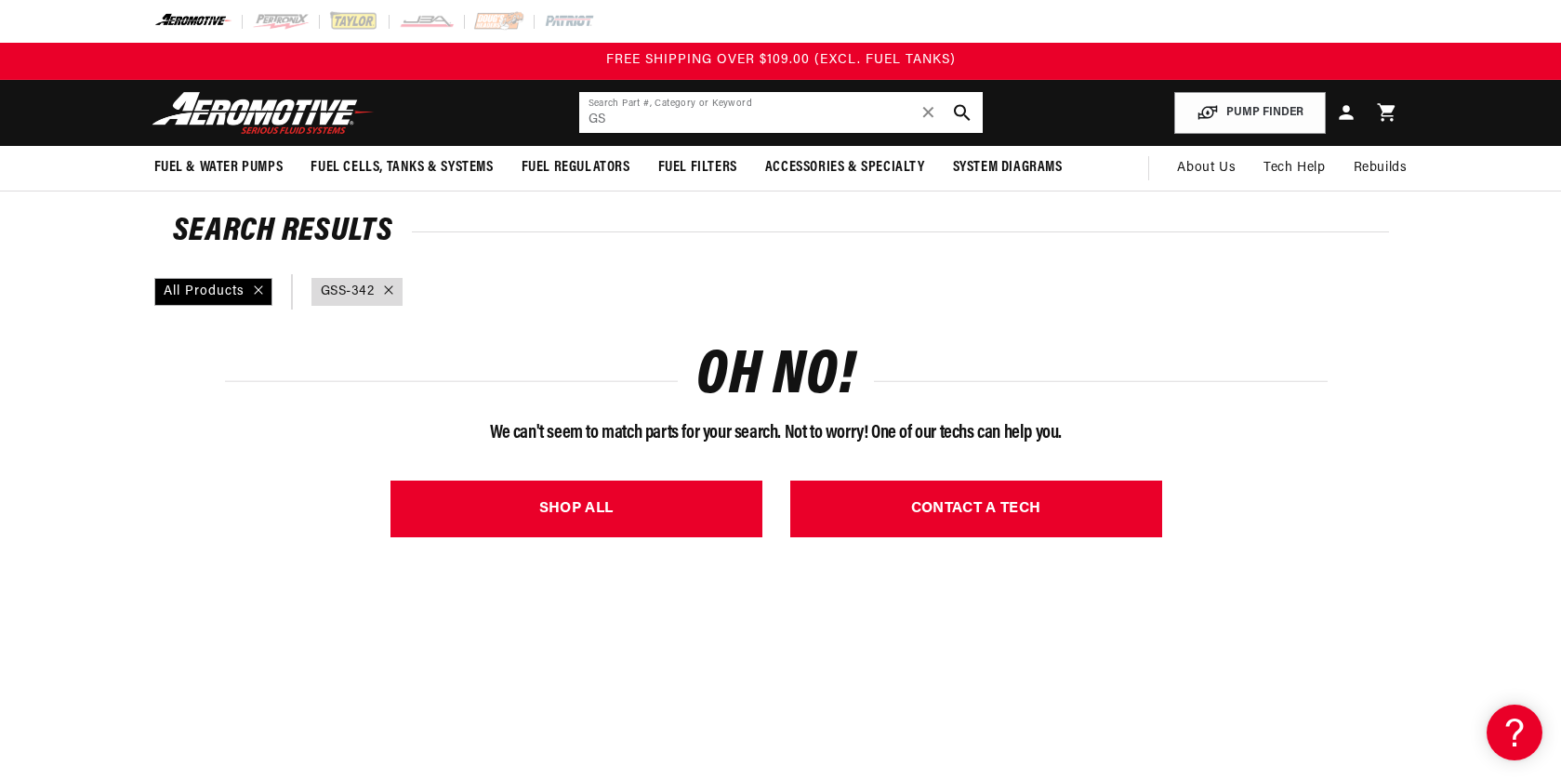
type input "G"
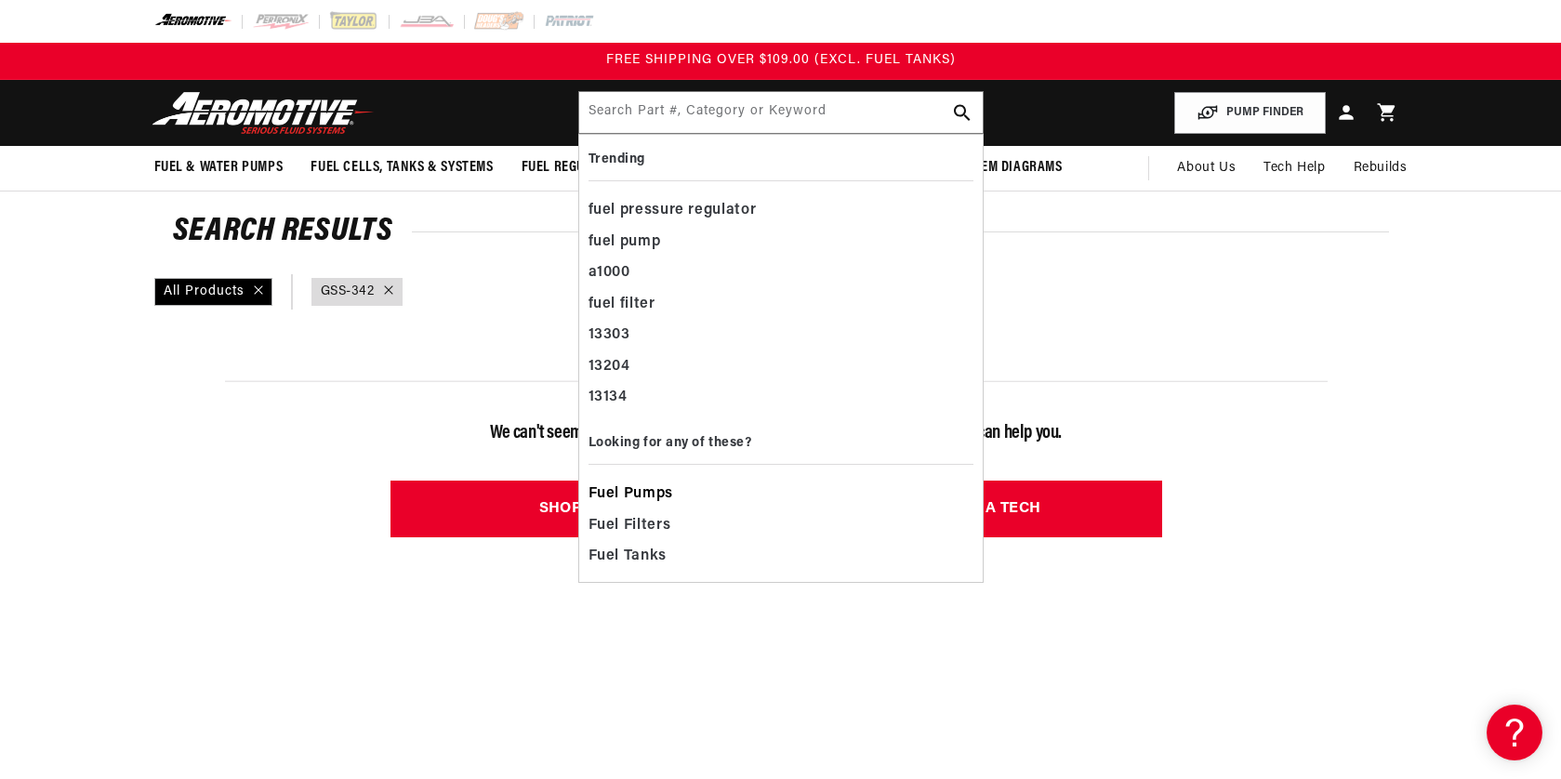
click at [665, 491] on span "Fuel Pumps" at bounding box center [631, 495] width 85 height 26
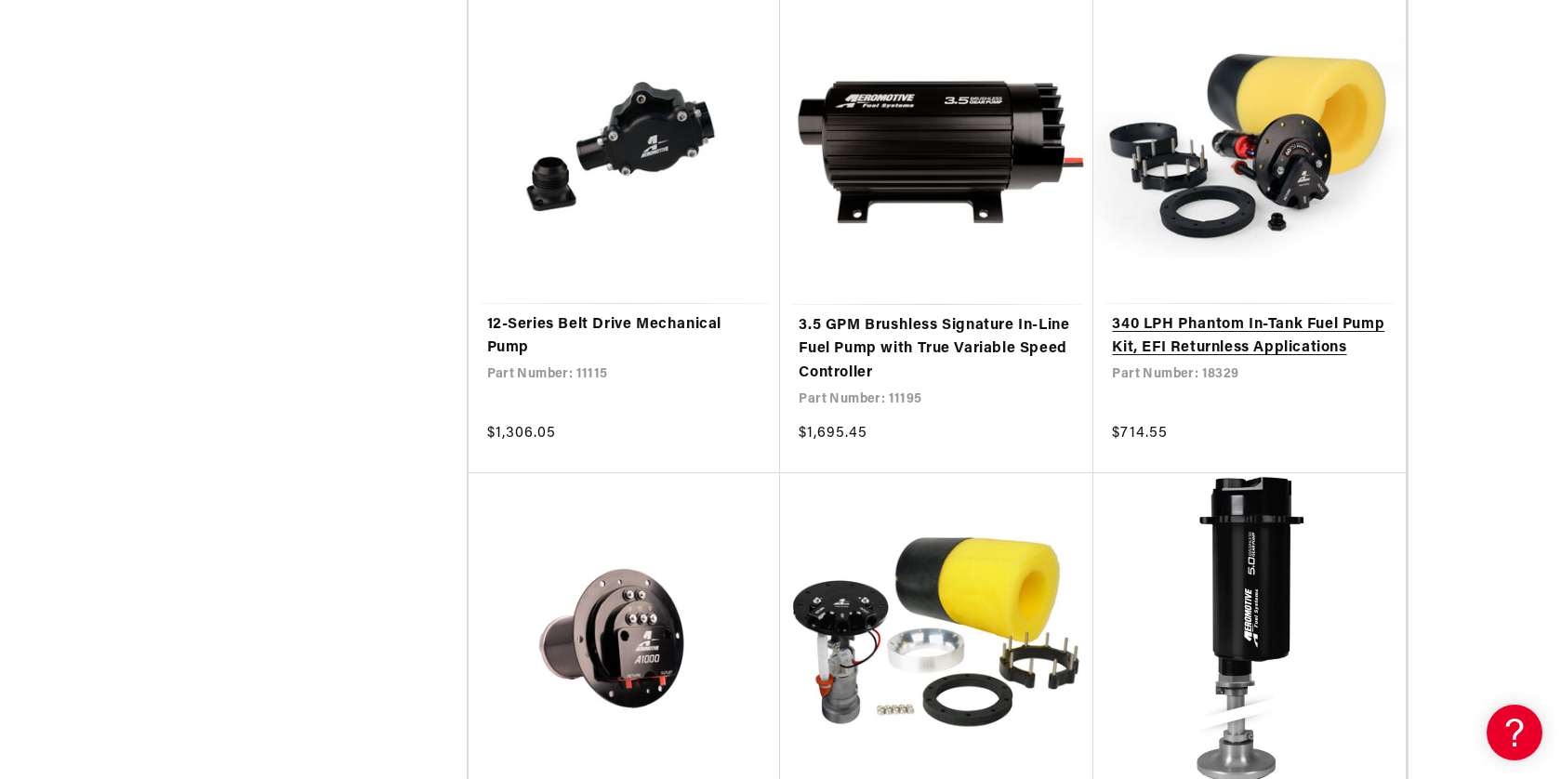
scroll to position [3289, 0]
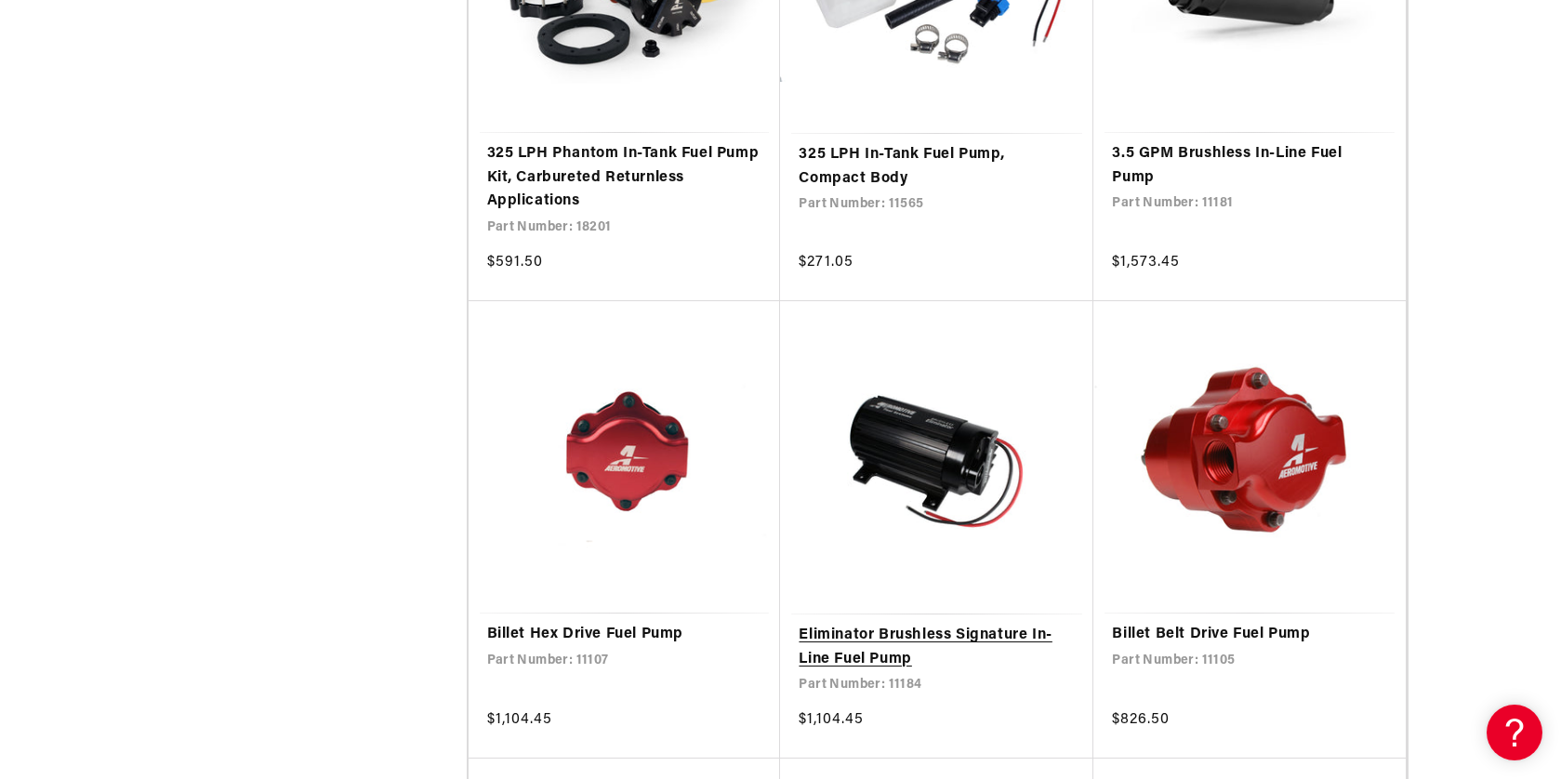
scroll to position [6838, 0]
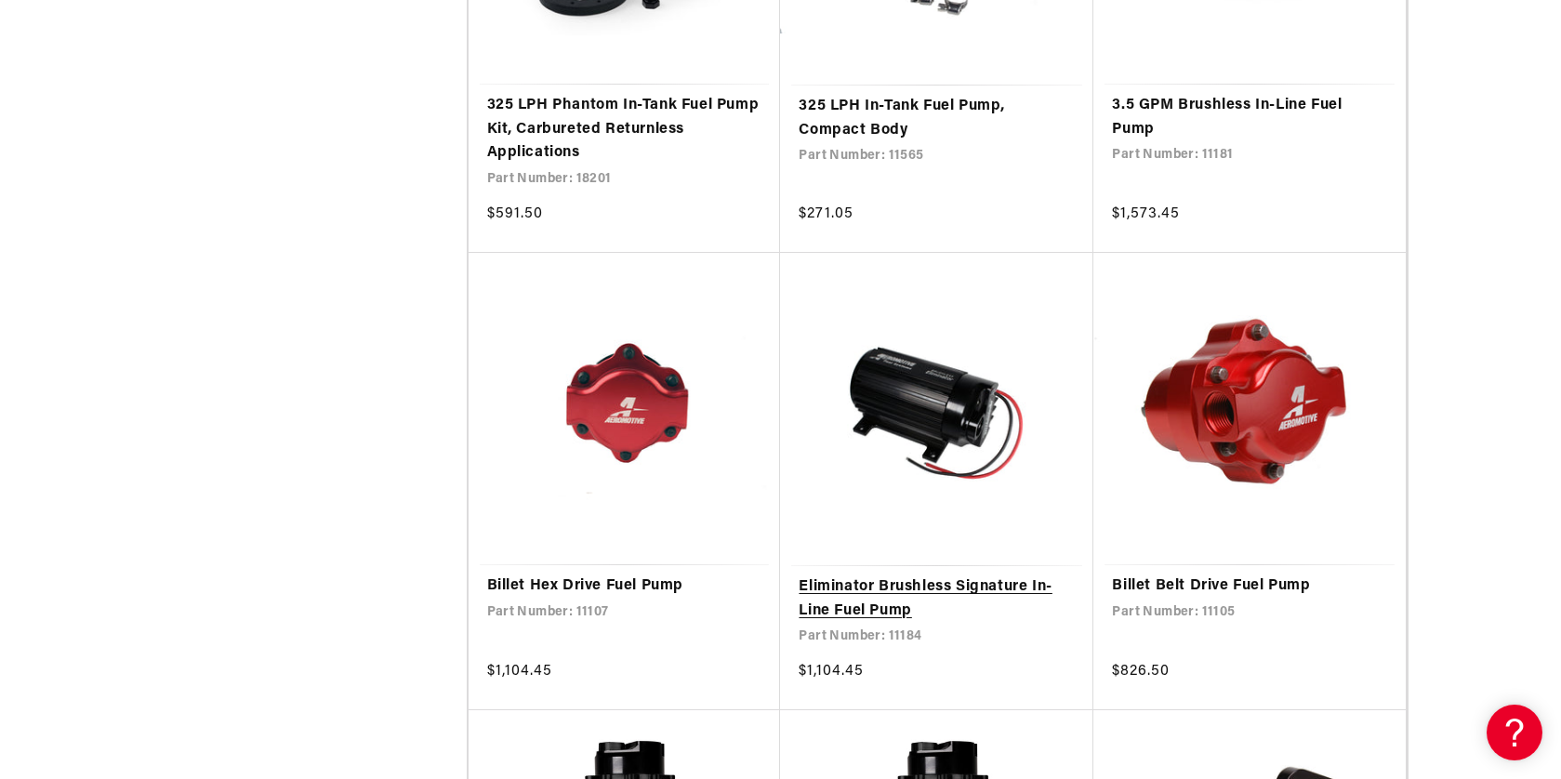
click at [942, 576] on link "Eliminator Brushless Signature In-Line Fuel Pump" at bounding box center [937, 599] width 276 height 47
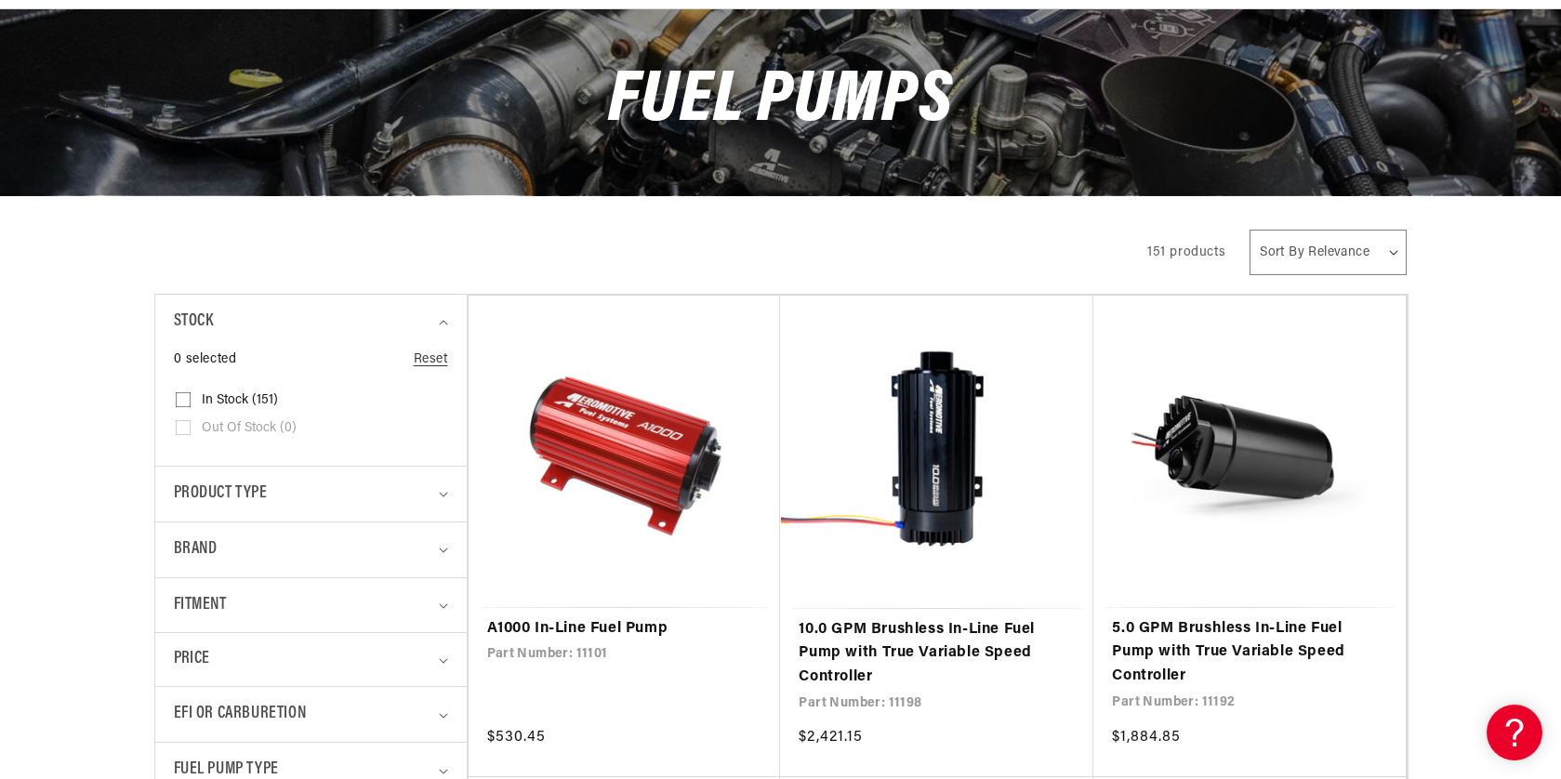
scroll to position [192, 0]
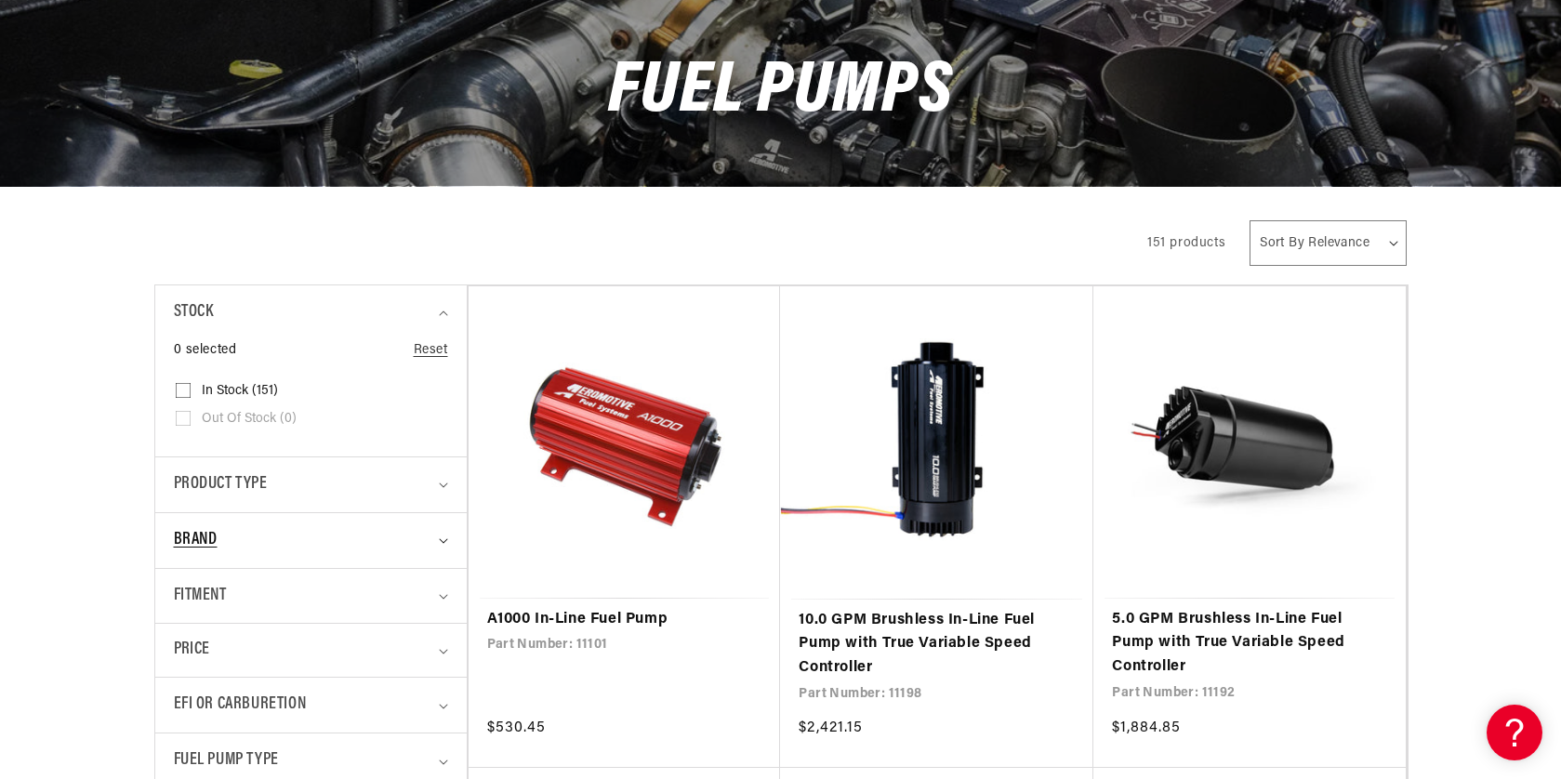
click at [444, 538] on icon "Brand (0 selected)" at bounding box center [443, 541] width 9 height 6
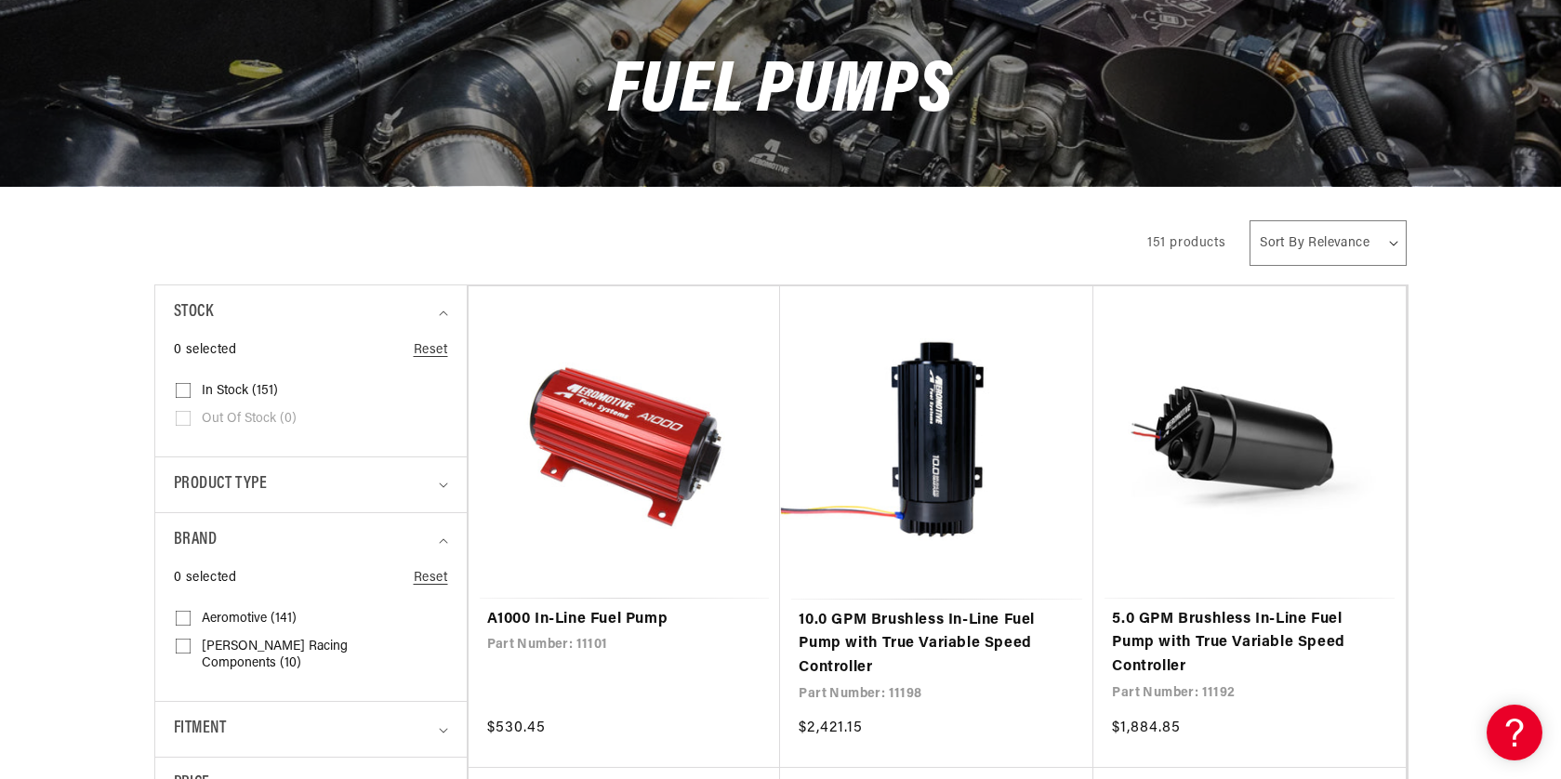
click at [183, 615] on input "Aeromotive (141) Aeromotive (141 products)" at bounding box center [183, 622] width 15 height 15
checkbox input "true"
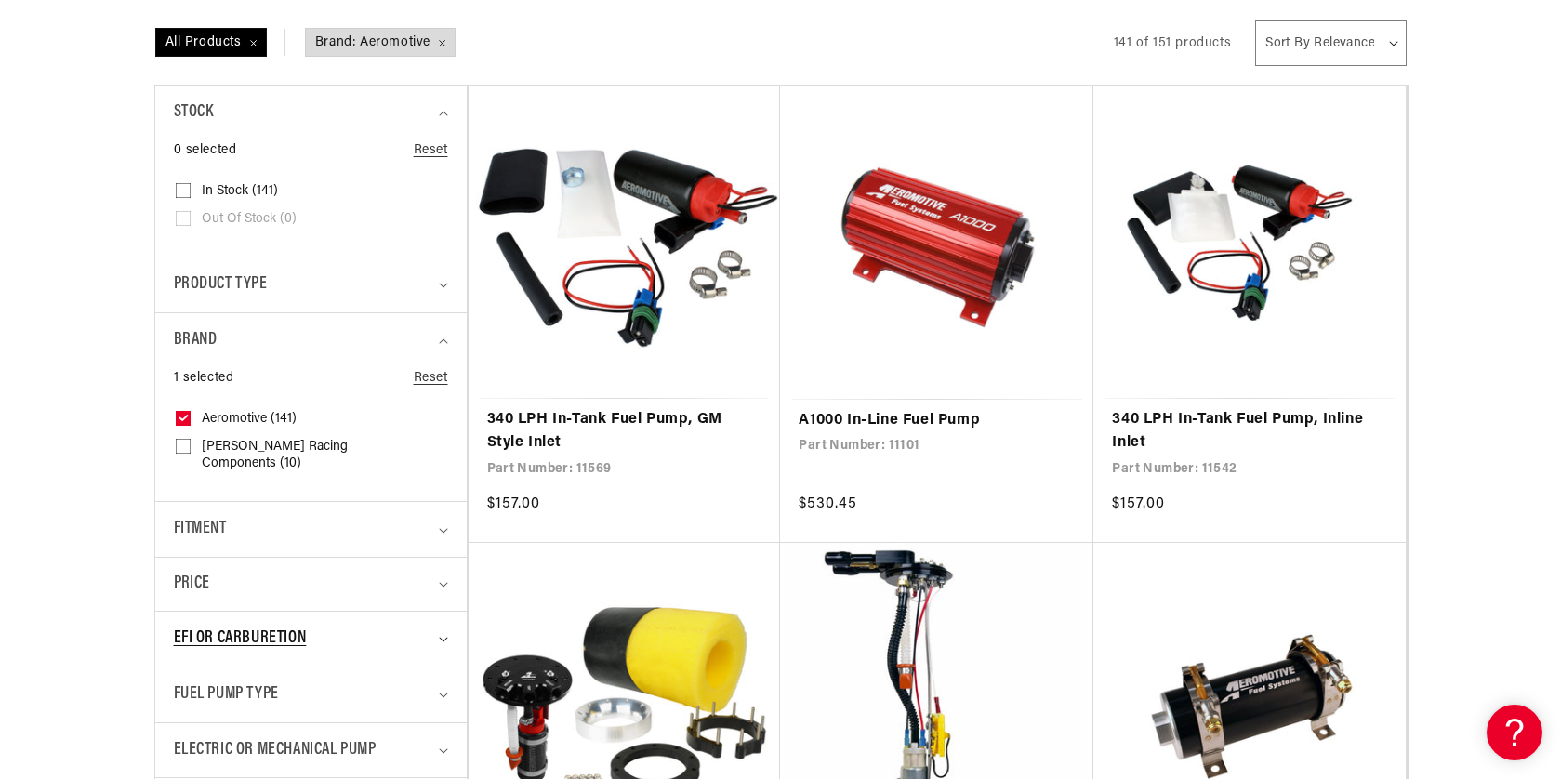
scroll to position [394, 0]
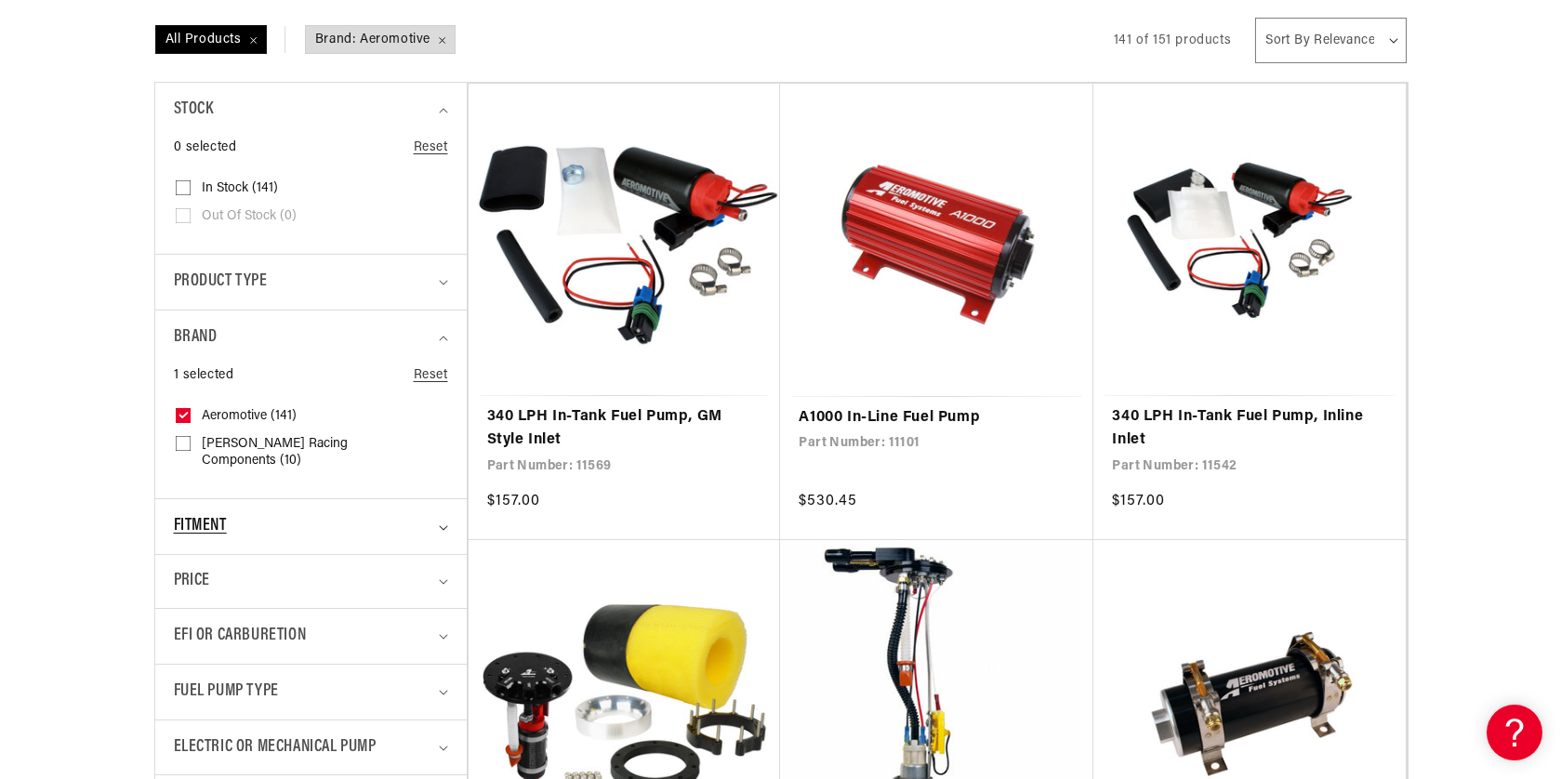
click at [441, 525] on icon "Fitment (0 selected)" at bounding box center [443, 528] width 9 height 6
click at [236, 597] on span "Universal (103)" at bounding box center [245, 605] width 86 height 17
click at [191, 601] on input "Universal (103) Universal (103 products)" at bounding box center [183, 608] width 15 height 15
checkbox input "true"
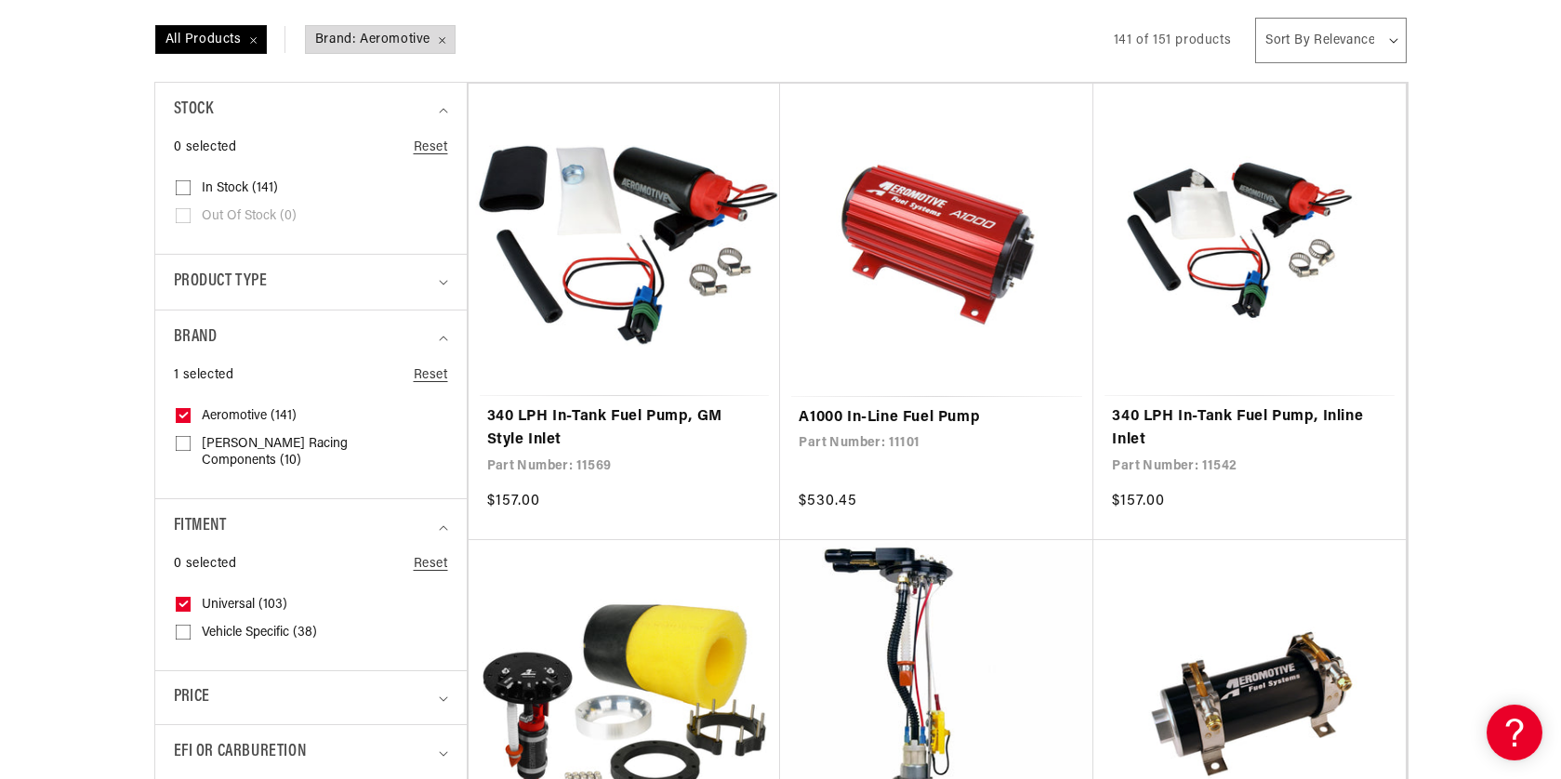
scroll to position [395, 0]
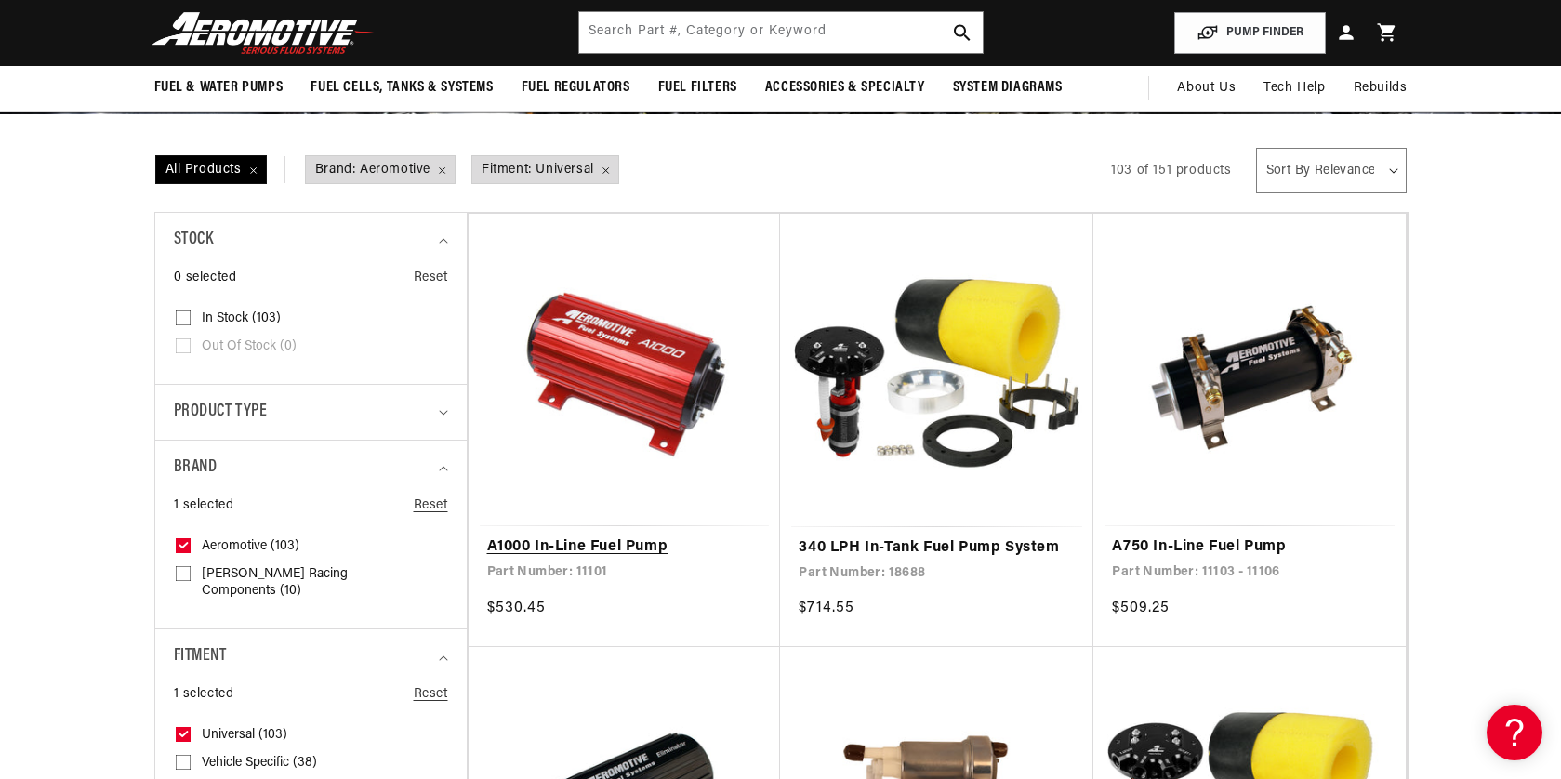
scroll to position [191, 0]
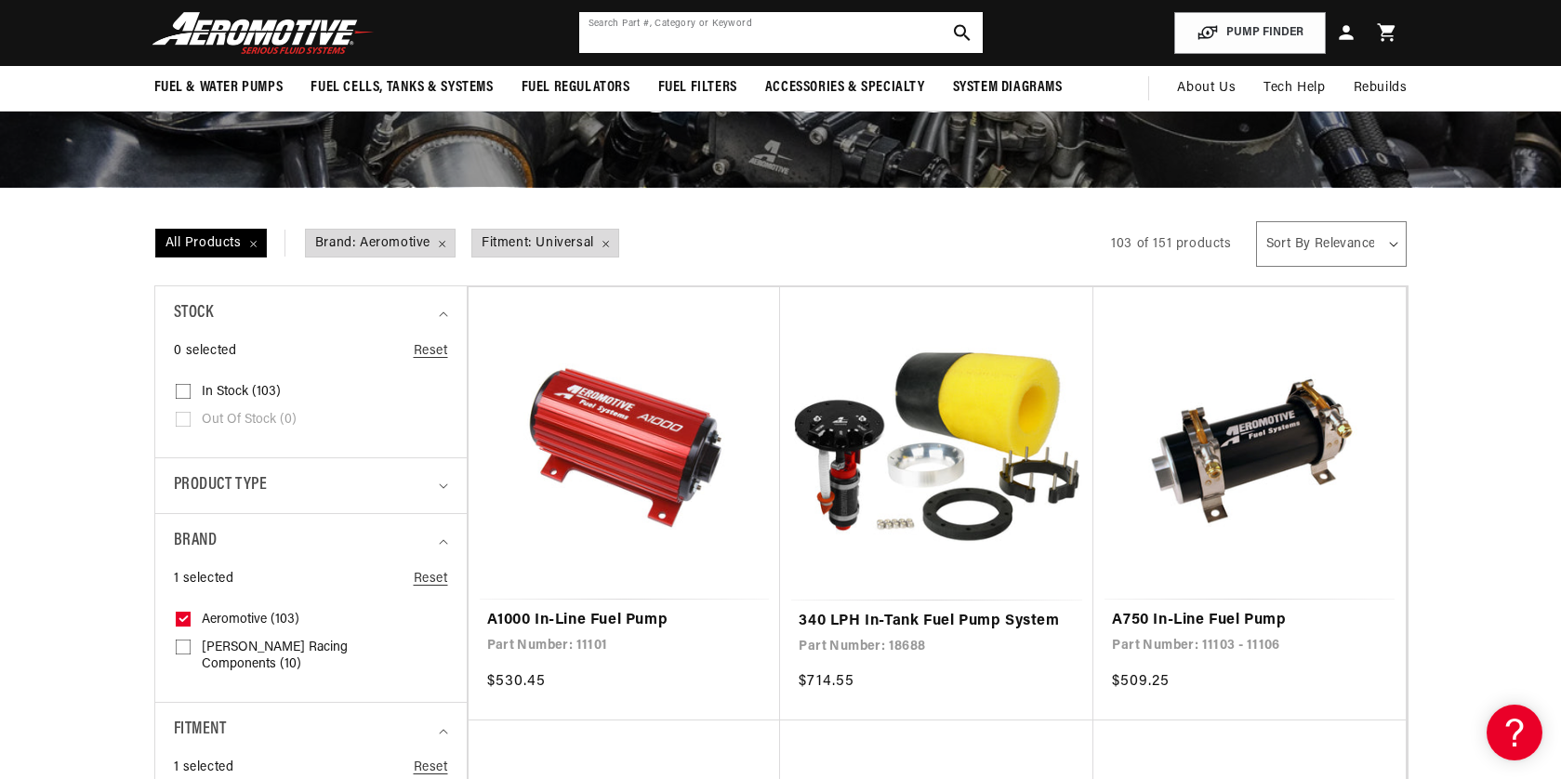
click at [692, 45] on input "text" at bounding box center [781, 32] width 404 height 41
type input "GSS342"
click at [961, 29] on icon "search button" at bounding box center [962, 33] width 18 height 18
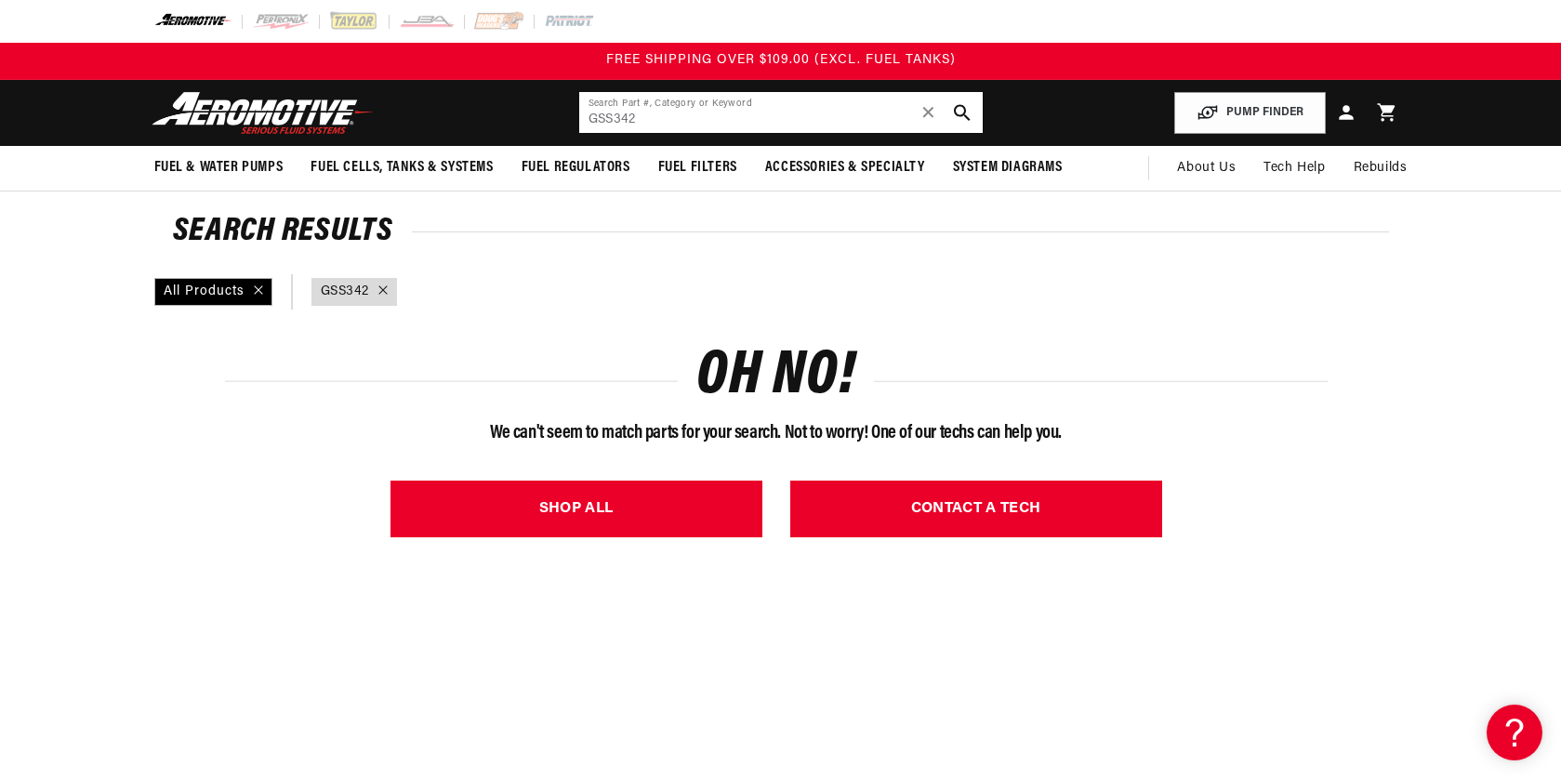
click at [658, 119] on input "GSS342" at bounding box center [781, 112] width 404 height 41
type input "G"
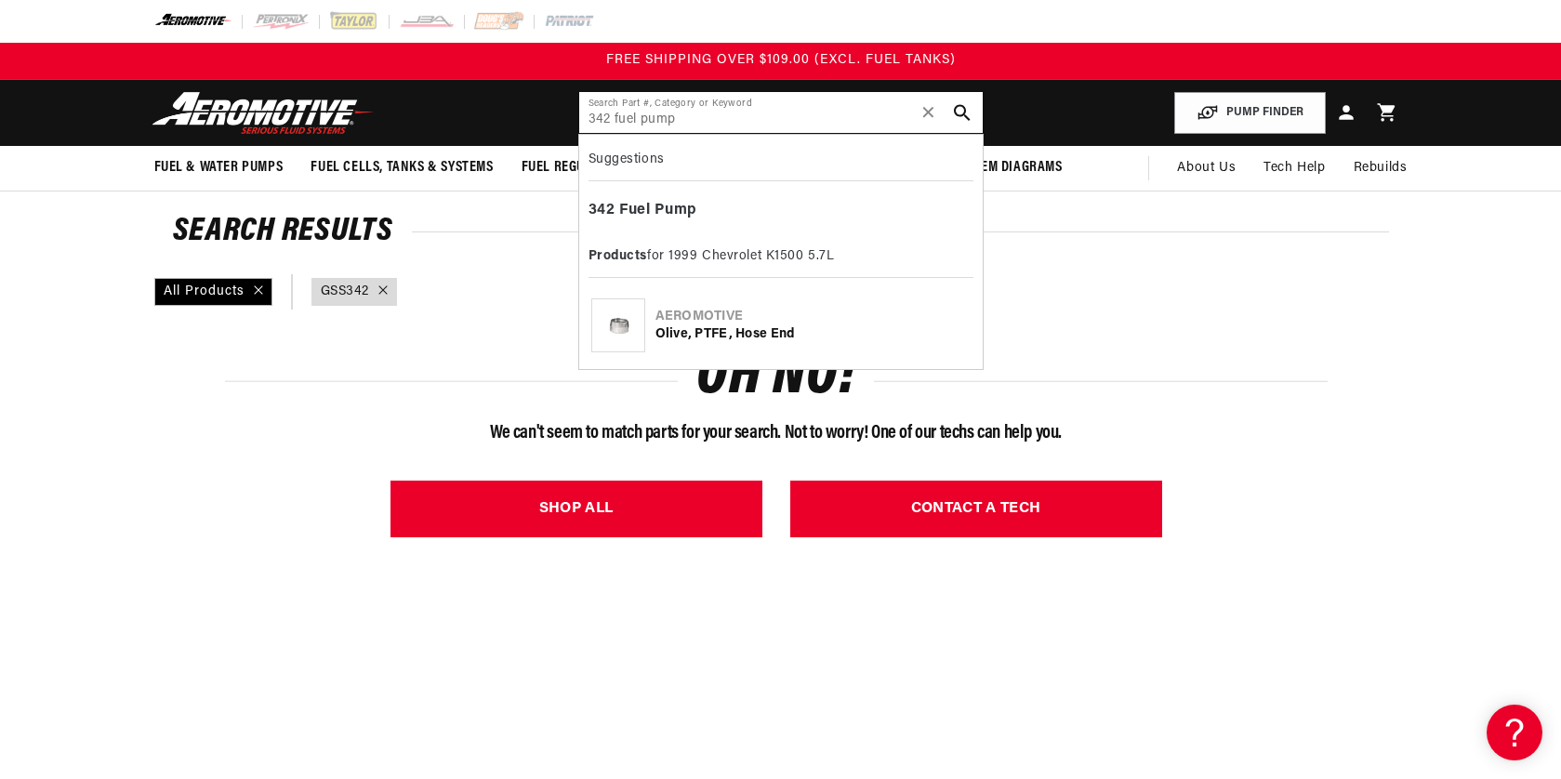
type input "342 fuel pump"
select select "1999"
select select "Chevrolet"
select select "K1500"
select select "5.7L"
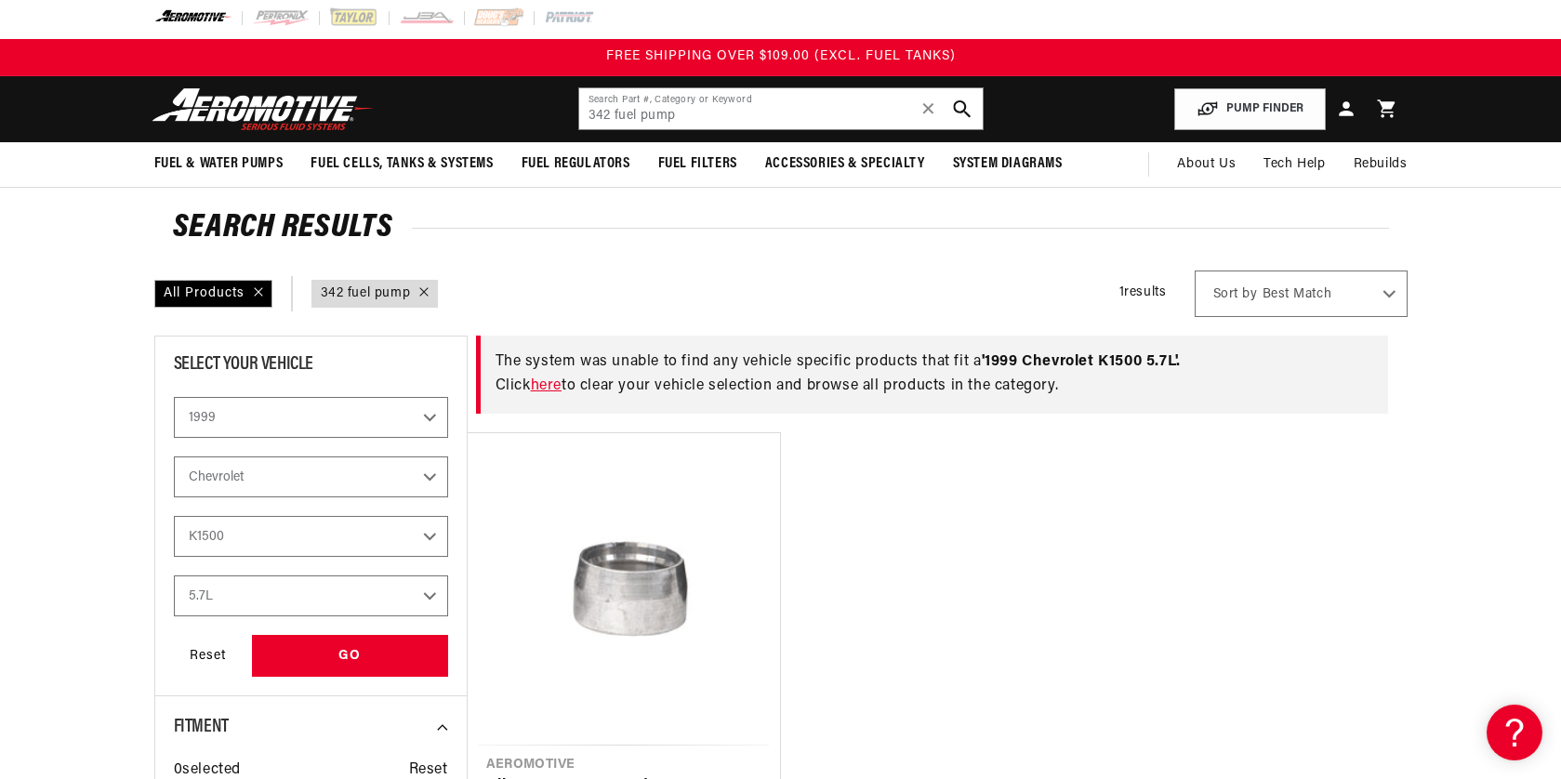
scroll to position [4, 1]
click at [961, 103] on use "search button" at bounding box center [962, 109] width 18 height 18
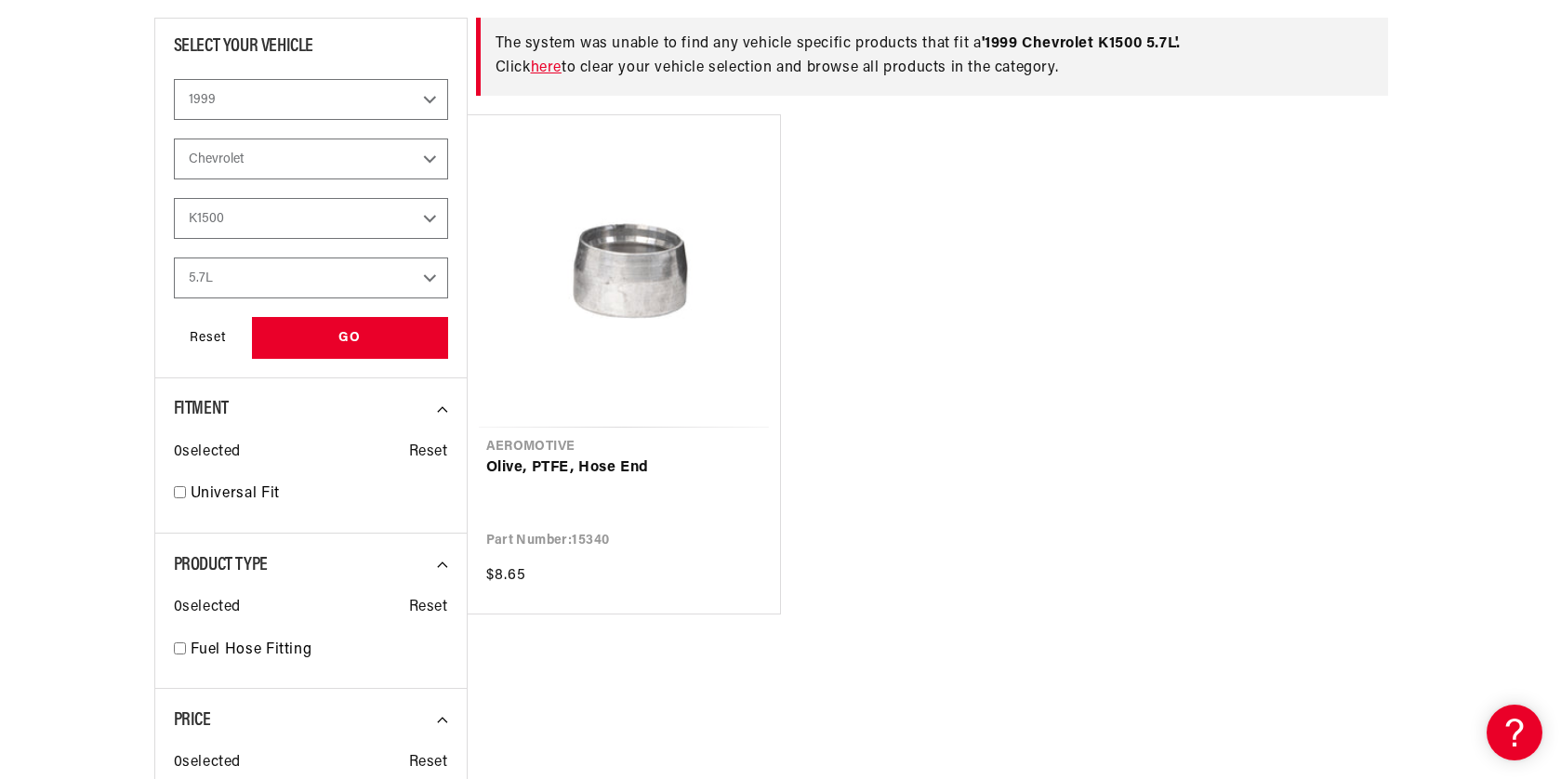
scroll to position [326, 0]
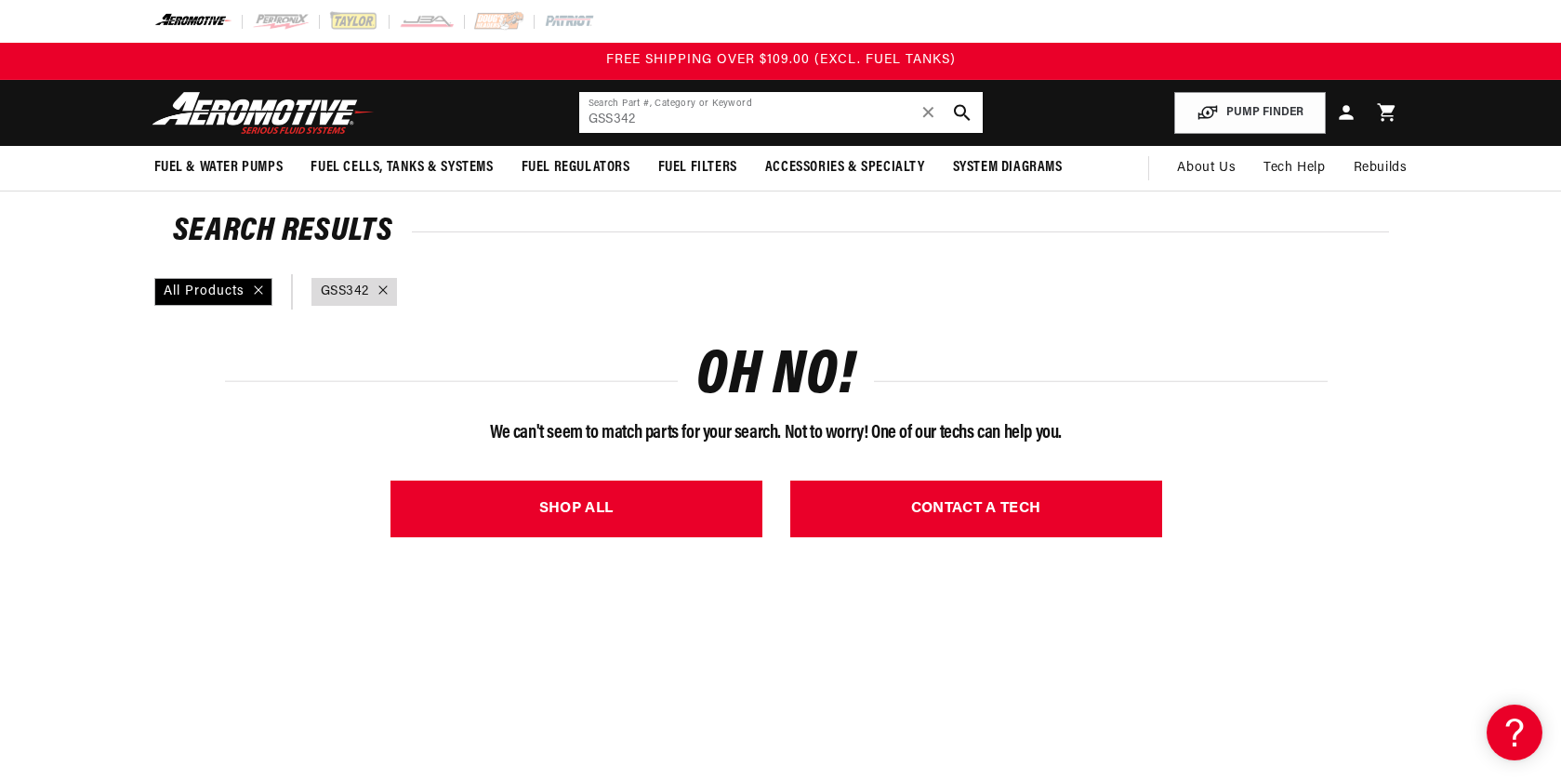
click at [658, 125] on input "GSS342" at bounding box center [781, 112] width 404 height 41
type input "G"
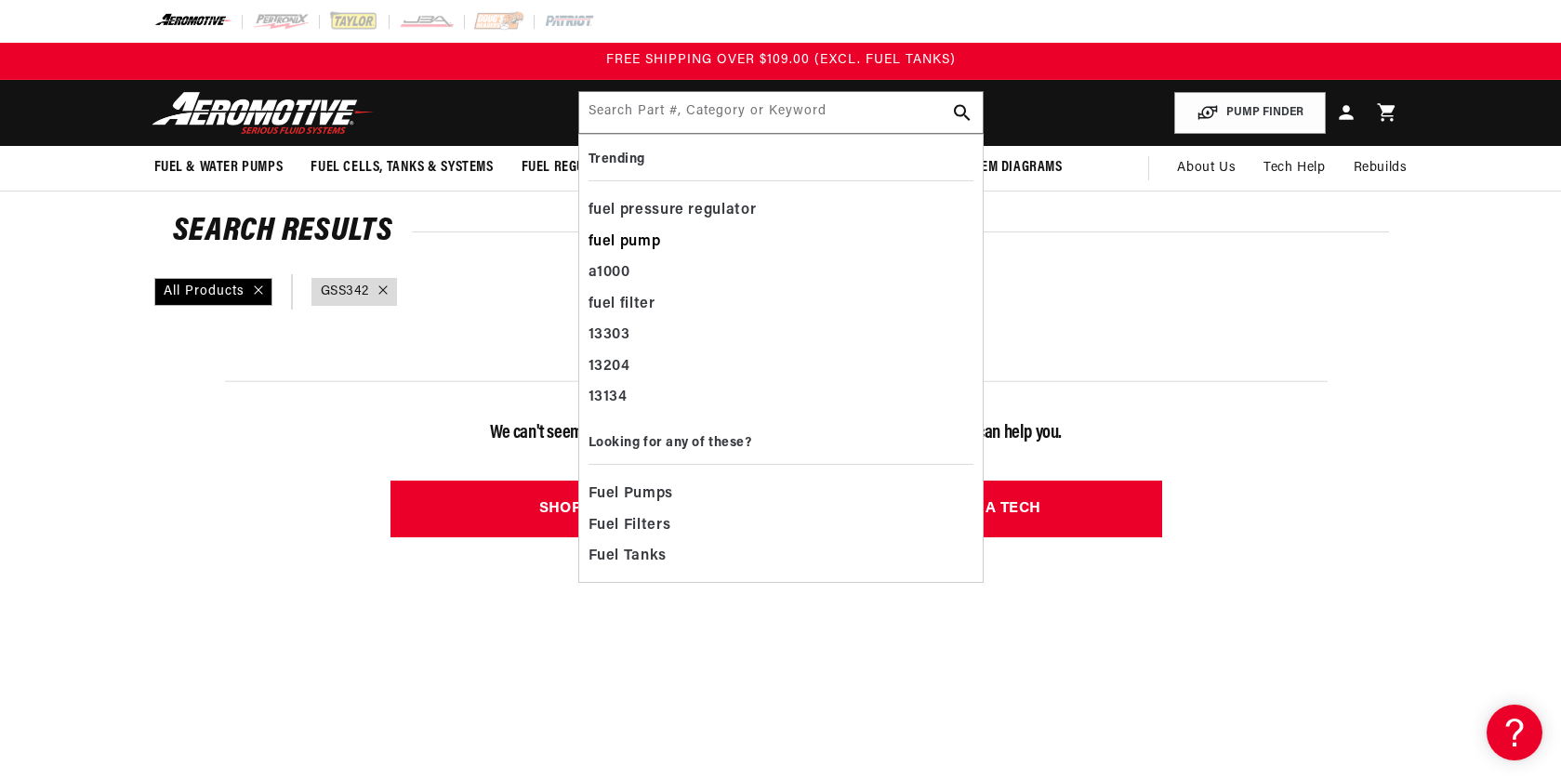
click at [644, 245] on div "fuel pump" at bounding box center [781, 243] width 385 height 32
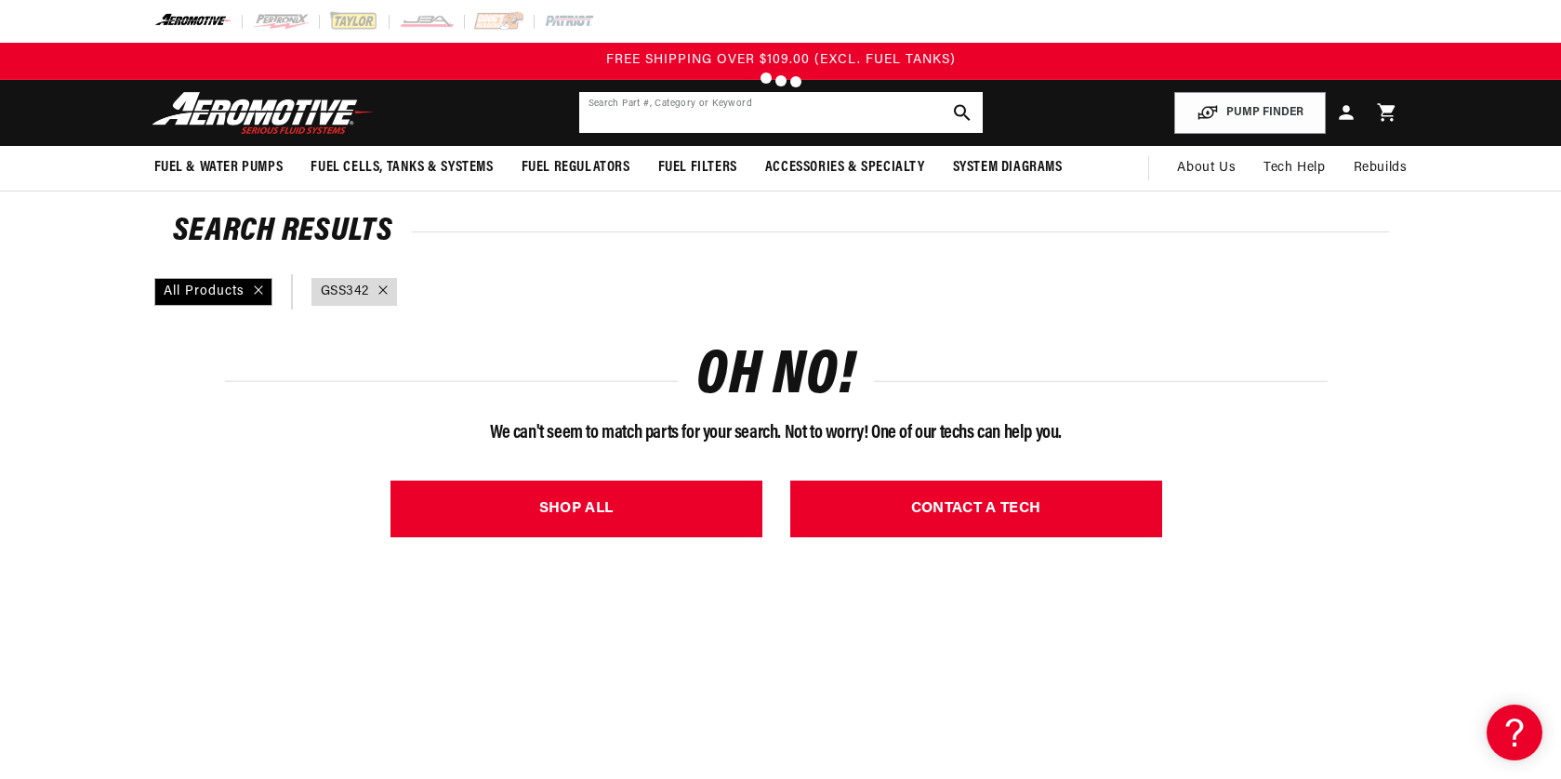
type input "fuel pump"
select select "1999"
select select "Chevrolet"
select select "K1500"
select select "5.7L"
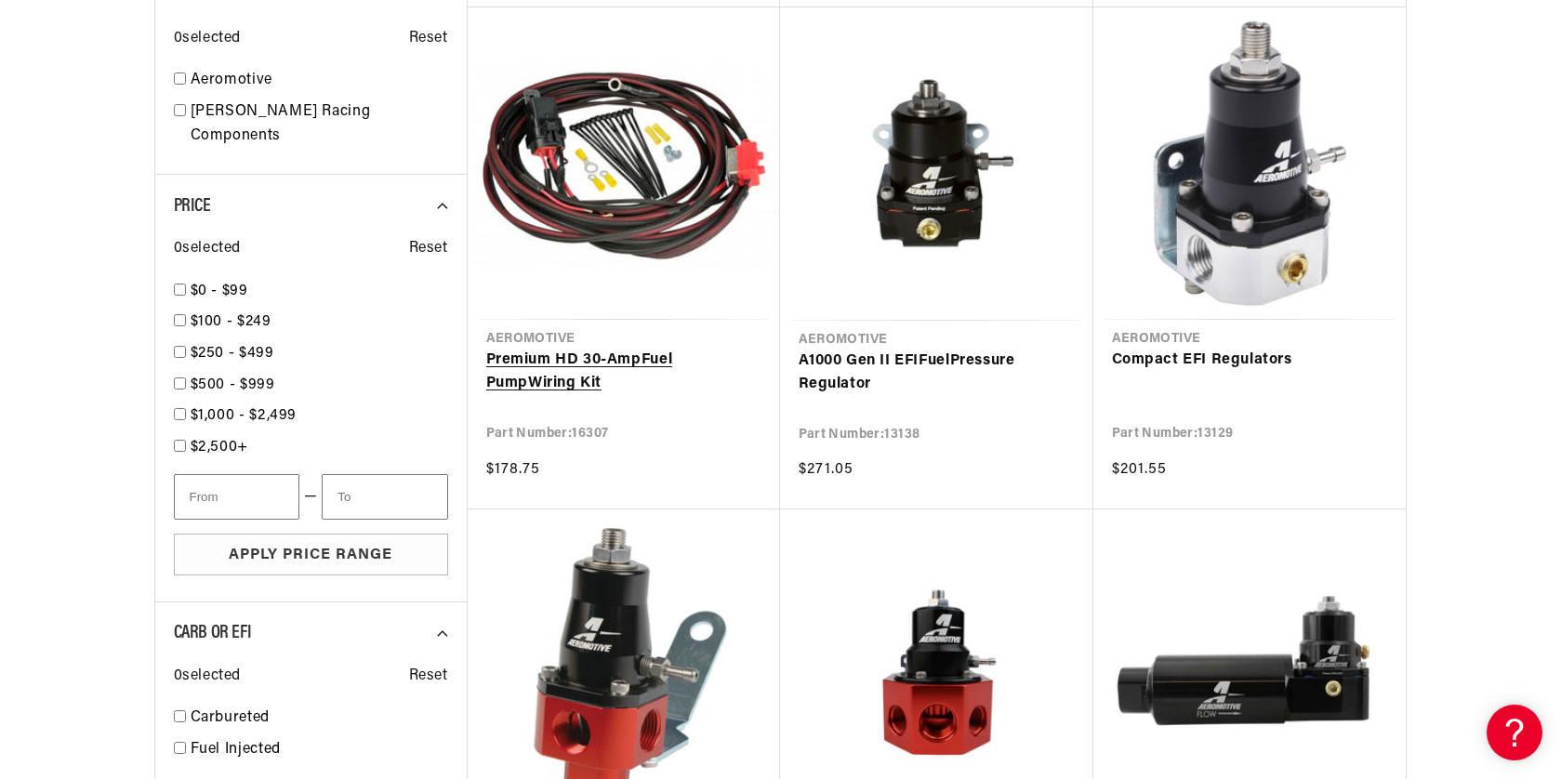
scroll to position [1852, 0]
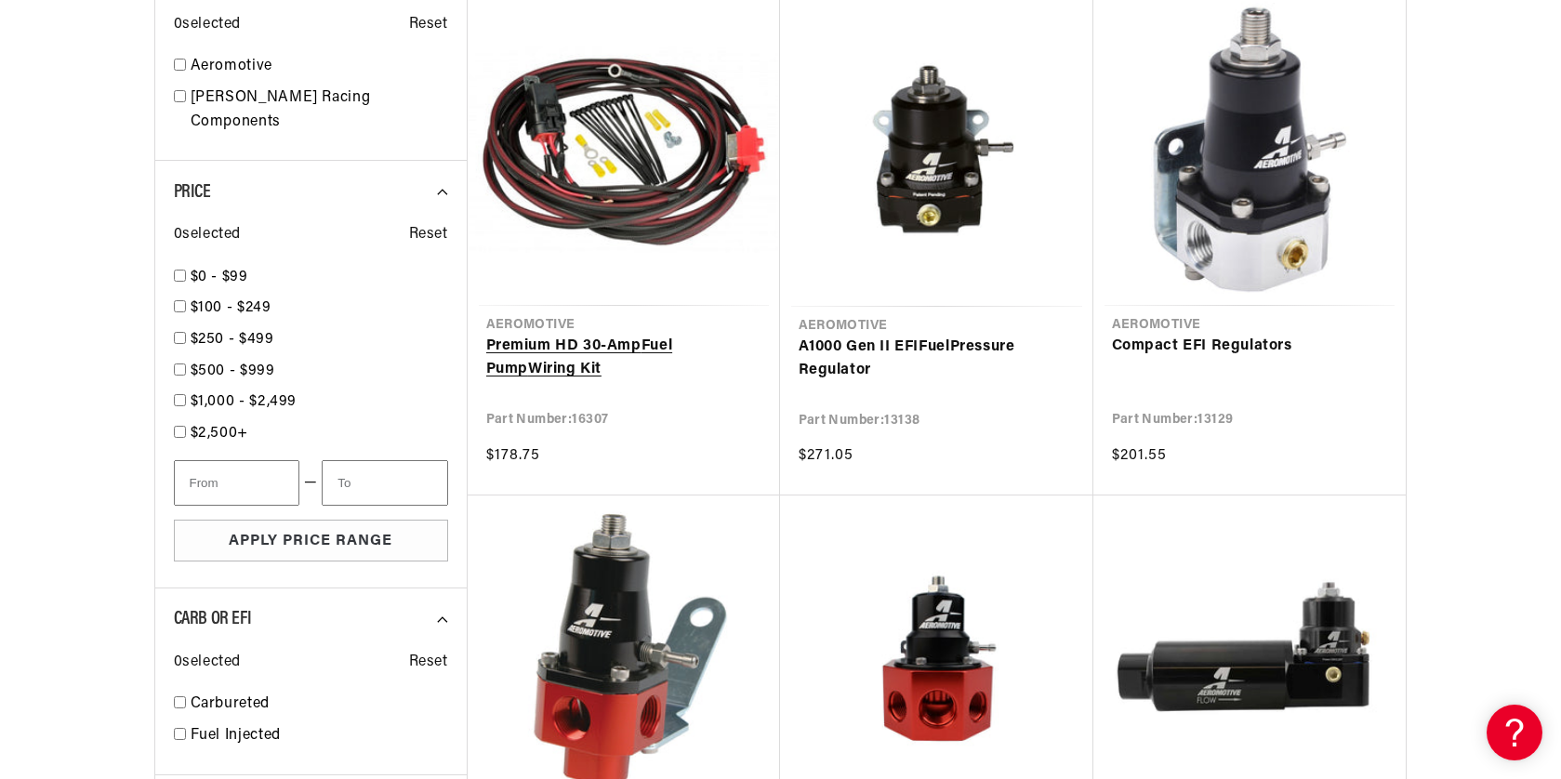
click at [688, 335] on link "Premium HD 30-Amp Fuel Pump Wiring Kit" at bounding box center [623, 358] width 275 height 47
click at [680, 334] on link "Premium HD 30-Amp Fuel Pump Wiring Kit" at bounding box center [623, 357] width 275 height 47
